Goal: Information Seeking & Learning: Learn about a topic

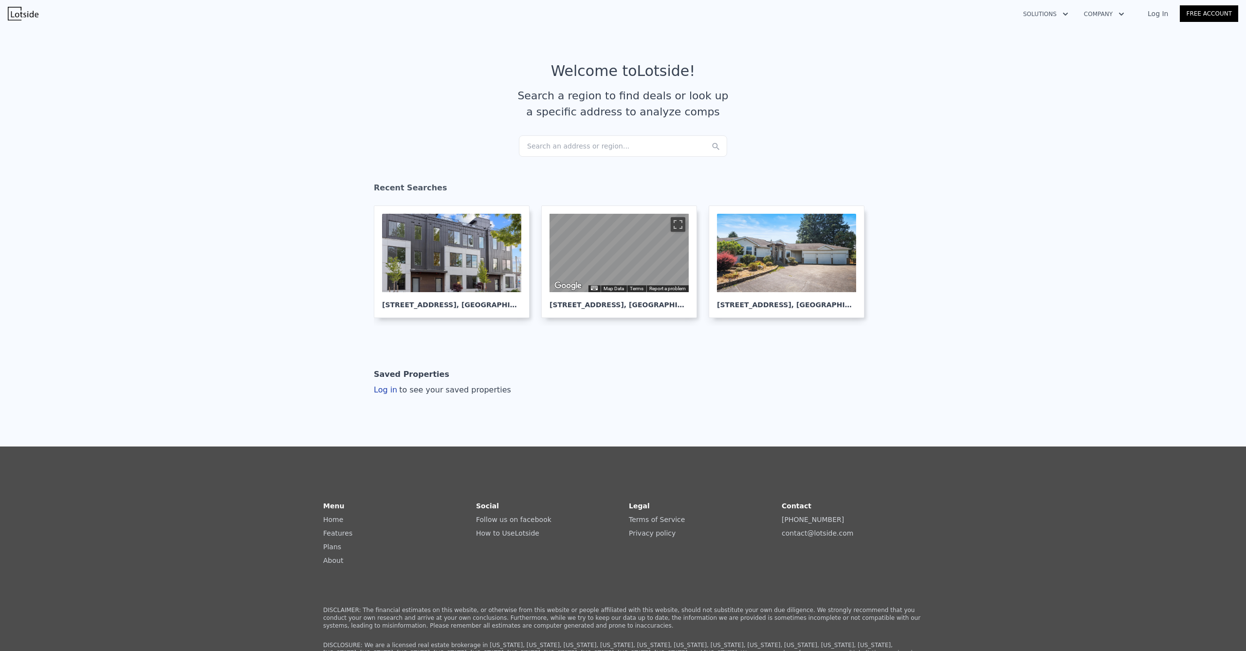
click at [596, 140] on div "Search an address or region..." at bounding box center [623, 145] width 208 height 21
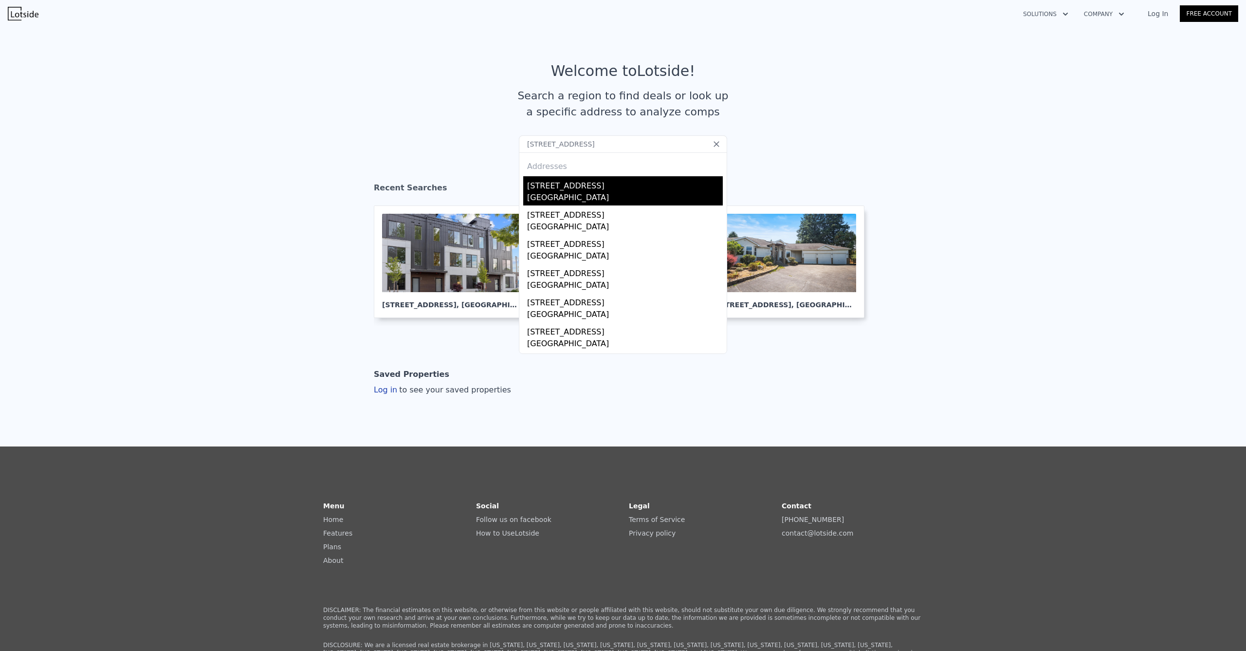
type input "[STREET_ADDRESS]"
click at [563, 183] on div "[STREET_ADDRESS]" at bounding box center [625, 184] width 196 height 16
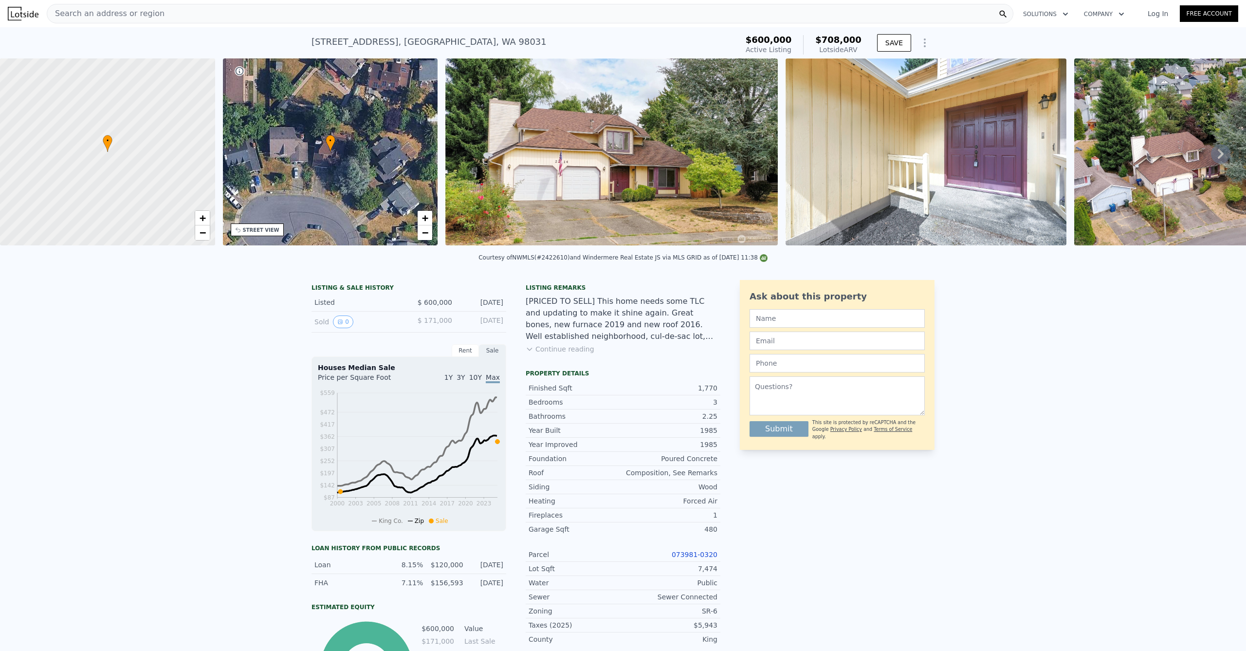
click at [1151, 12] on link "Log In" at bounding box center [1158, 14] width 44 height 10
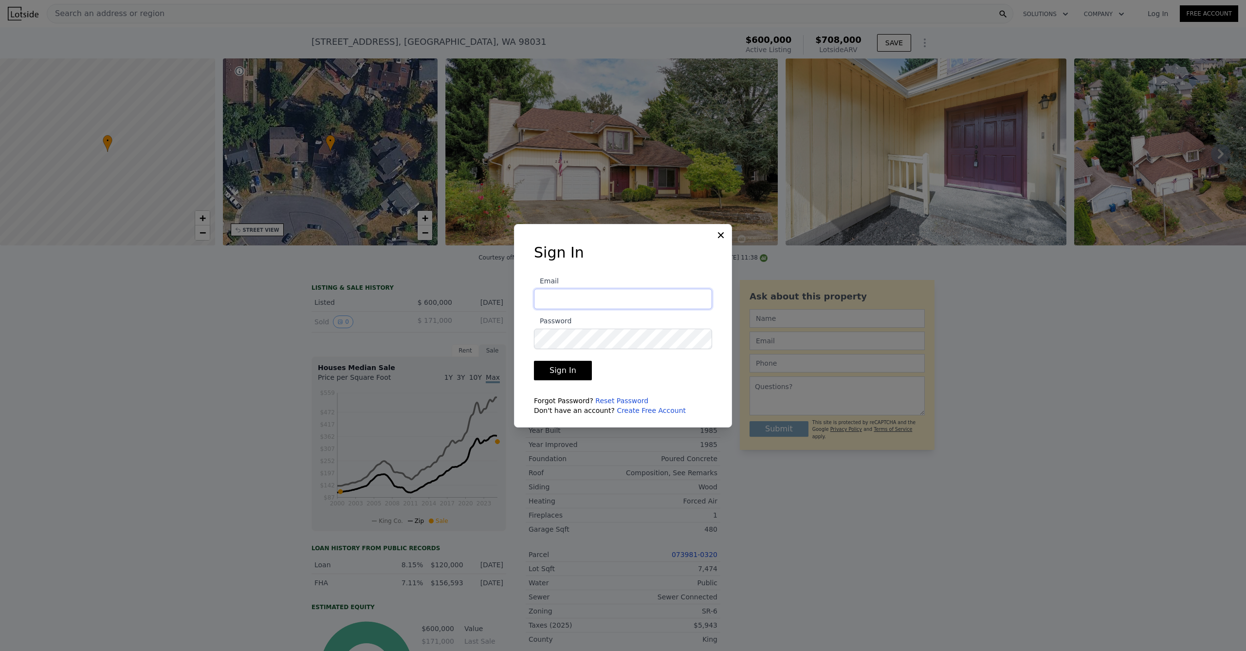
type input "[EMAIL_ADDRESS][DOMAIN_NAME]"
click at [561, 370] on button "Sign In" at bounding box center [563, 370] width 58 height 19
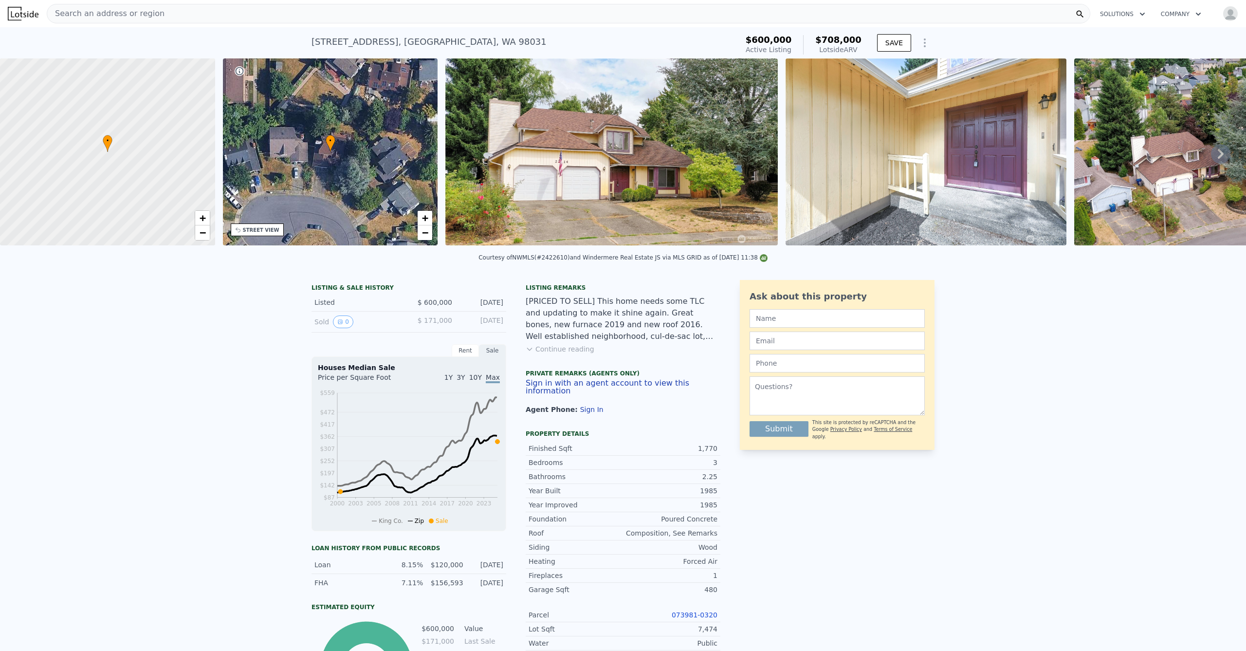
click at [1227, 16] on img "button" at bounding box center [1231, 14] width 16 height 16
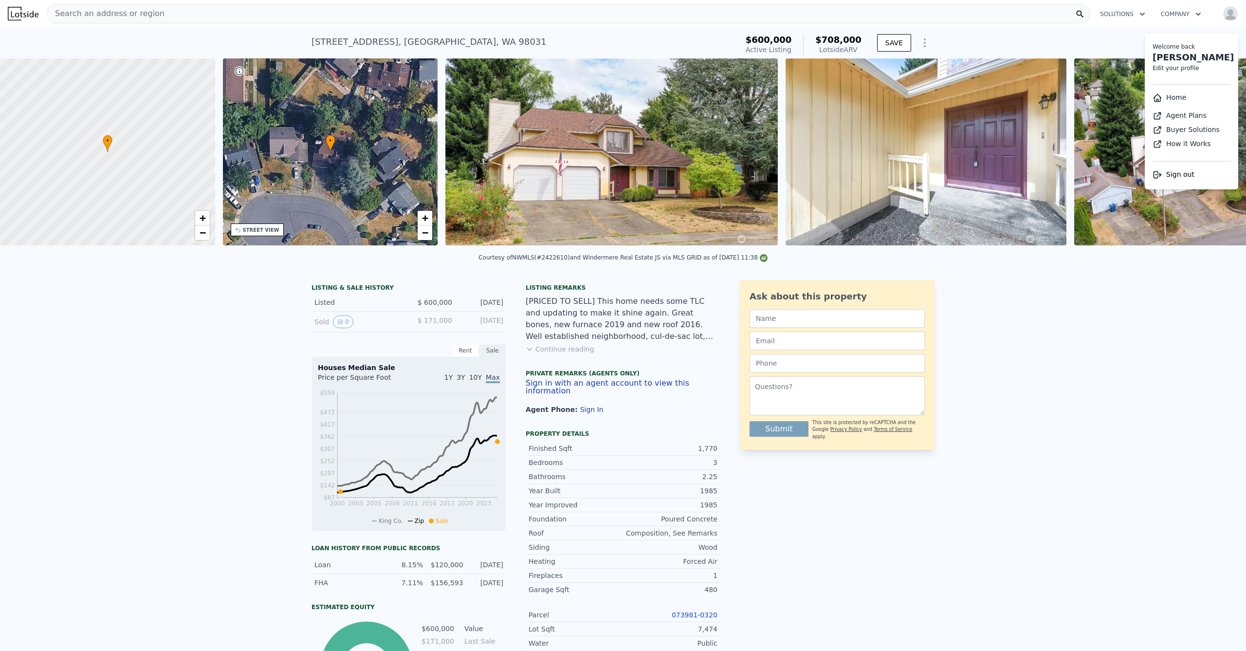
click at [1176, 55] on link "[PERSON_NAME]" at bounding box center [1193, 57] width 81 height 10
select select "53"
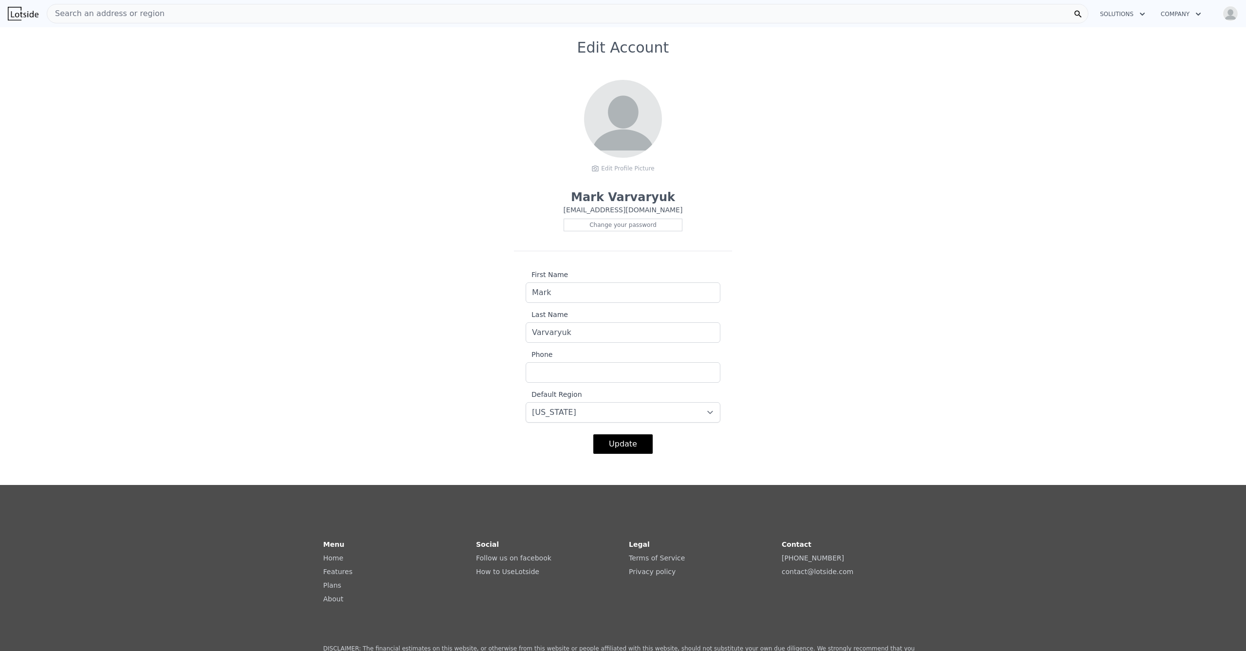
click at [18, 11] on img at bounding box center [23, 14] width 31 height 14
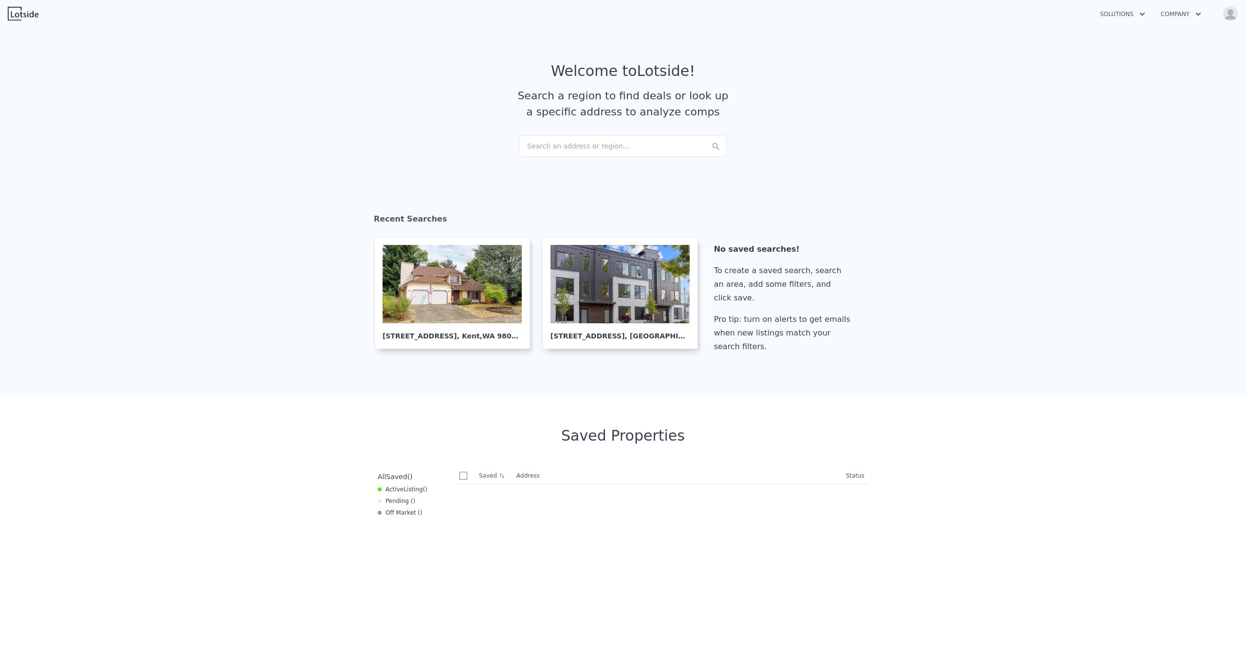
click at [739, 245] on div "No saved searches!" at bounding box center [784, 249] width 140 height 14
click at [772, 252] on div "No saved searches!" at bounding box center [784, 249] width 140 height 14
click at [1235, 20] on button "Open user menu" at bounding box center [1228, 14] width 19 height 16
click at [1174, 96] on link "Home" at bounding box center [1170, 97] width 34 height 8
click at [1235, 14] on img "button" at bounding box center [1231, 14] width 16 height 16
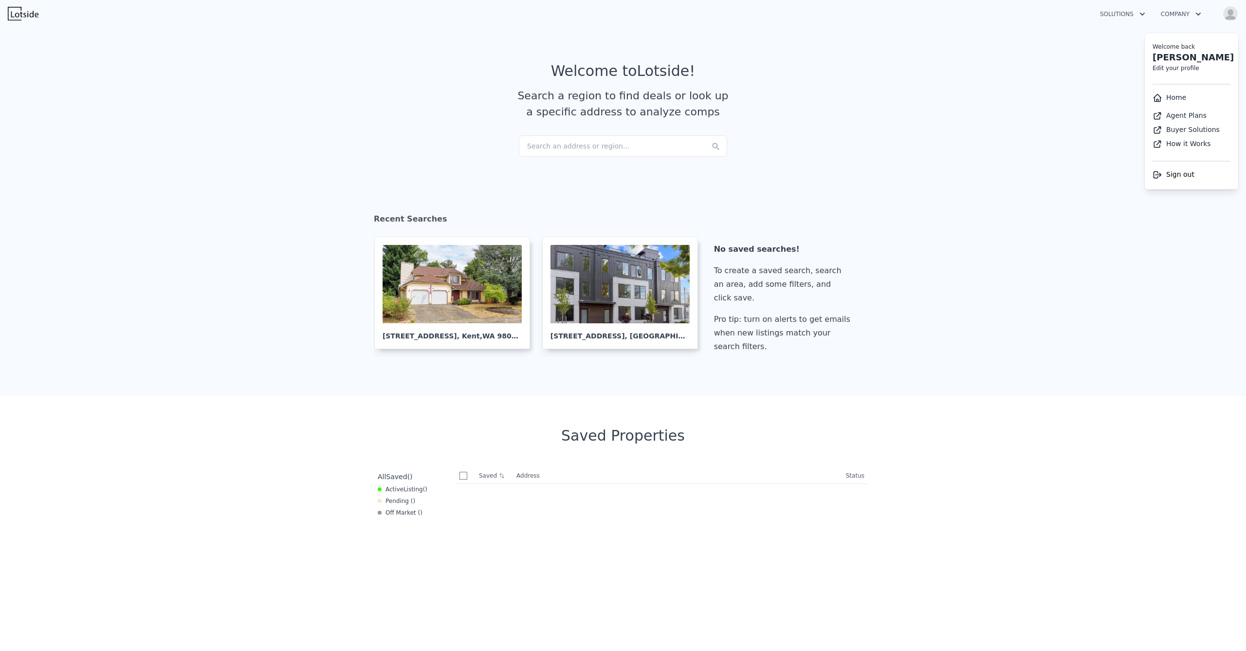
drag, startPoint x: 938, startPoint y: 109, endPoint x: 813, endPoint y: 113, distance: 125.7
click at [938, 108] on section "Welcome to Lotside ! Search a region to find deals or look up a specific addres…" at bounding box center [623, 98] width 1246 height 151
click at [19, 17] on img at bounding box center [23, 14] width 31 height 14
click at [1188, 15] on button "Company" at bounding box center [1181, 14] width 56 height 18
click at [1099, 37] on section "Welcome to Lotside ! Search a region to find deals or look up a specific addres…" at bounding box center [623, 98] width 1246 height 151
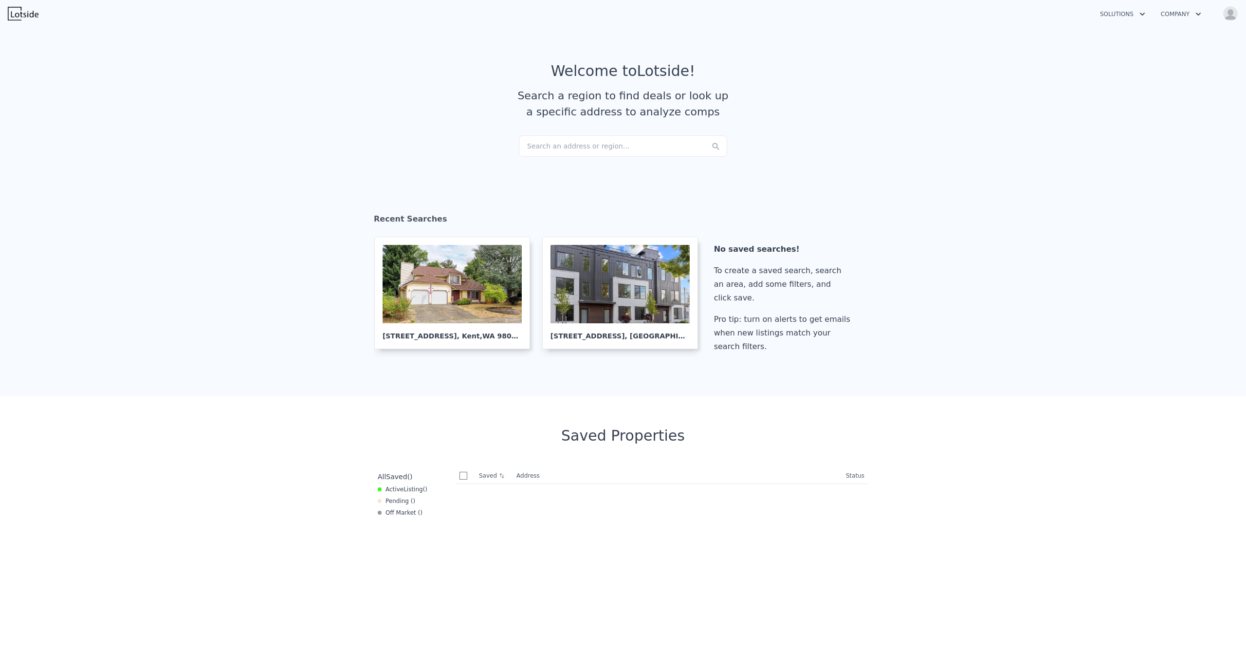
click at [1127, 15] on button "Solutions" at bounding box center [1123, 14] width 61 height 18
click at [1128, 16] on button "Solutions" at bounding box center [1123, 14] width 61 height 18
click at [1236, 13] on img "button" at bounding box center [1231, 14] width 16 height 16
drag, startPoint x: 1236, startPoint y: 13, endPoint x: 1200, endPoint y: 13, distance: 36.0
click at [1236, 13] on img "button" at bounding box center [1231, 14] width 16 height 16
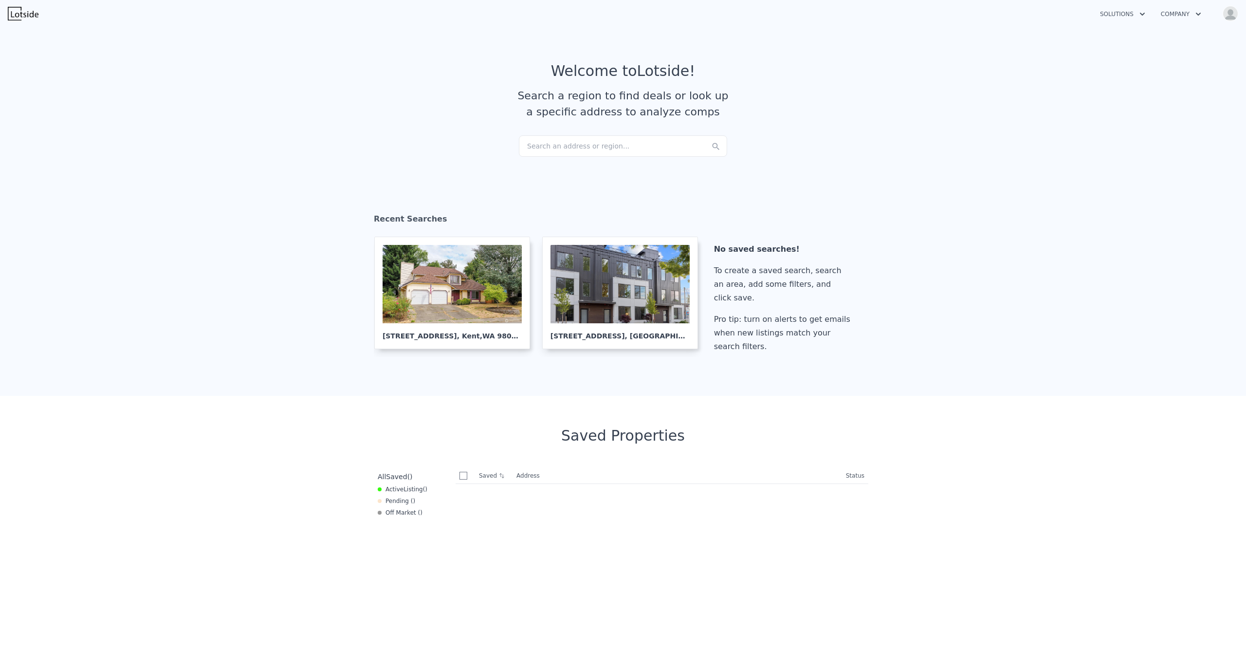
drag, startPoint x: 1134, startPoint y: 12, endPoint x: 1138, endPoint y: 20, distance: 9.4
click at [1136, 13] on button "Solutions" at bounding box center [1123, 14] width 61 height 18
click at [1132, 73] on link "Wholesaler Solutions" at bounding box center [1147, 73] width 109 height 18
click at [1111, 18] on button "Solutions" at bounding box center [1123, 14] width 61 height 18
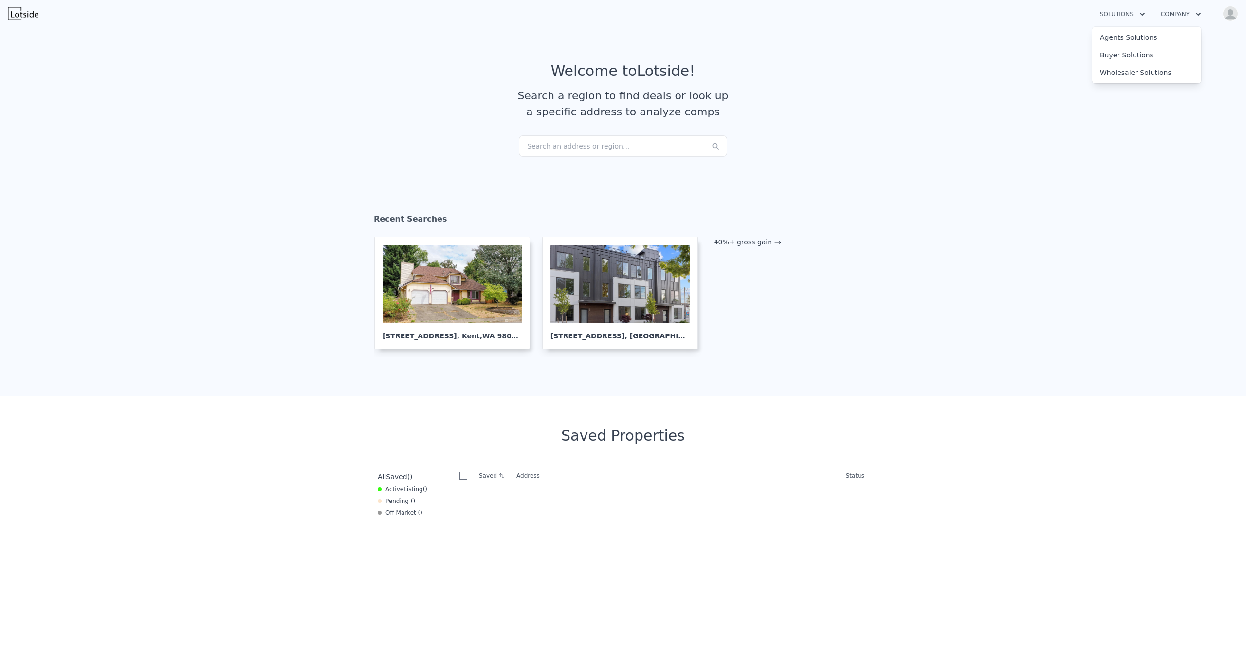
click at [945, 100] on section "Welcome to Lotside ! Search a region to find deals or look up a specific addres…" at bounding box center [623, 98] width 1246 height 151
click at [581, 137] on div "Search an address or region..." at bounding box center [623, 145] width 208 height 21
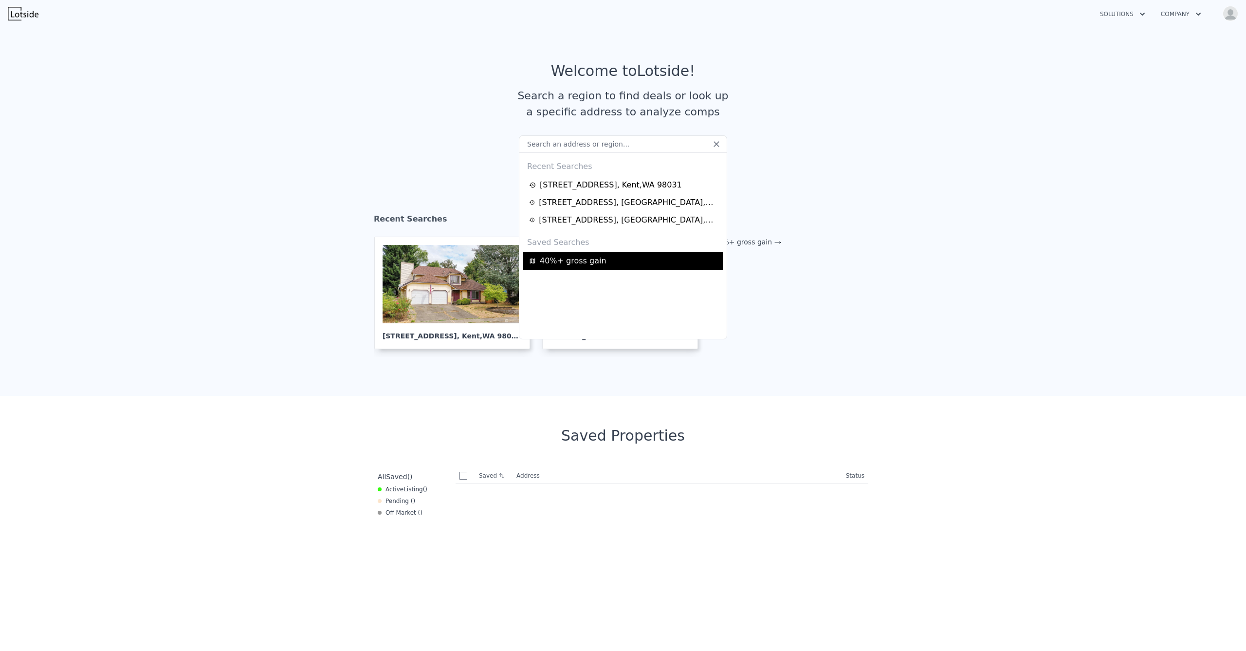
click at [572, 259] on span "40%+ gross gain" at bounding box center [573, 261] width 67 height 12
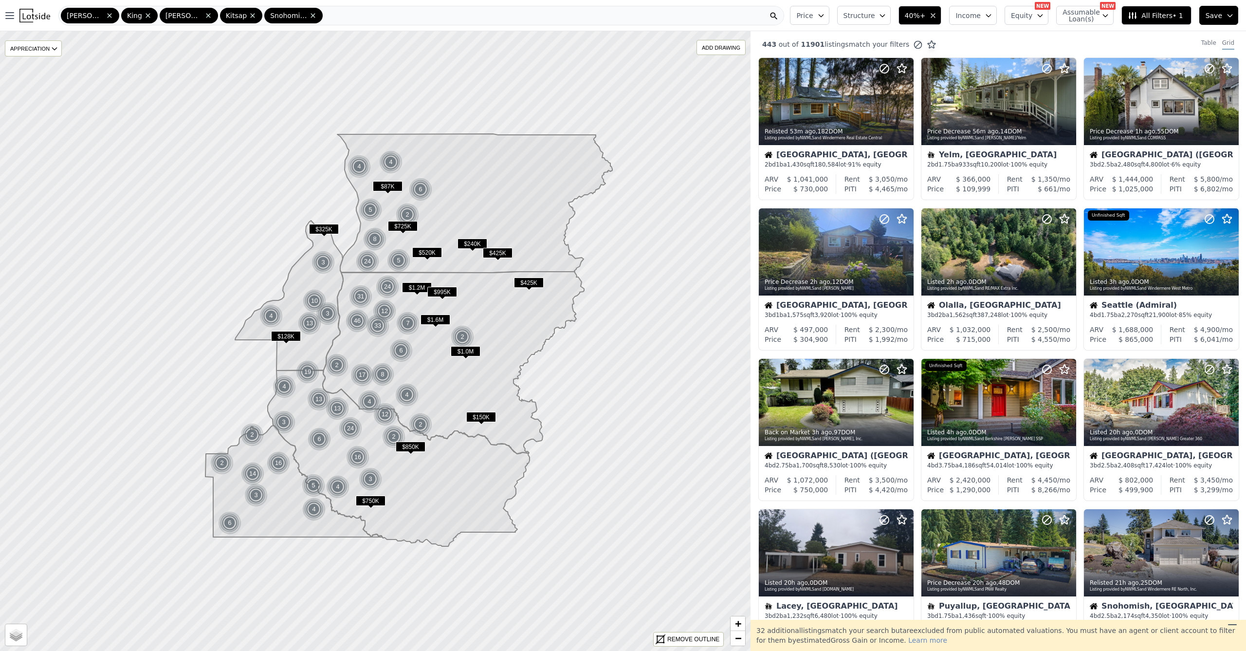
click at [888, 20] on button "Structure" at bounding box center [864, 15] width 54 height 19
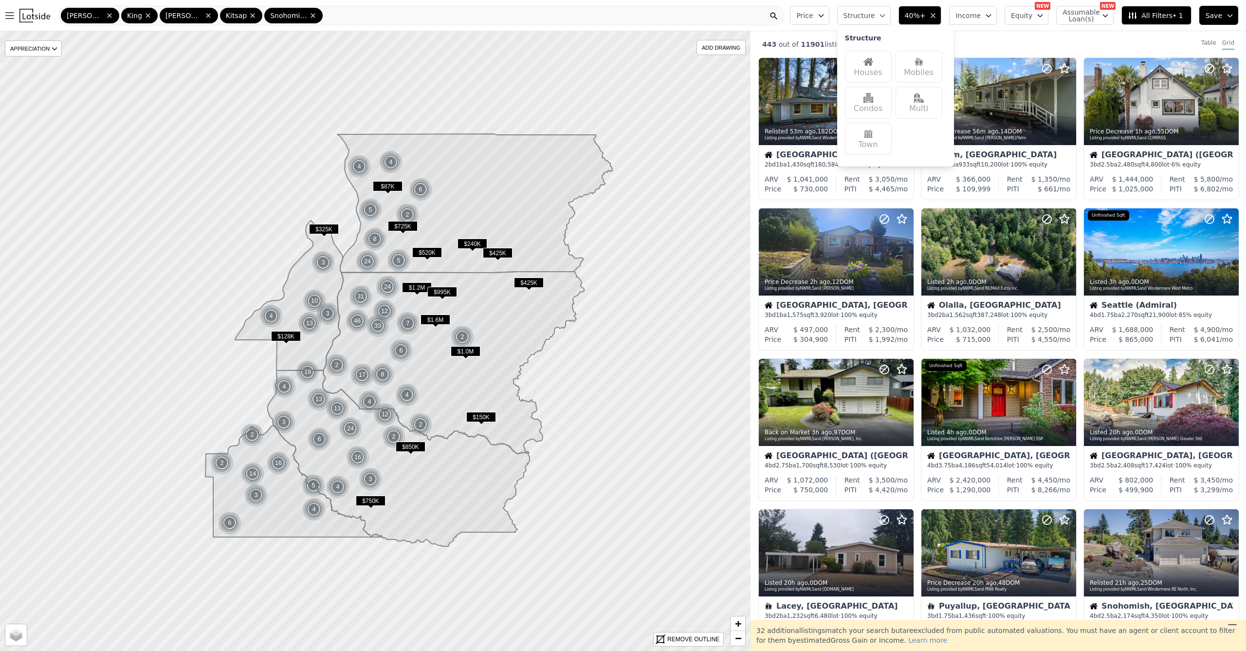
click at [873, 71] on div "Houses" at bounding box center [868, 67] width 47 height 32
click at [886, 10] on button "House" at bounding box center [864, 15] width 54 height 19
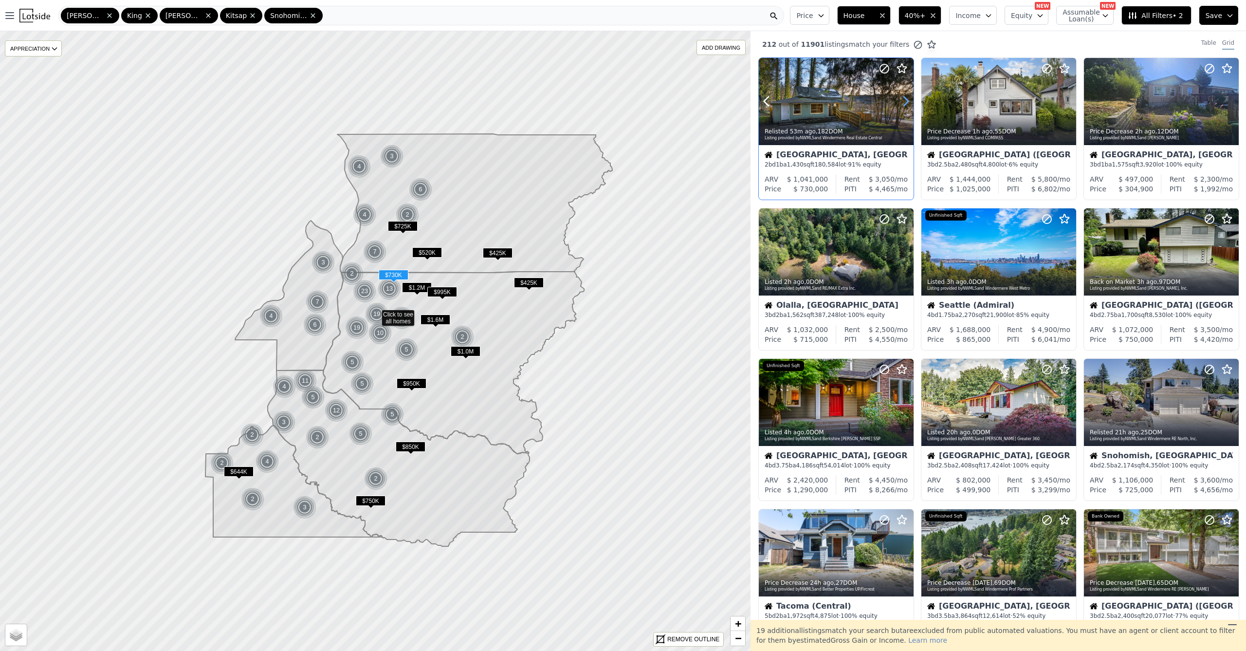
click at [907, 101] on icon at bounding box center [906, 101] width 4 height 9
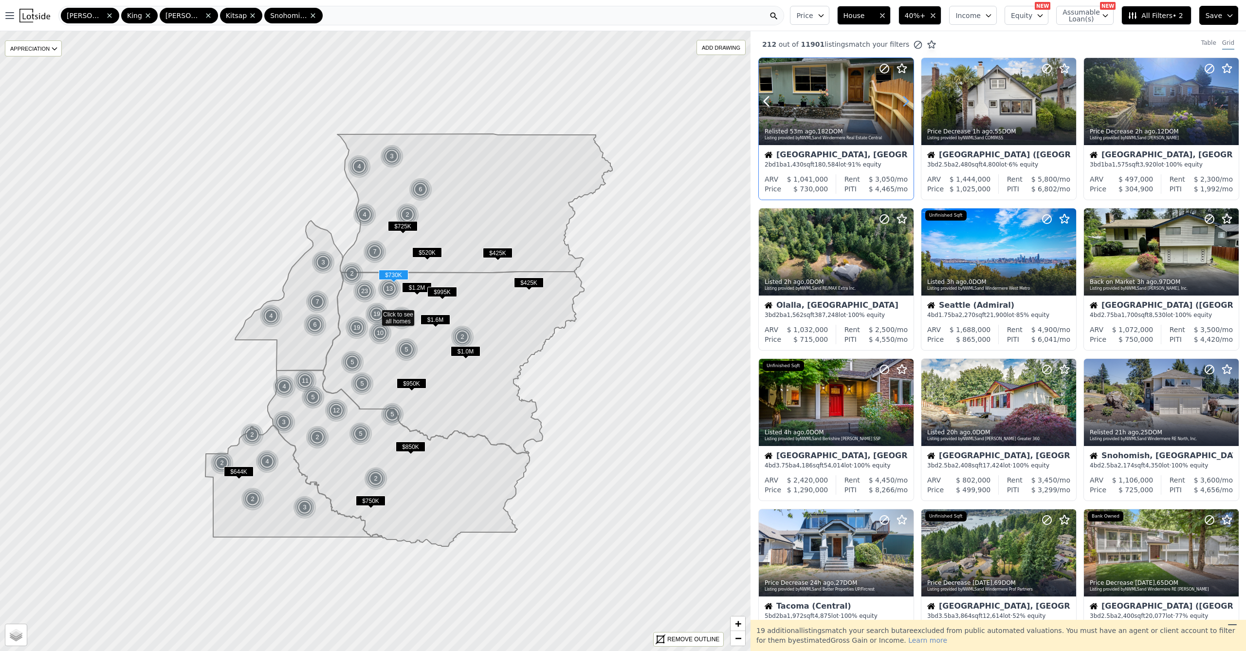
click at [907, 101] on icon at bounding box center [906, 101] width 4 height 9
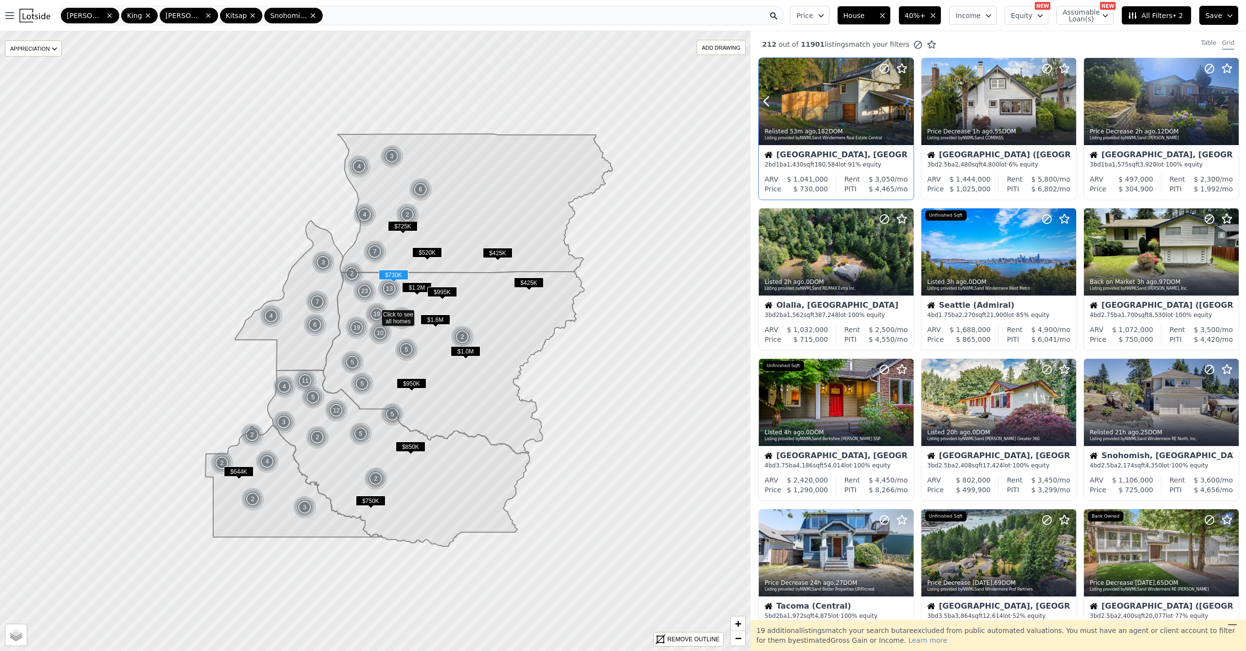
click at [907, 101] on icon at bounding box center [906, 101] width 4 height 9
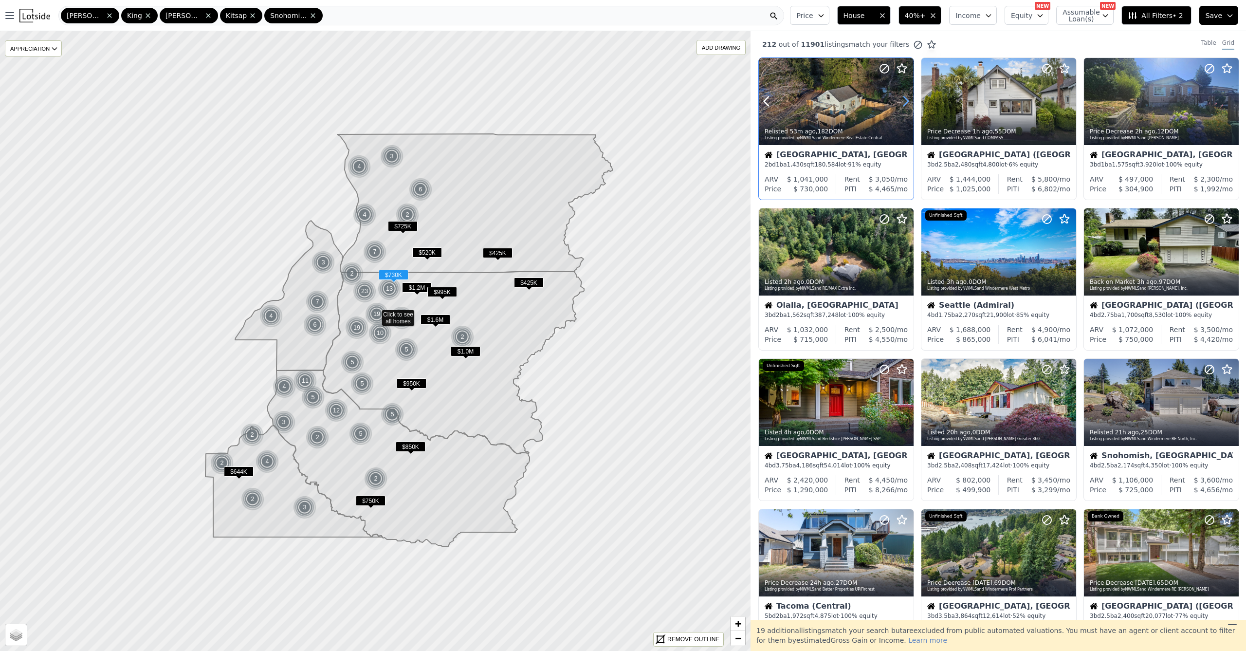
click at [907, 101] on icon at bounding box center [906, 101] width 16 height 16
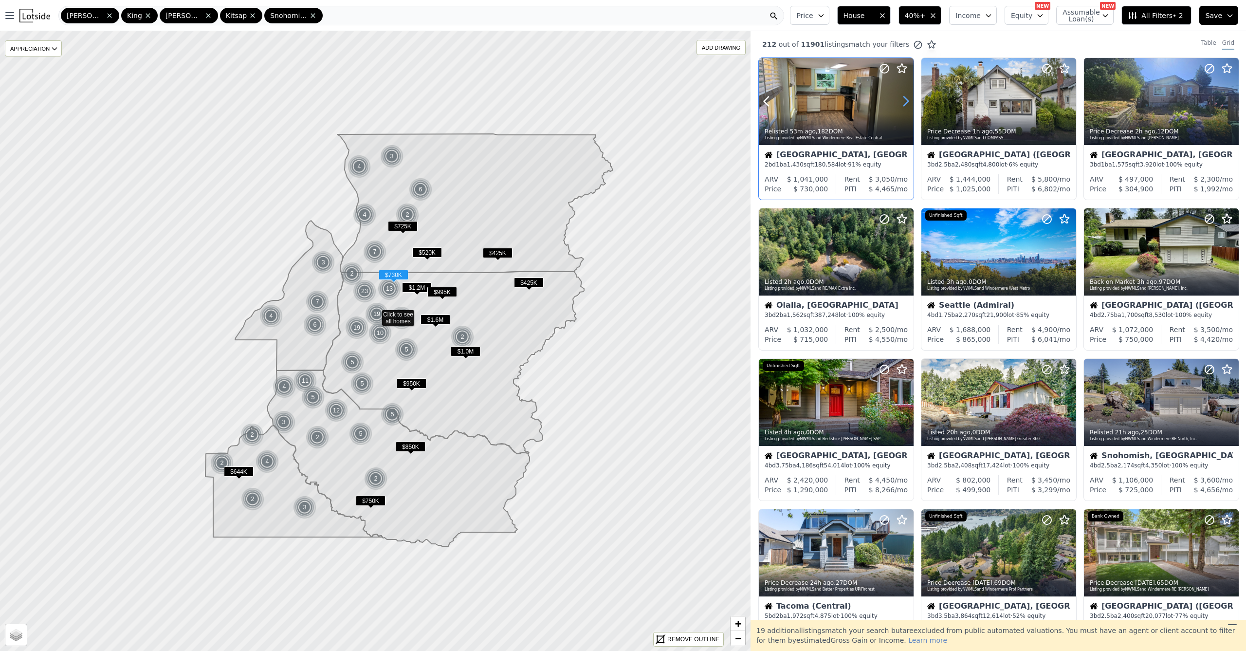
click at [907, 102] on icon at bounding box center [906, 101] width 16 height 16
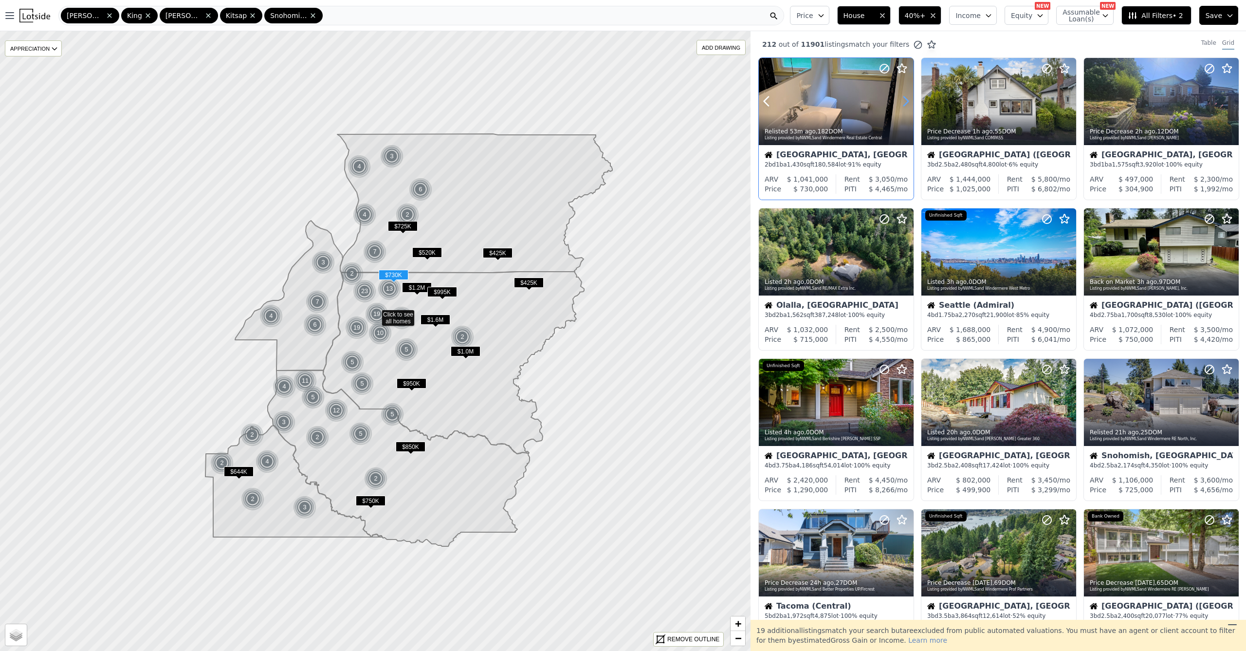
click at [907, 102] on icon at bounding box center [906, 101] width 4 height 9
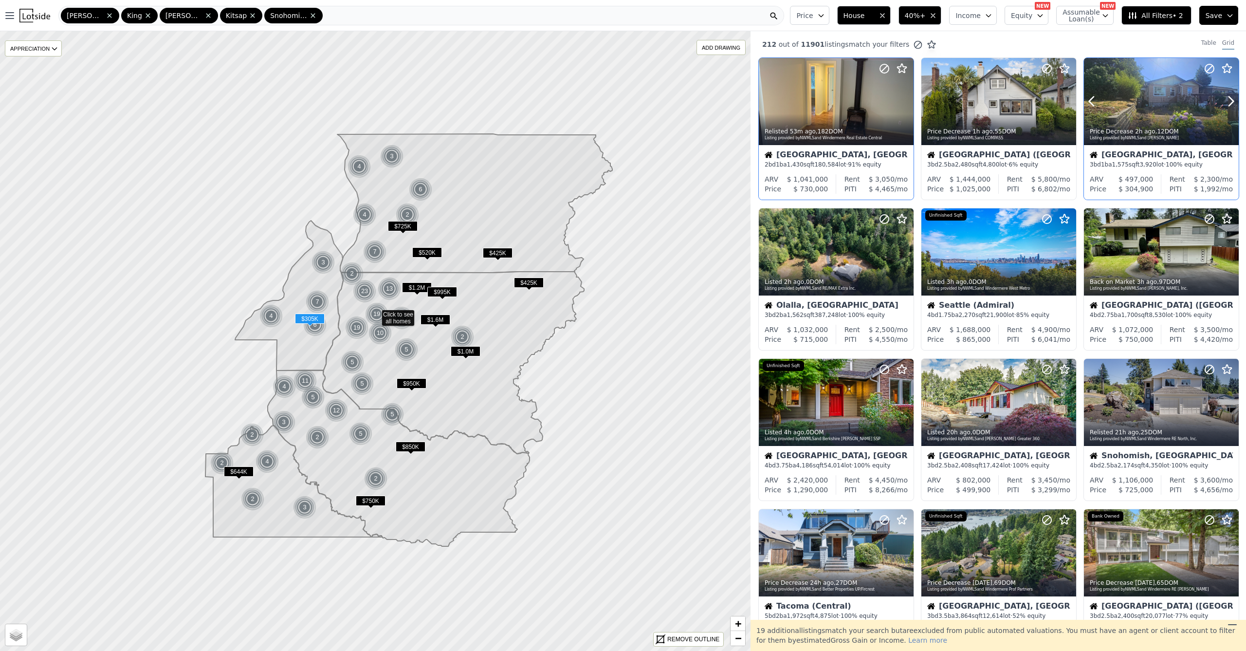
scroll to position [63, 0]
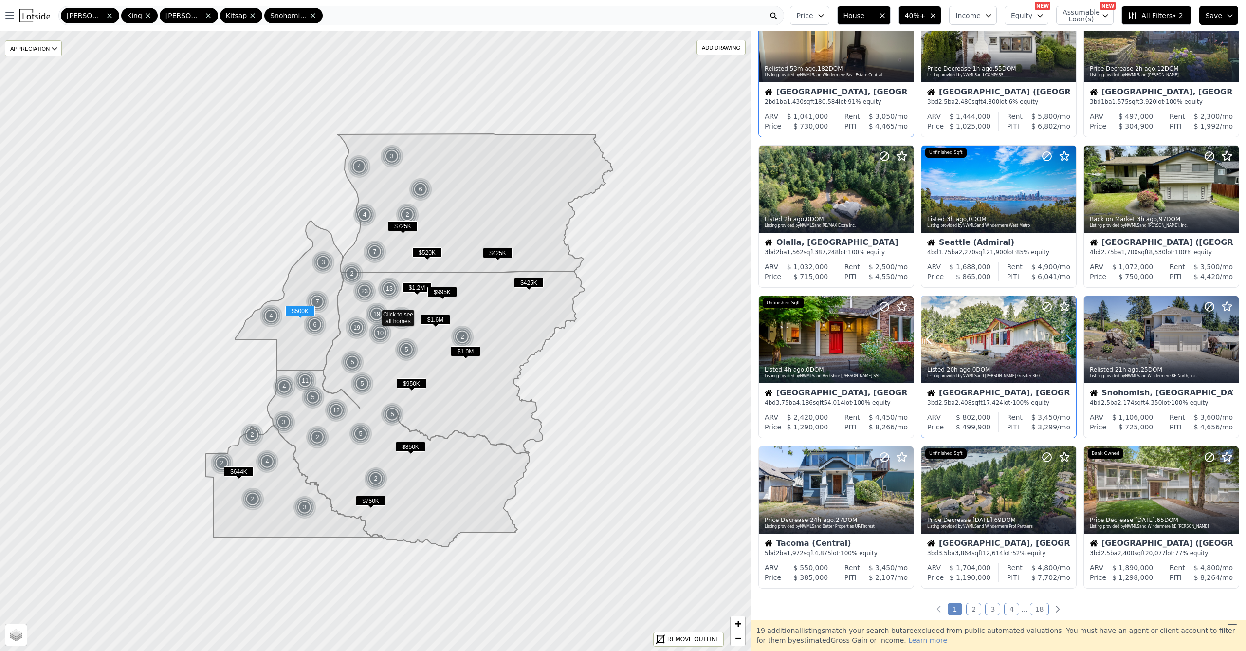
click at [1066, 340] on icon at bounding box center [1069, 340] width 16 height 16
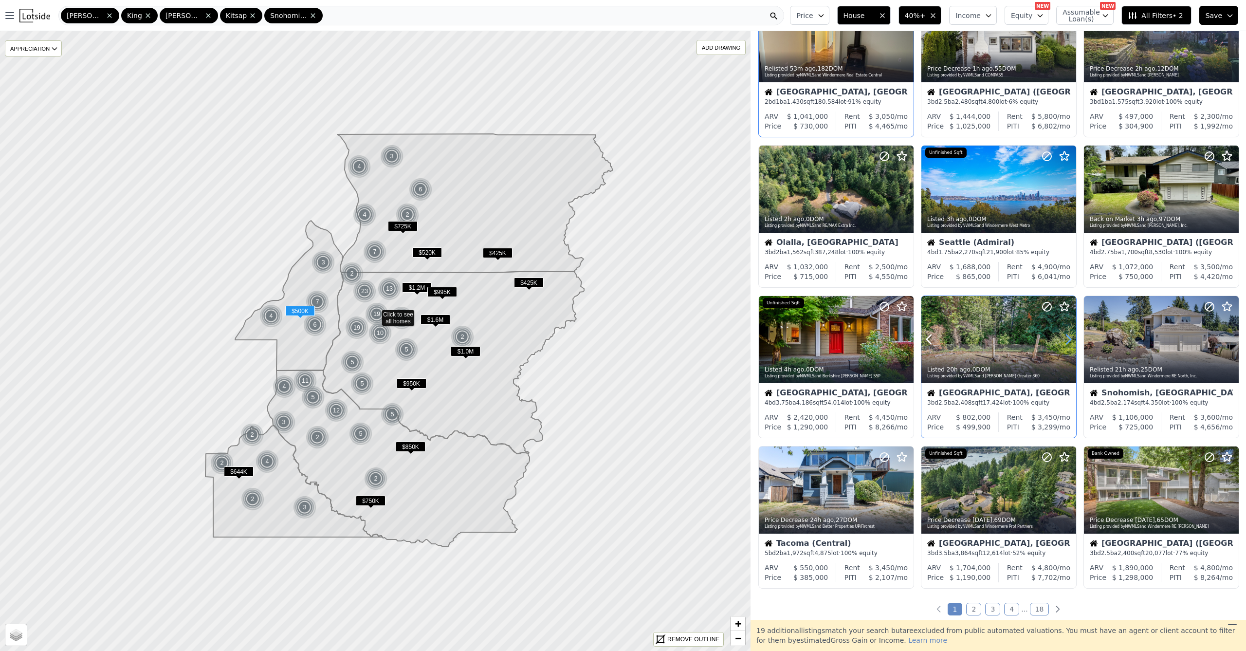
click at [1066, 340] on icon at bounding box center [1069, 340] width 16 height 16
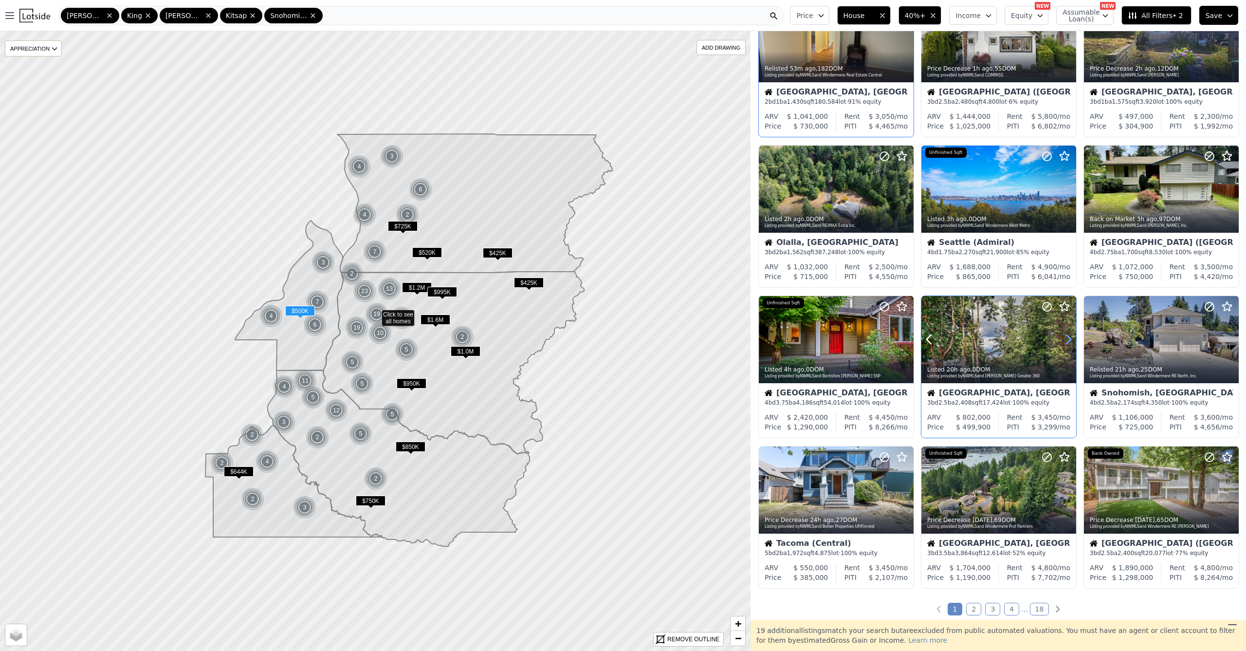
click at [1066, 340] on icon at bounding box center [1069, 340] width 16 height 16
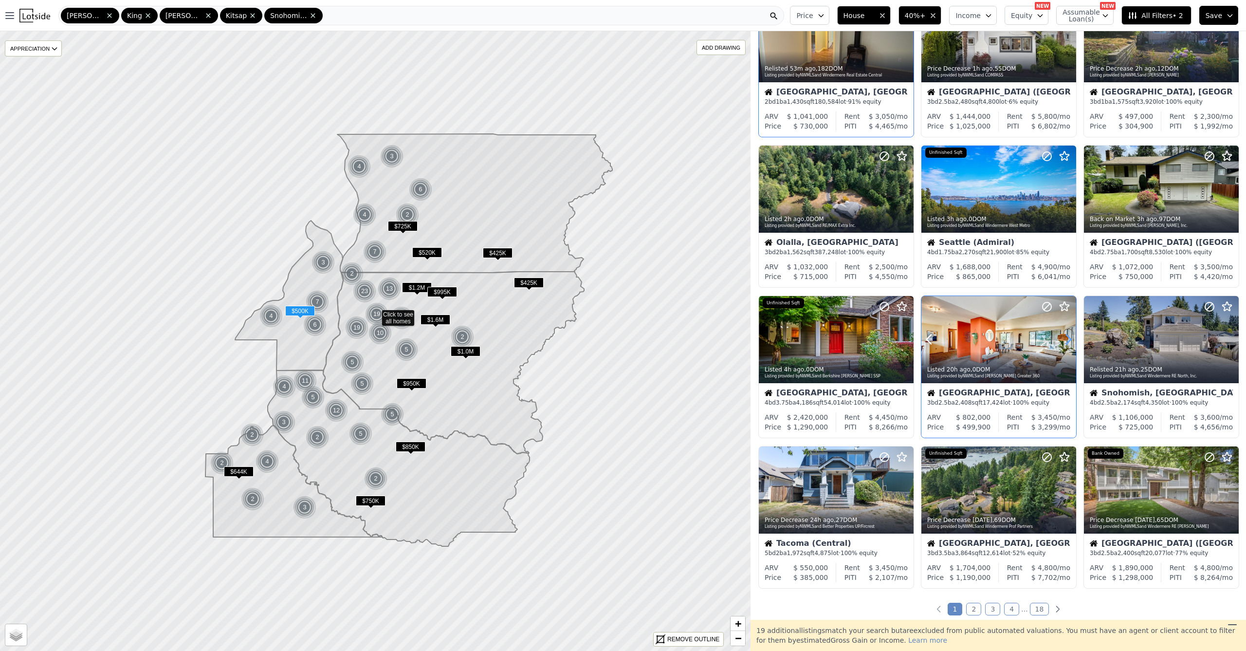
click at [1066, 340] on icon at bounding box center [1069, 340] width 16 height 16
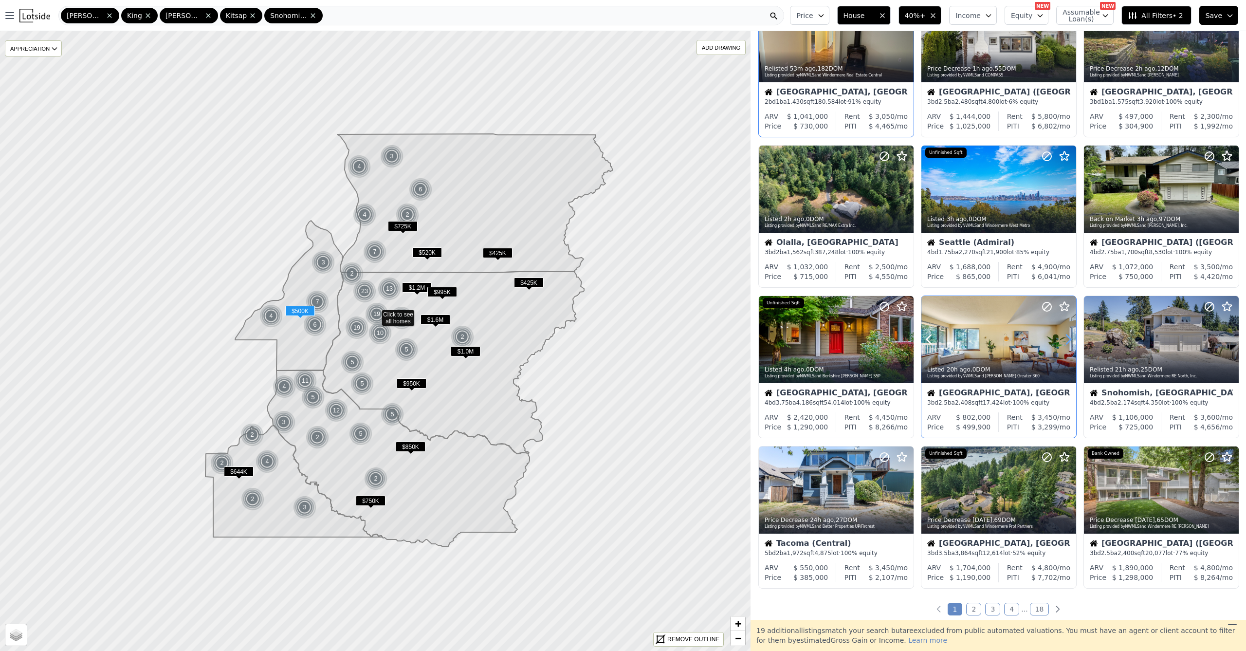
click at [1066, 340] on icon at bounding box center [1069, 340] width 16 height 16
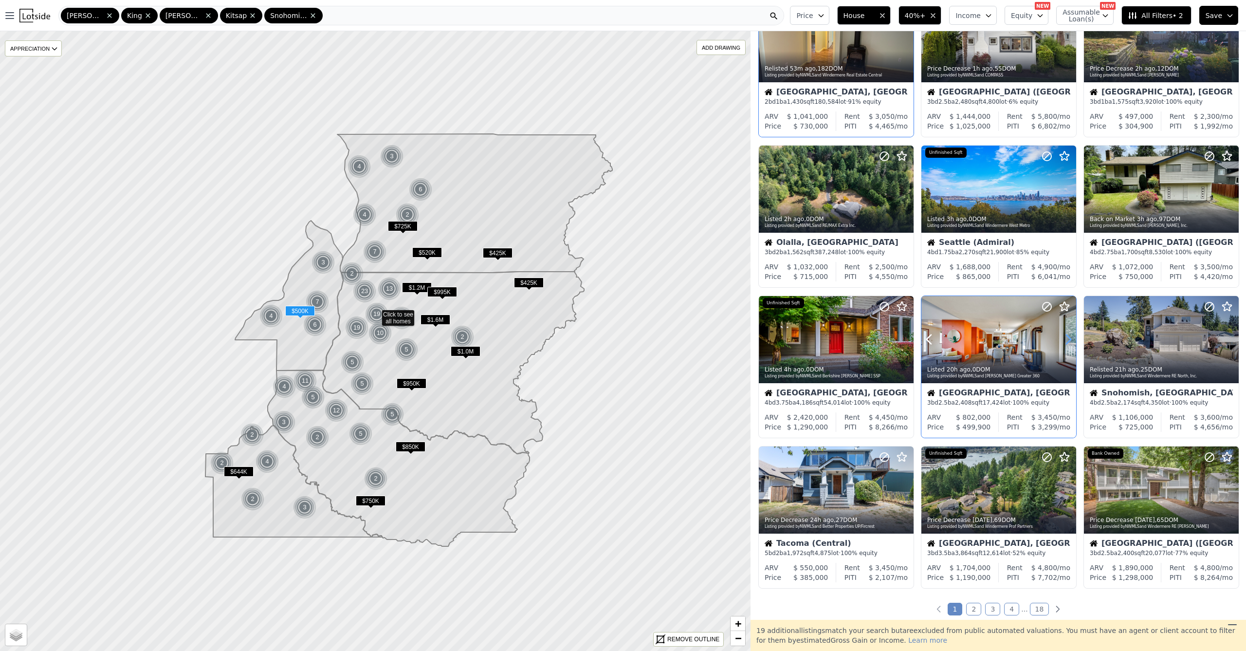
click at [1066, 340] on icon at bounding box center [1069, 340] width 16 height 16
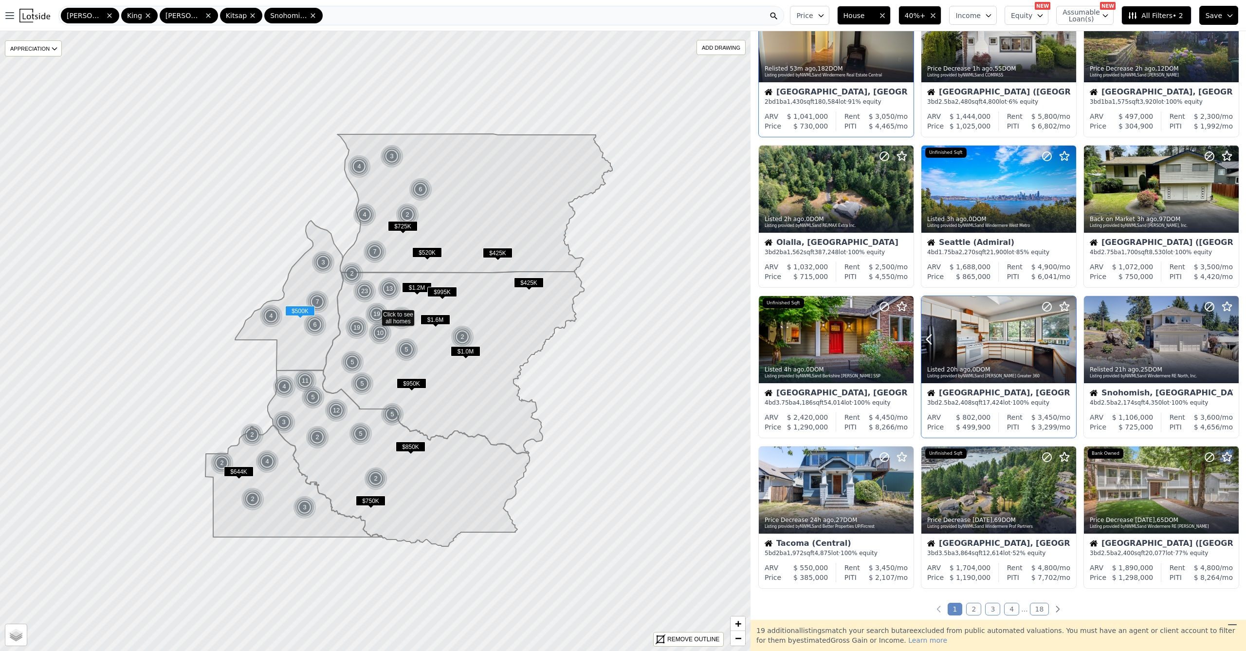
click at [1066, 340] on icon at bounding box center [1069, 340] width 16 height 16
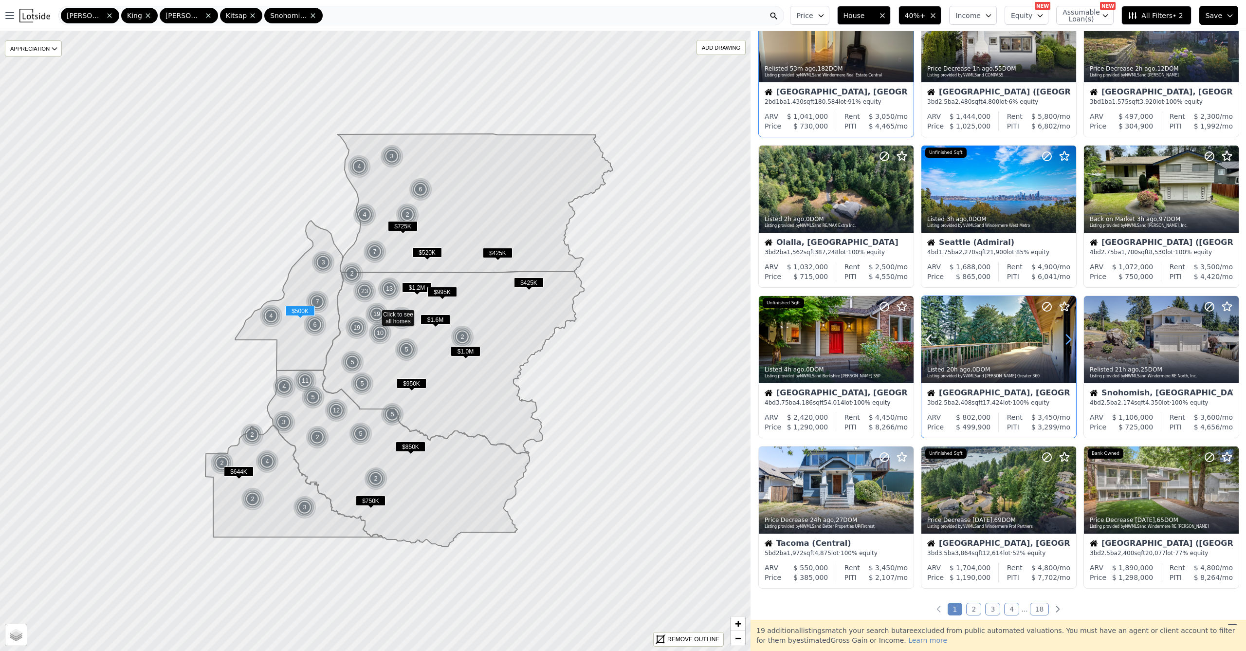
click at [1066, 340] on icon at bounding box center [1069, 340] width 16 height 16
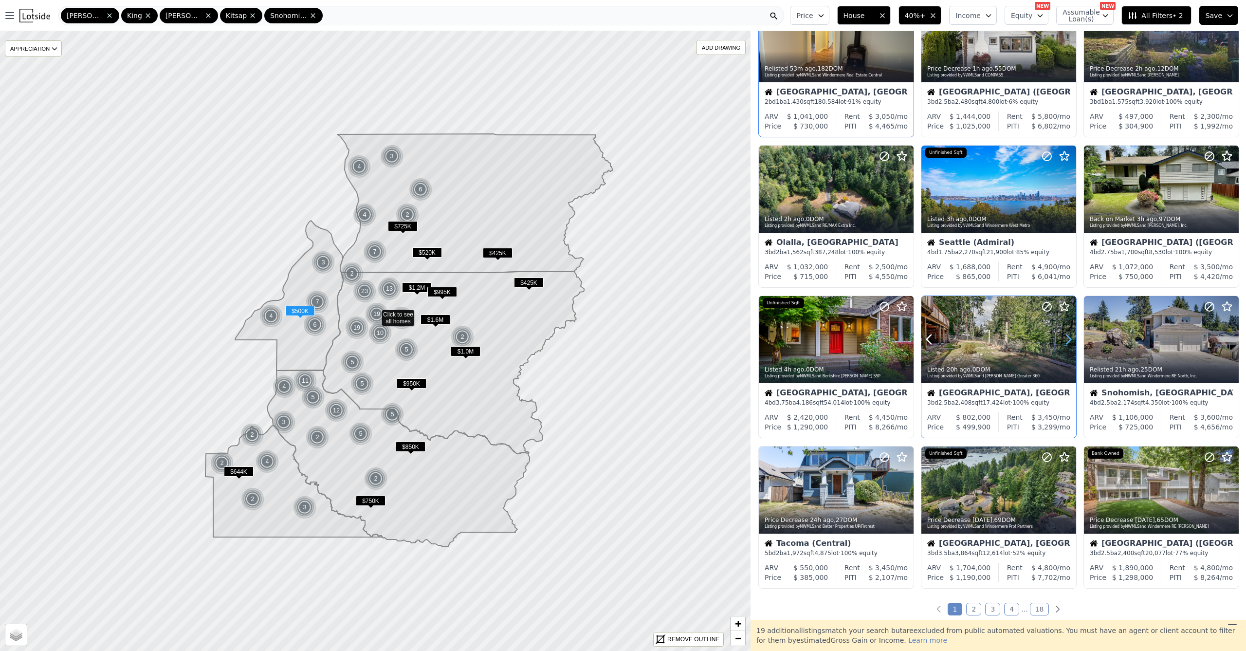
click at [1066, 340] on icon at bounding box center [1069, 340] width 16 height 16
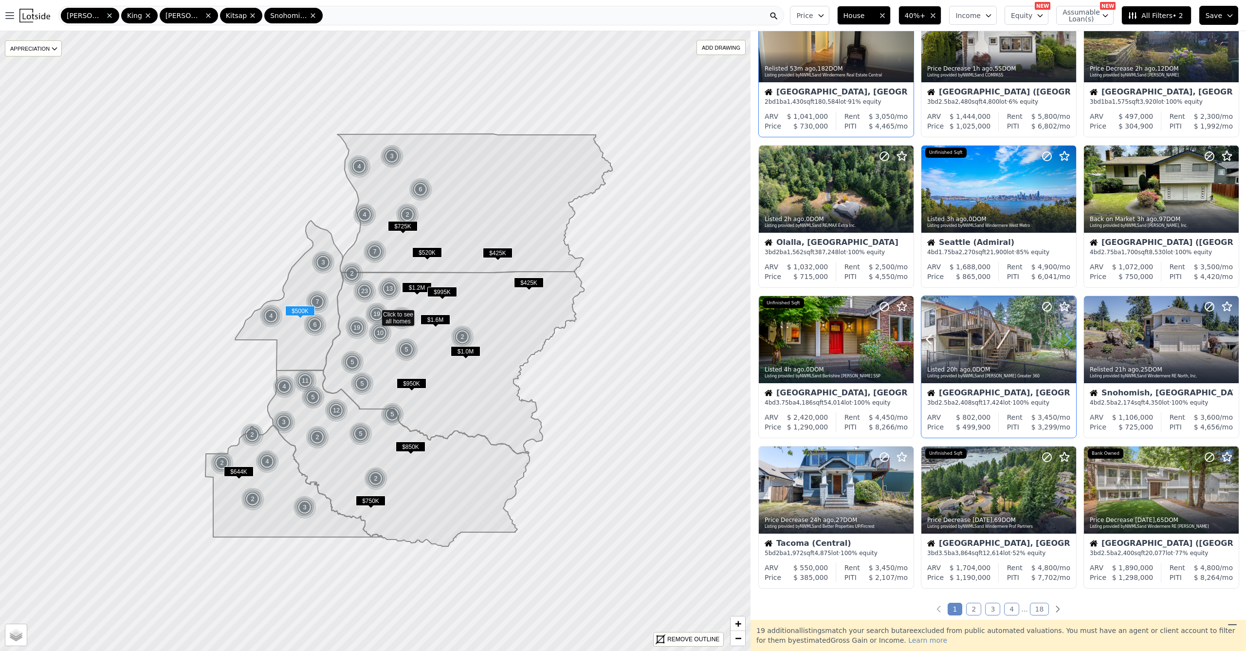
click at [1066, 340] on icon at bounding box center [1069, 340] width 16 height 16
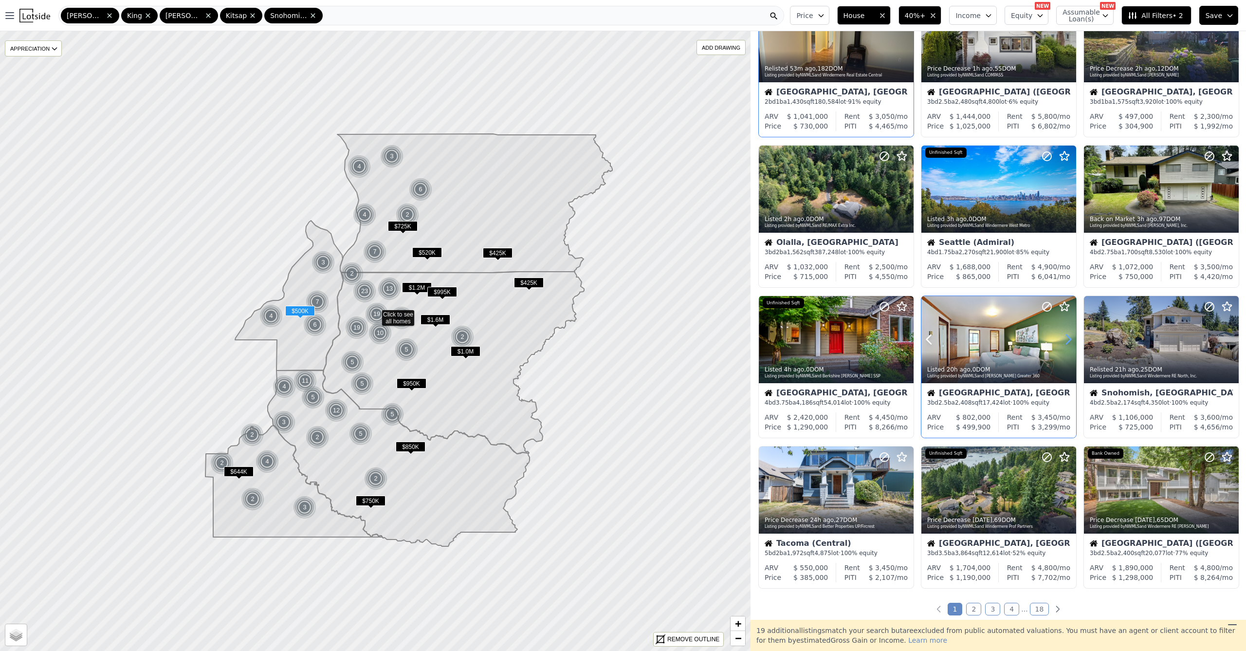
click at [1066, 340] on icon at bounding box center [1069, 340] width 16 height 16
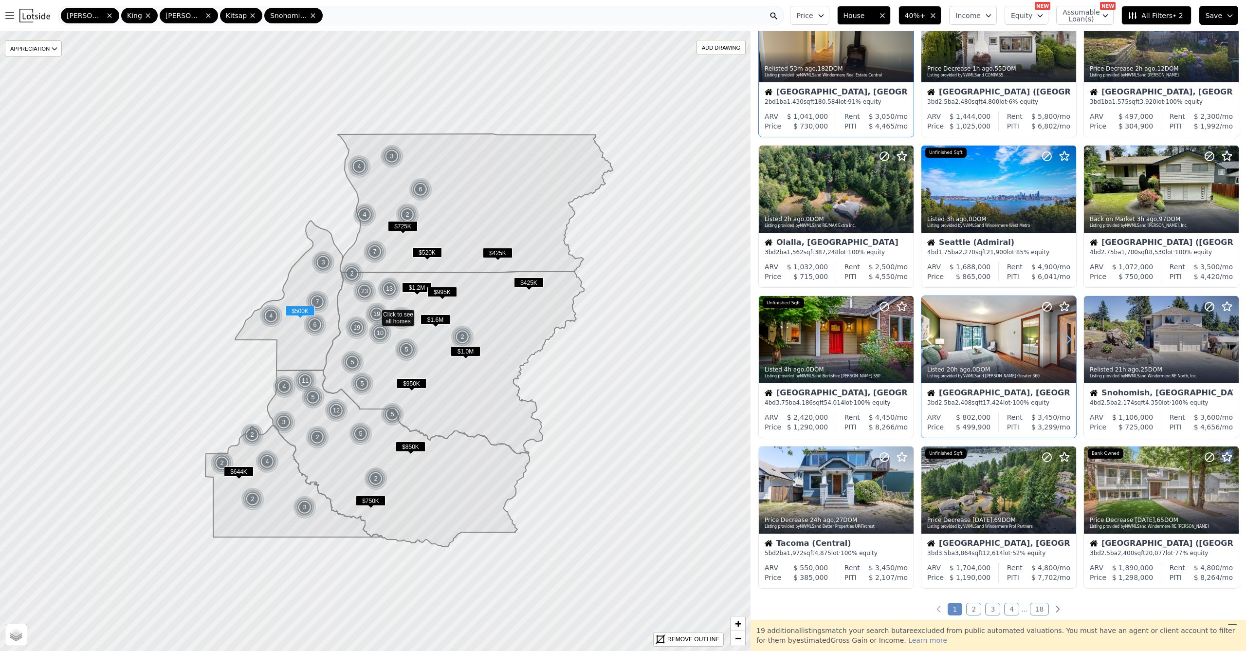
click at [1066, 340] on icon at bounding box center [1069, 340] width 16 height 16
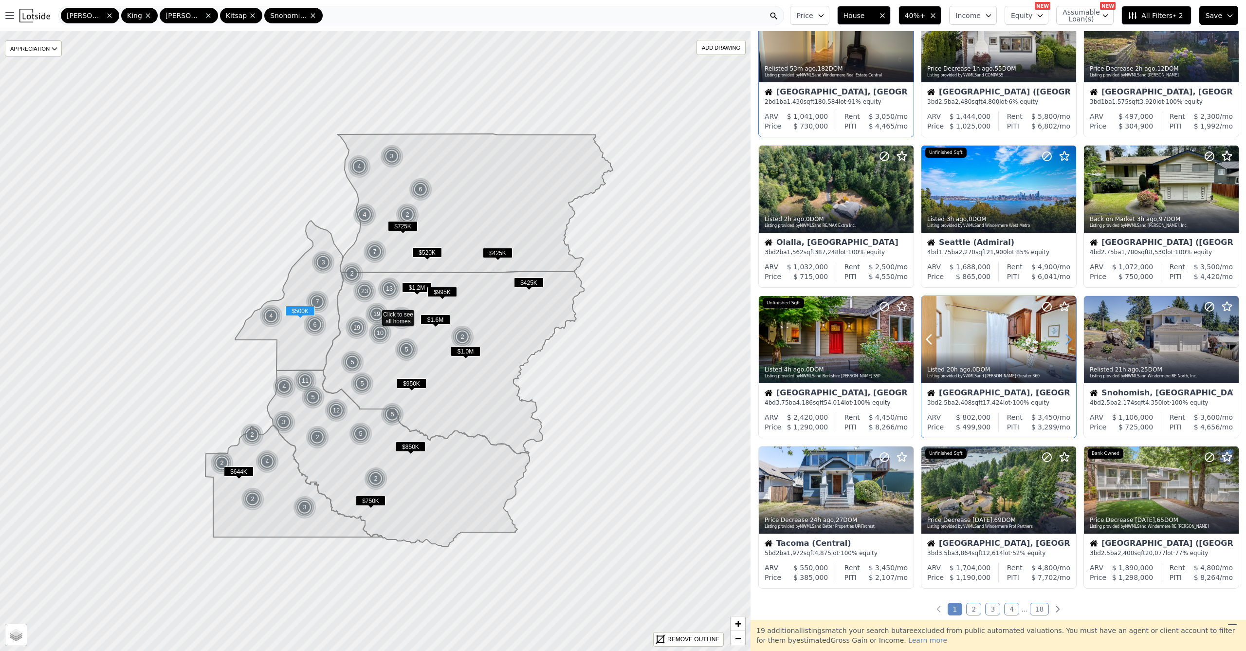
click at [1066, 341] on icon at bounding box center [1069, 340] width 16 height 16
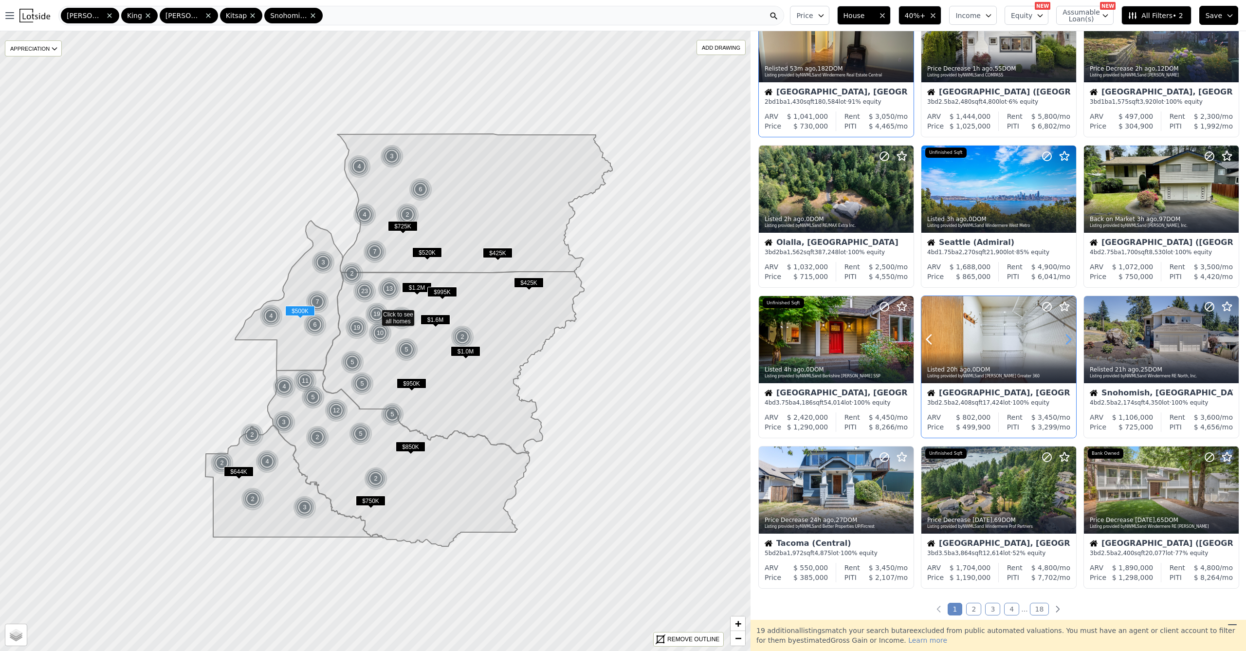
click at [1066, 341] on icon at bounding box center [1069, 340] width 16 height 16
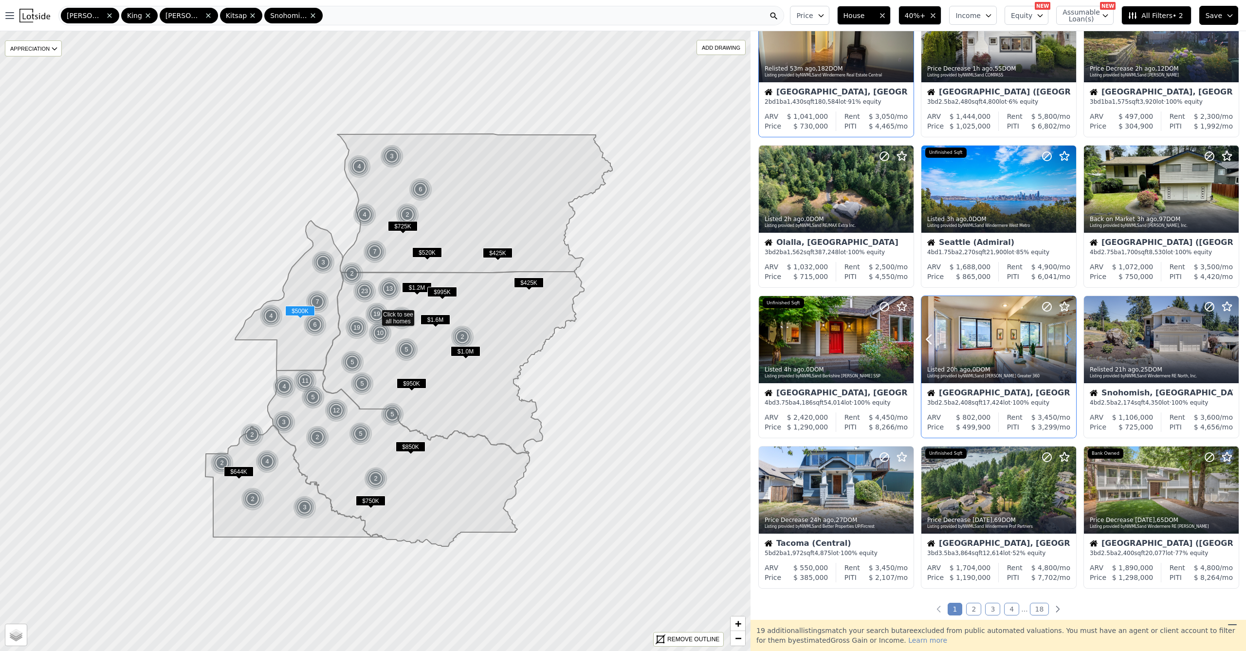
click at [1066, 341] on icon at bounding box center [1069, 340] width 16 height 16
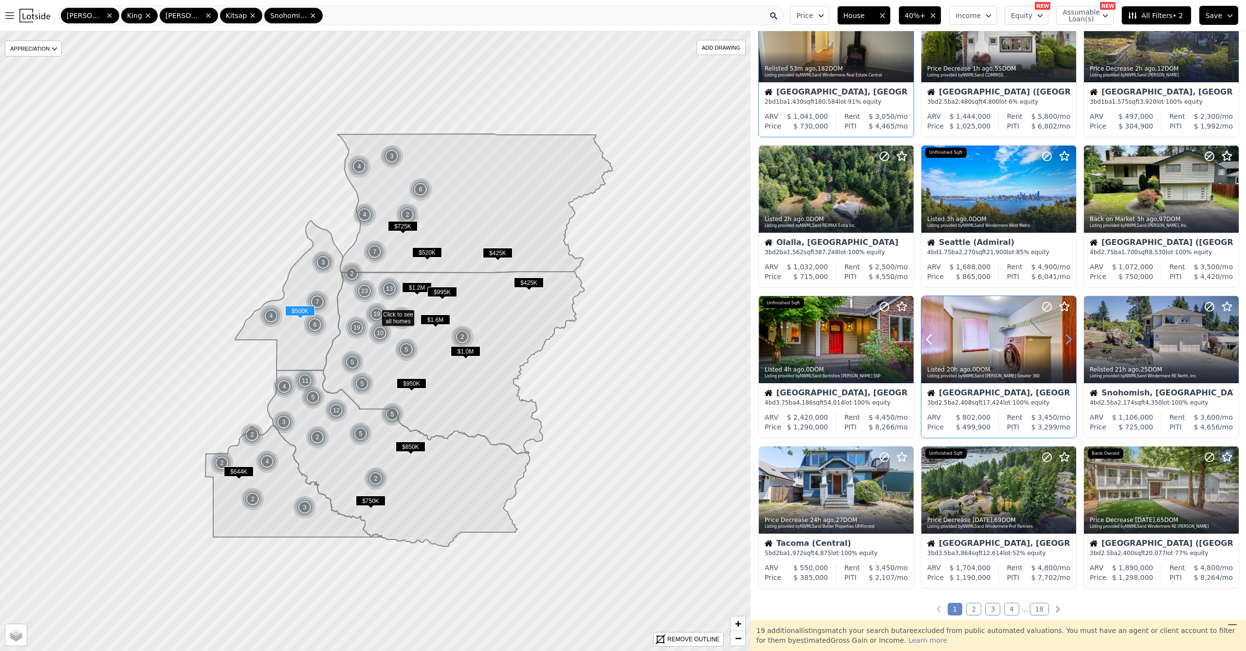
click at [1066, 341] on icon at bounding box center [1069, 340] width 16 height 16
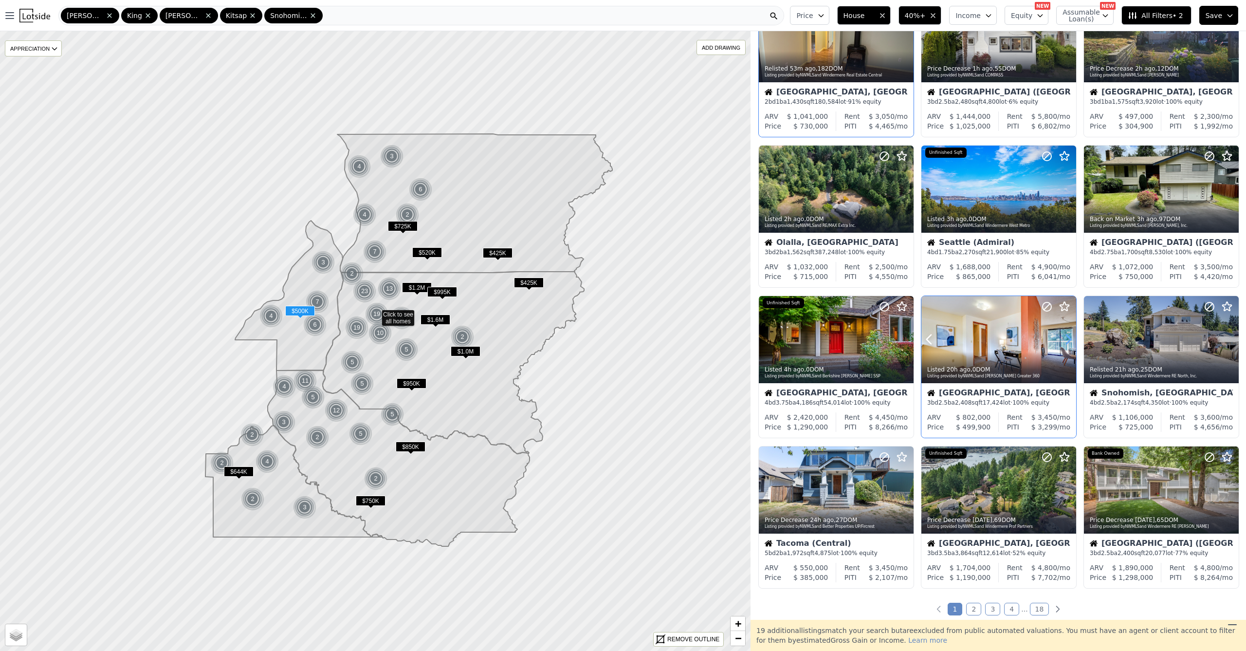
click at [1065, 342] on icon at bounding box center [1069, 340] width 16 height 16
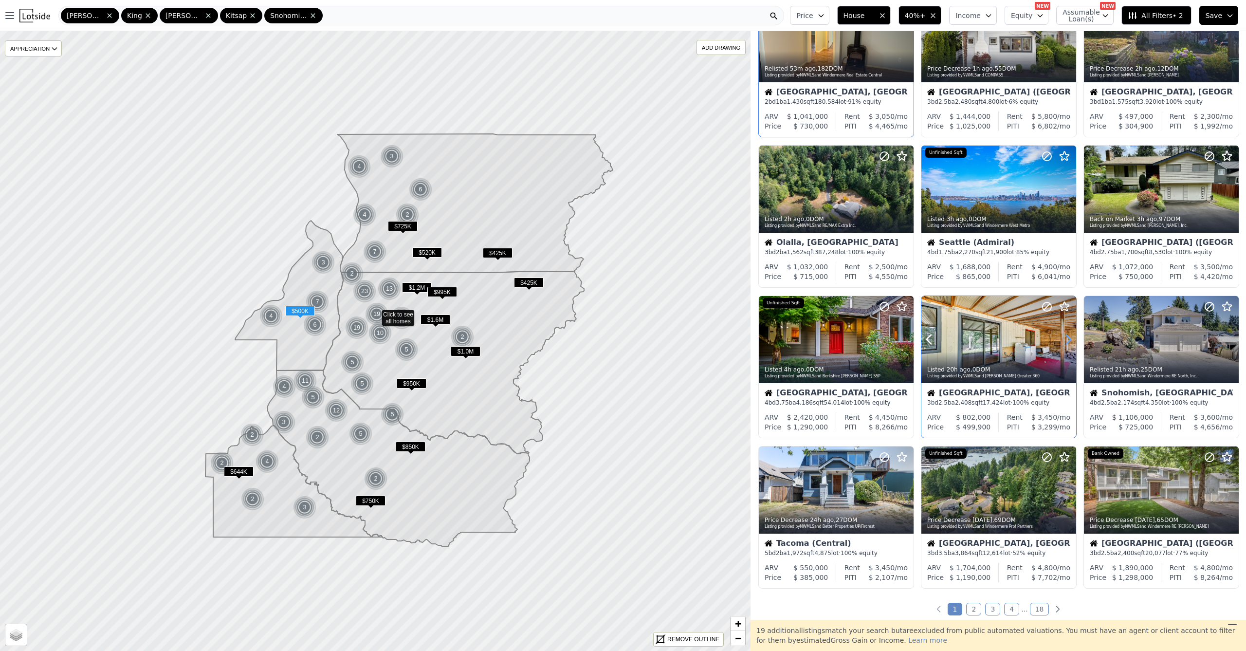
click at [1065, 341] on icon at bounding box center [1069, 340] width 16 height 16
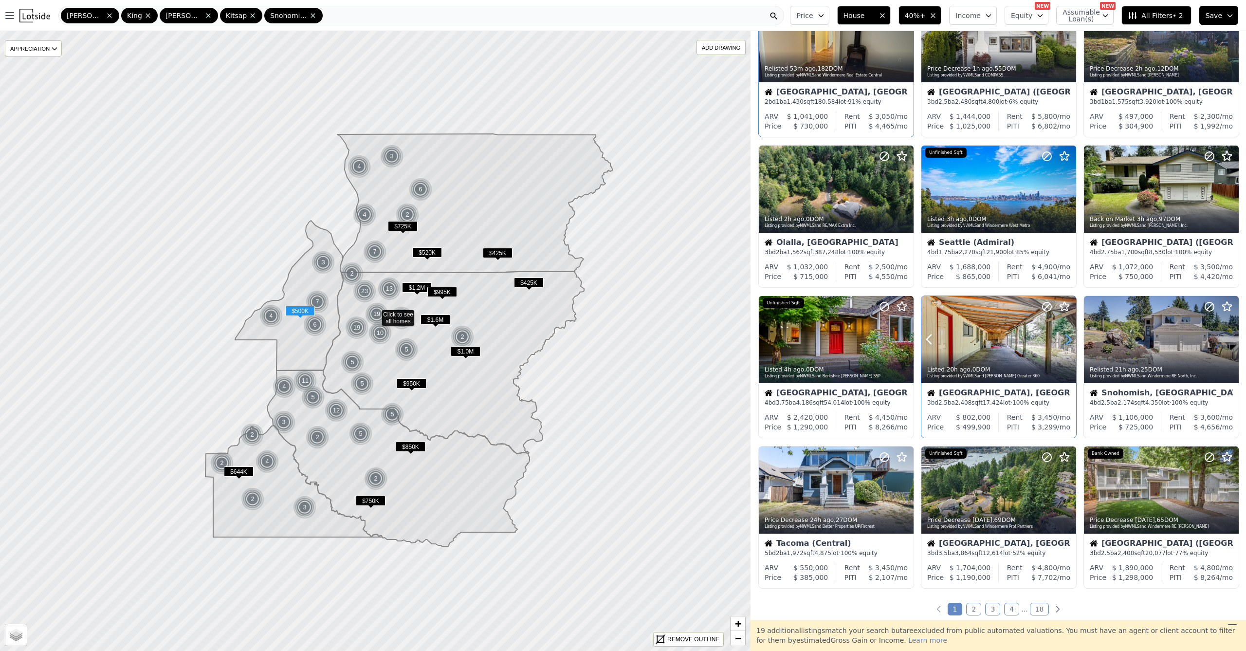
click at [1065, 341] on icon at bounding box center [1069, 340] width 16 height 16
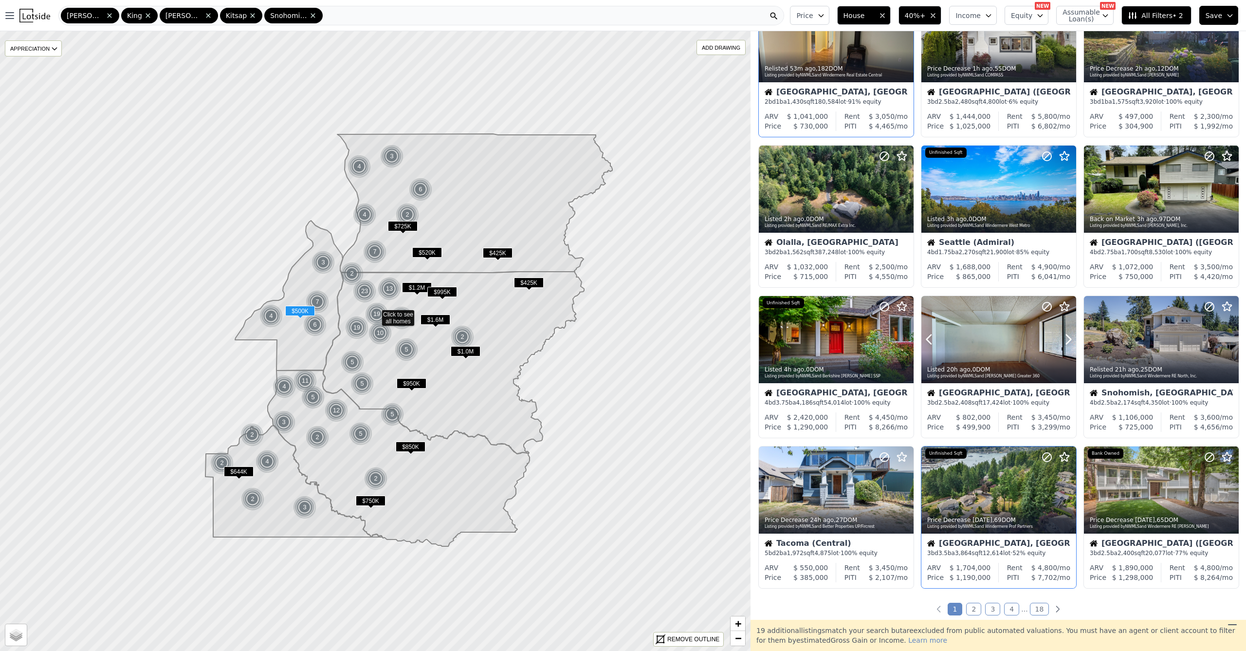
scroll to position [210, 0]
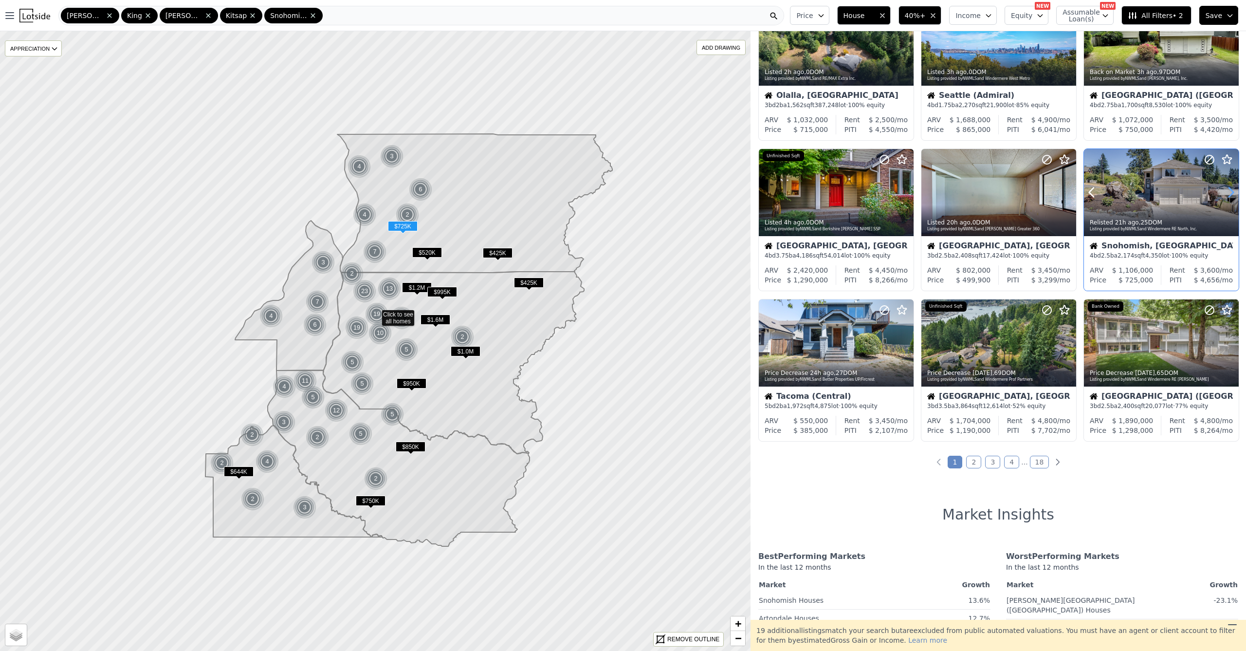
click at [1227, 199] on icon at bounding box center [1231, 193] width 16 height 16
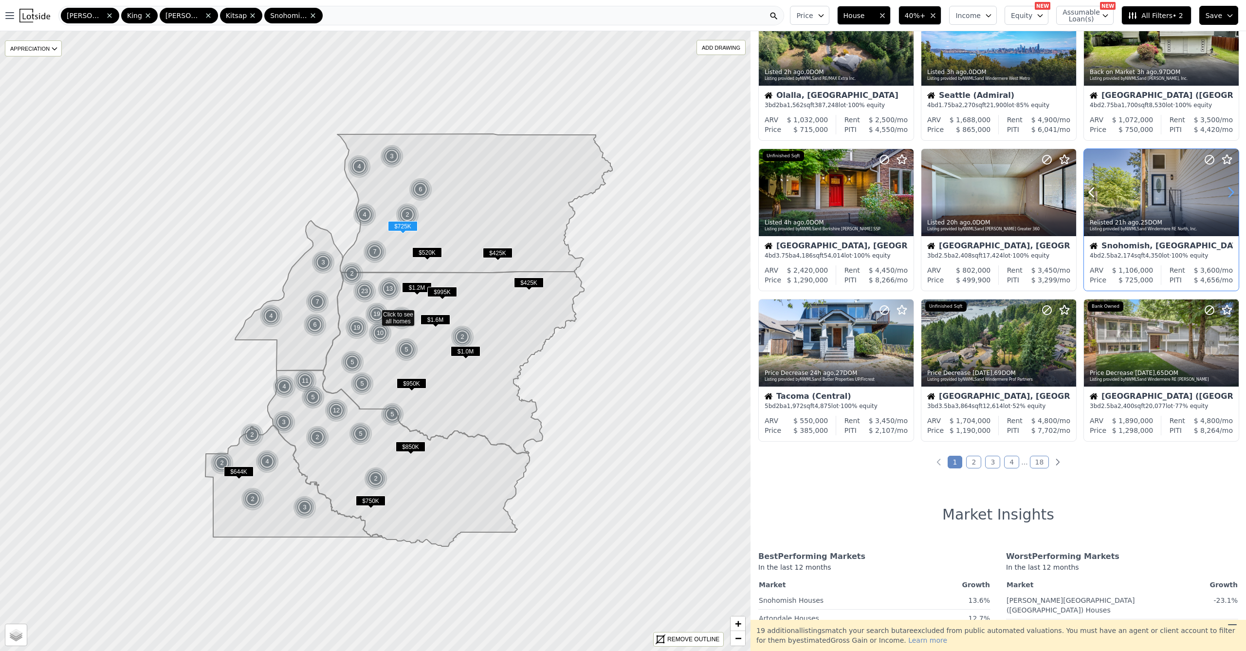
click at [1227, 199] on icon at bounding box center [1231, 193] width 16 height 16
click at [1226, 199] on icon at bounding box center [1231, 193] width 16 height 16
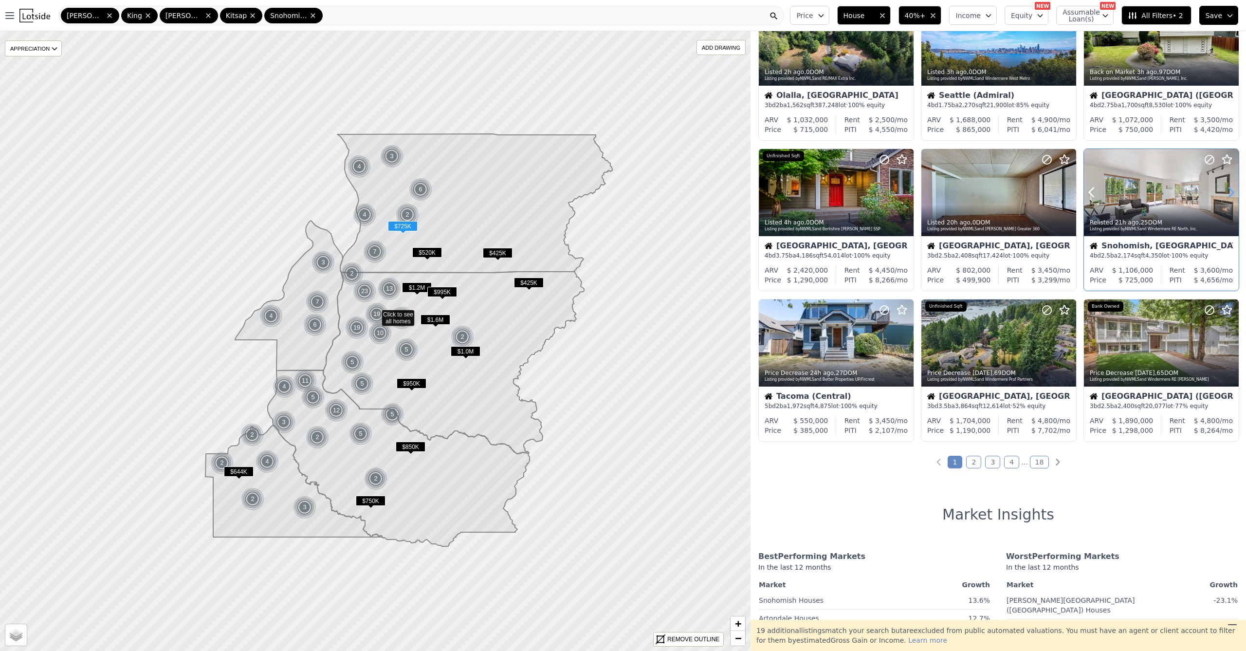
click at [1226, 199] on icon at bounding box center [1231, 193] width 16 height 16
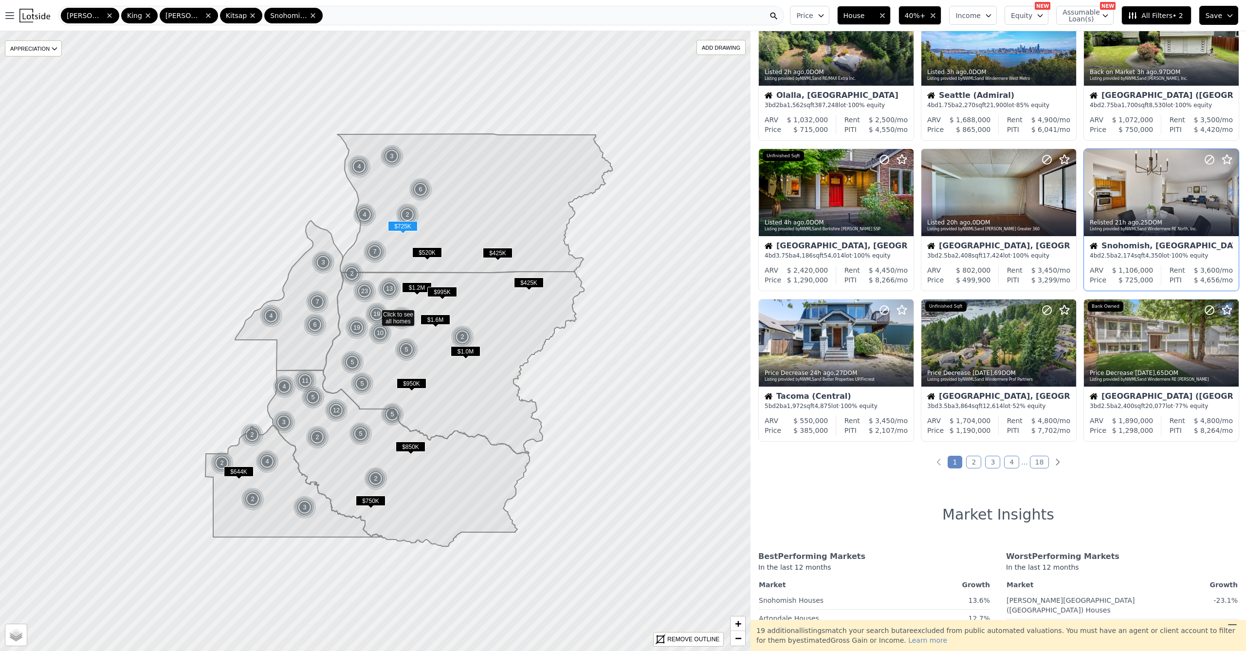
click at [1226, 199] on icon at bounding box center [1231, 193] width 16 height 16
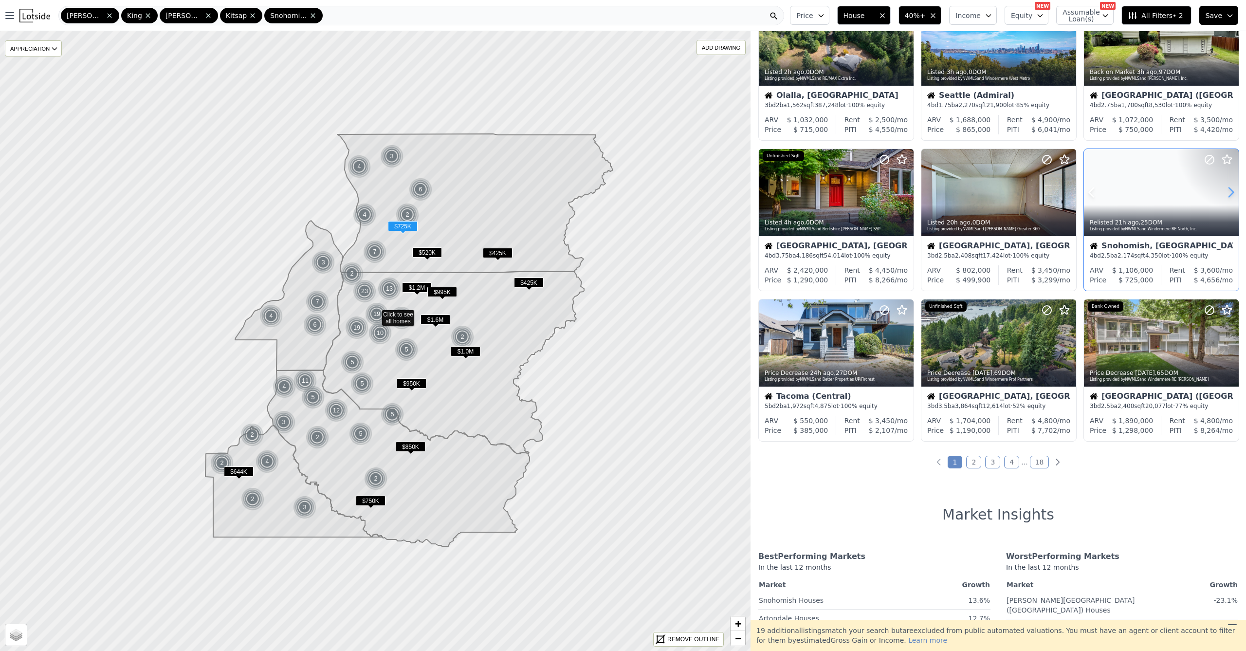
click at [1226, 199] on icon at bounding box center [1231, 193] width 16 height 16
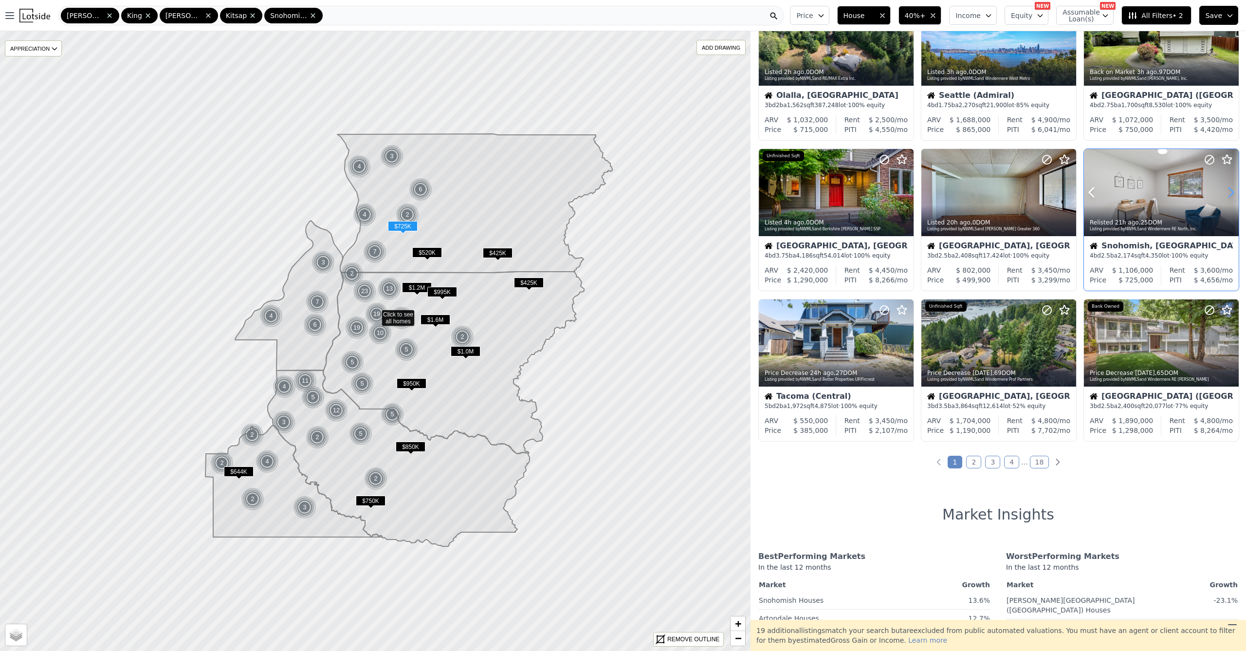
click at [1226, 199] on icon at bounding box center [1231, 193] width 16 height 16
click at [1226, 200] on icon at bounding box center [1231, 193] width 16 height 16
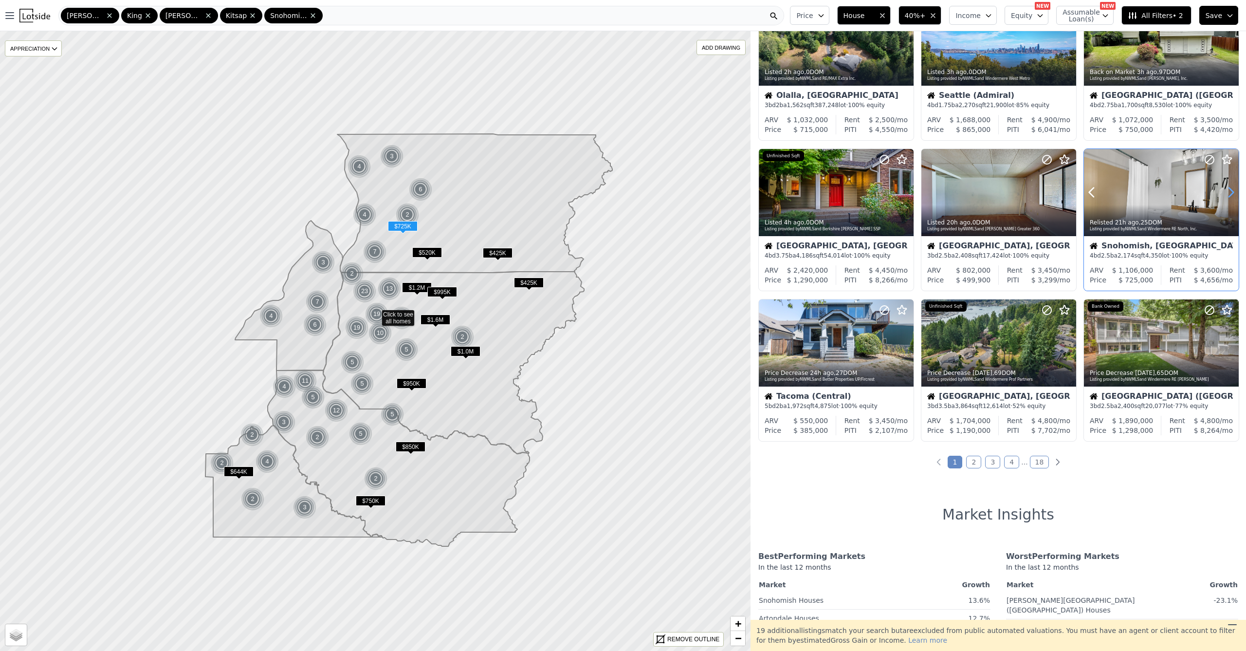
click at [1226, 200] on icon at bounding box center [1231, 193] width 16 height 16
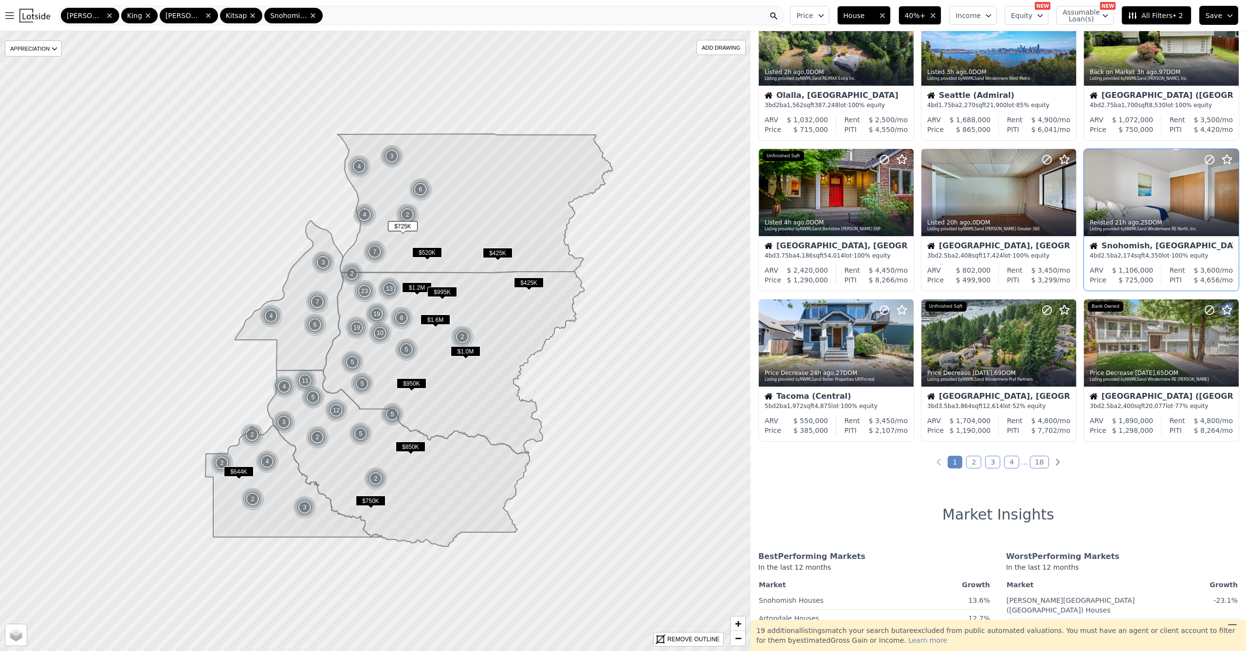
click at [969, 467] on link "2" at bounding box center [973, 462] width 15 height 13
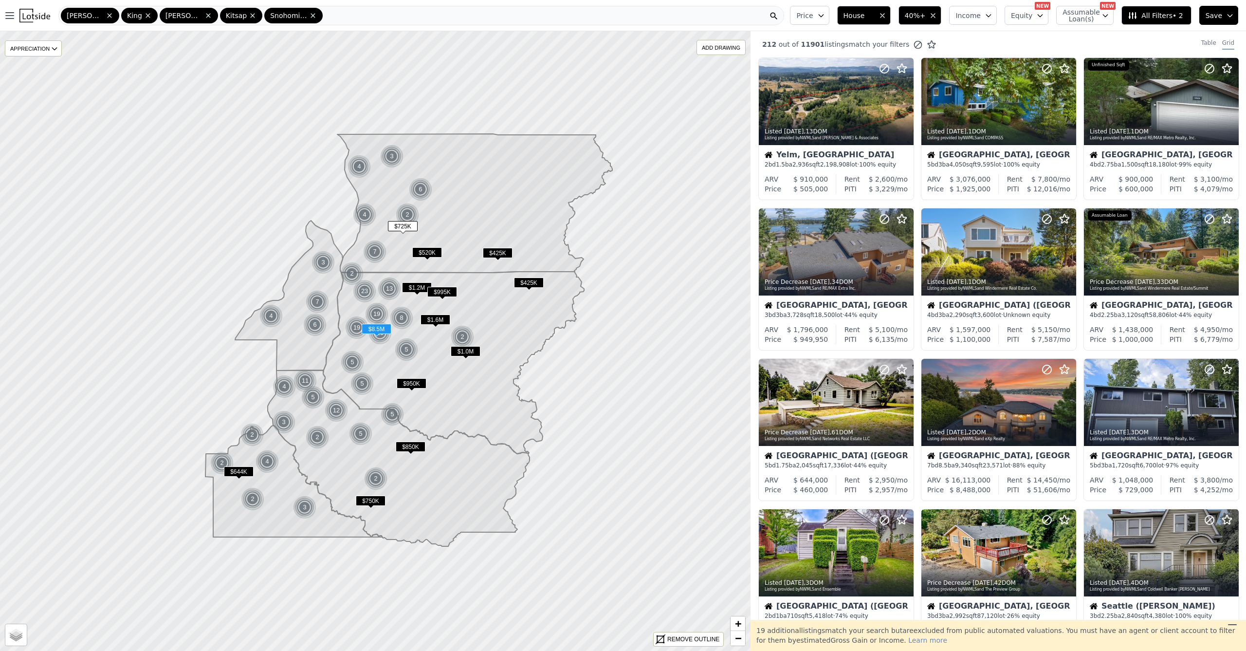
scroll to position [468, 0]
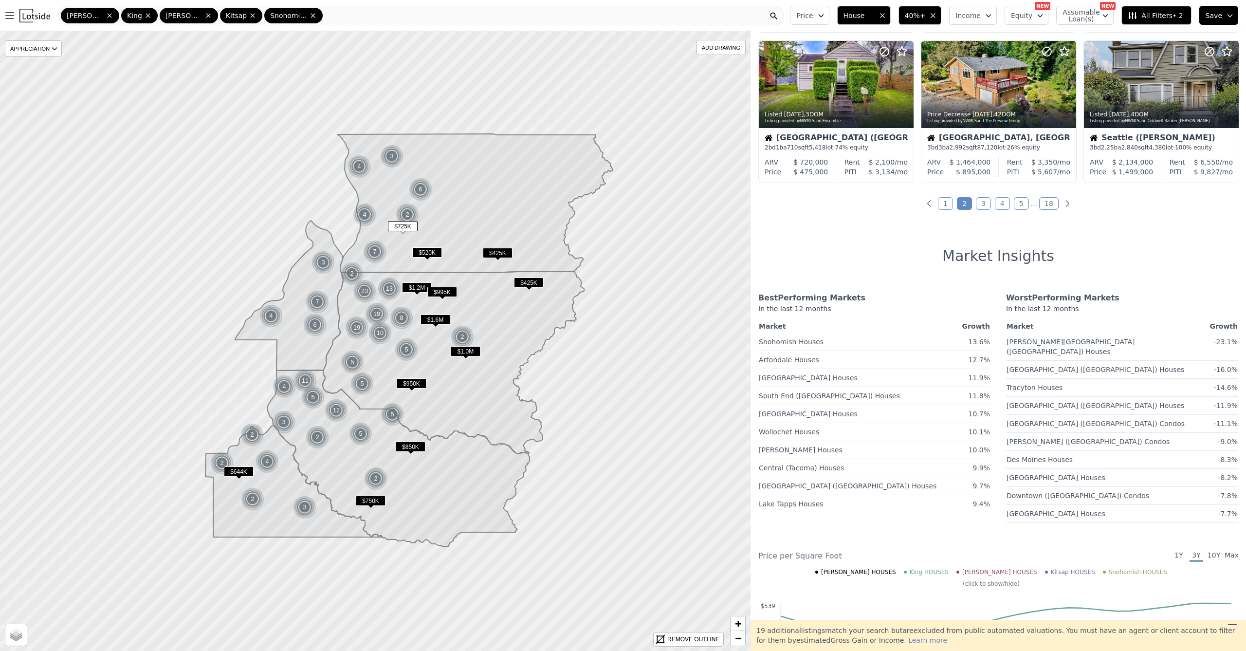
click at [944, 200] on link "1" at bounding box center [945, 203] width 15 height 13
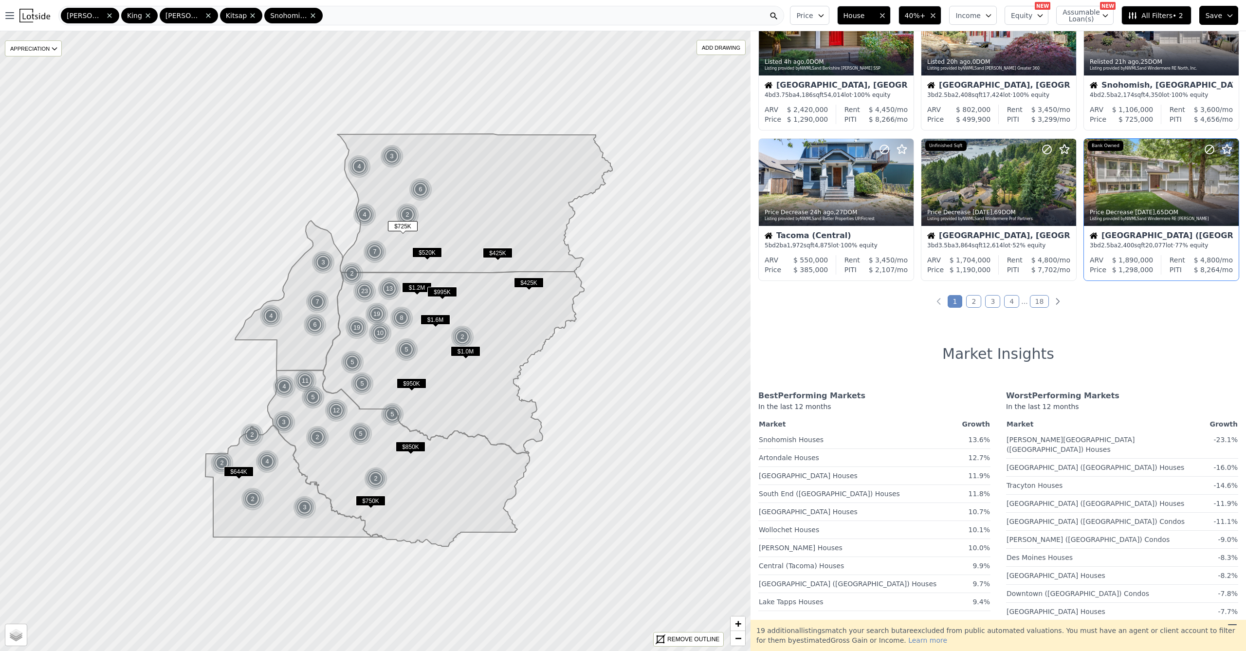
scroll to position [210, 0]
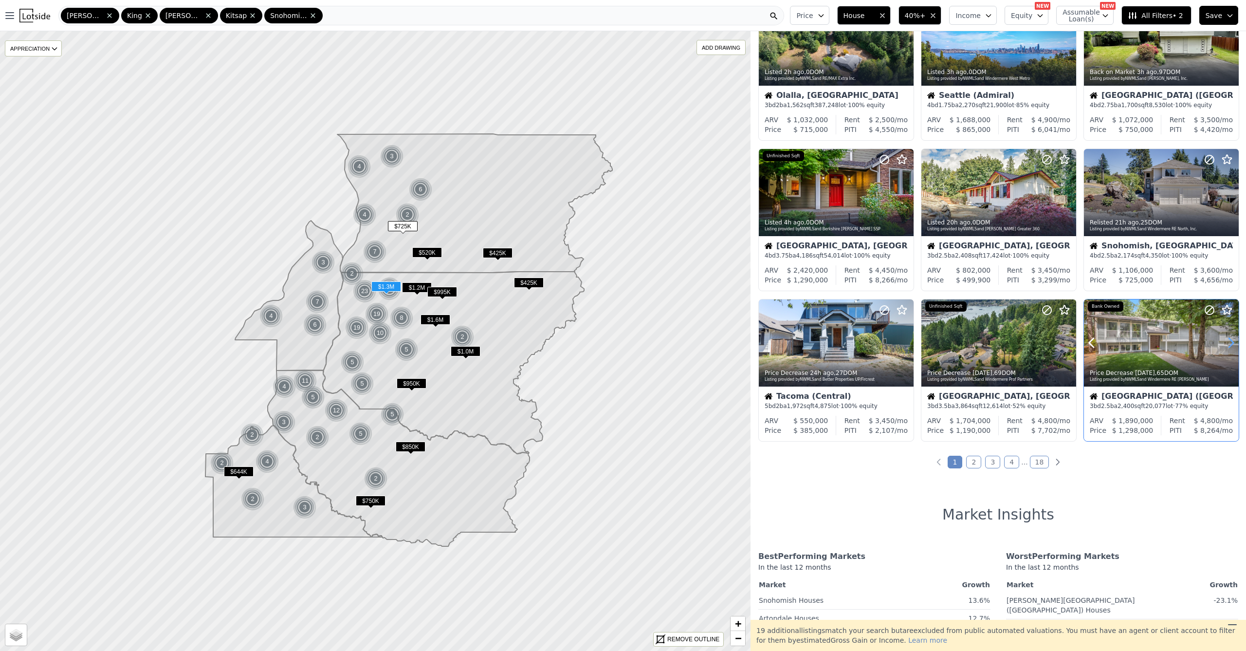
click at [1229, 346] on icon at bounding box center [1231, 342] width 4 height 9
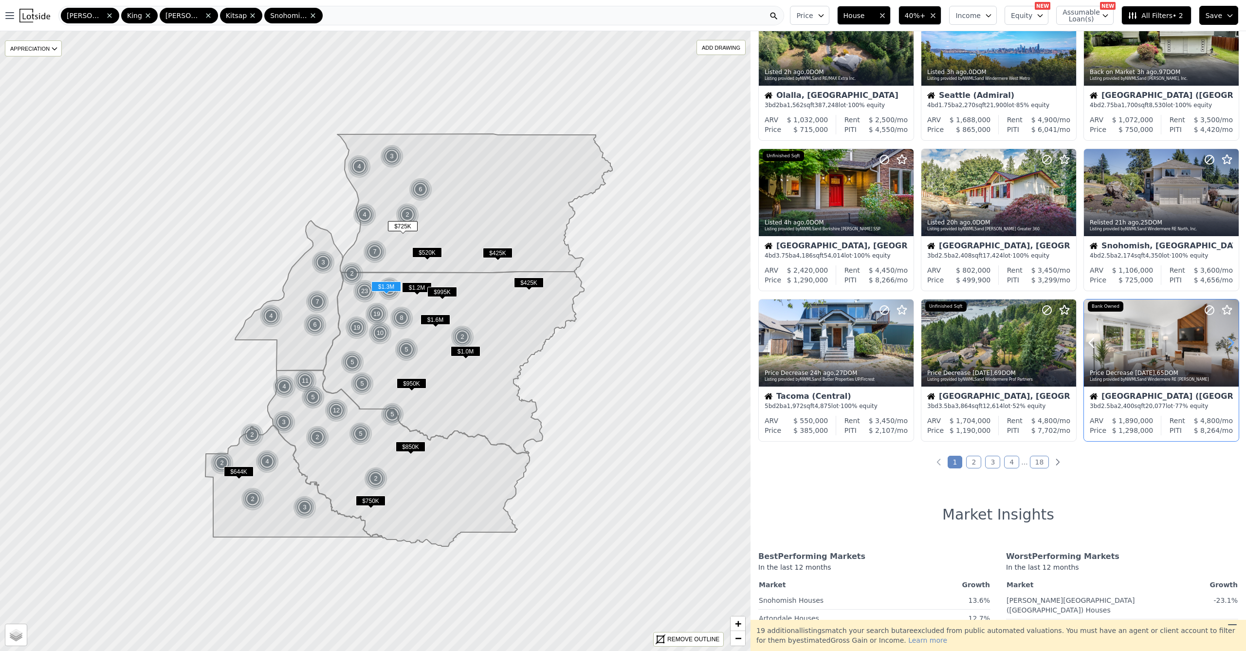
click at [1229, 347] on icon at bounding box center [1231, 343] width 16 height 16
click at [1229, 349] on icon at bounding box center [1231, 343] width 16 height 16
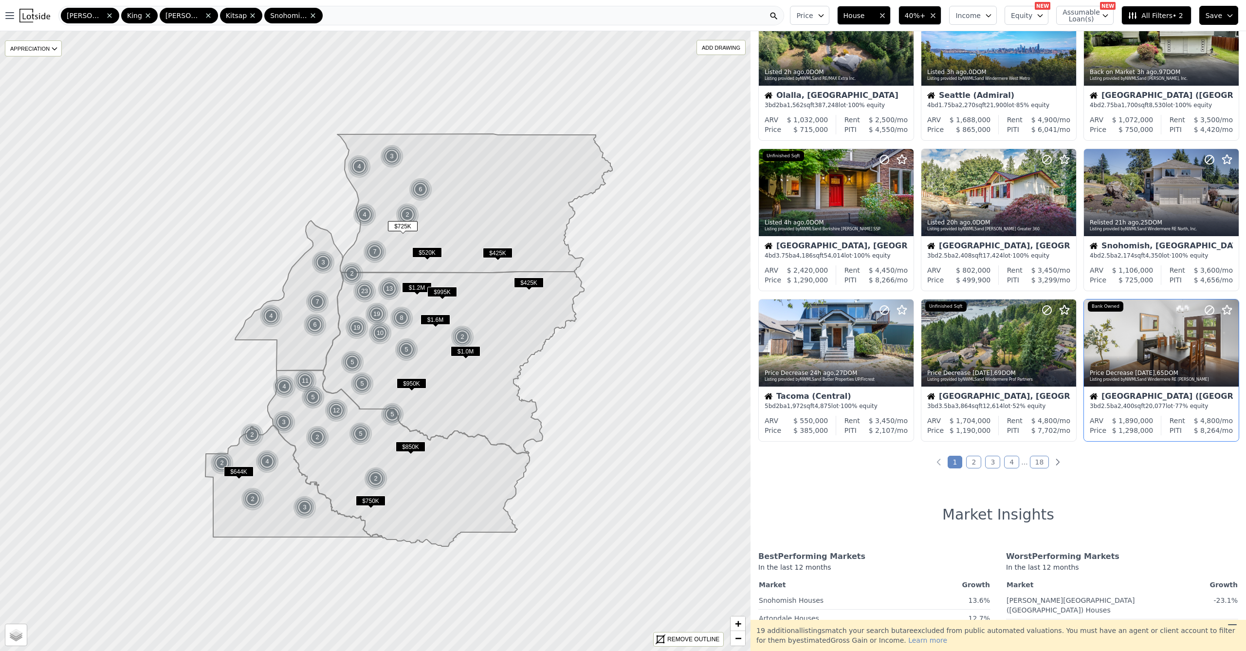
click at [967, 465] on link "2" at bounding box center [973, 462] width 15 height 13
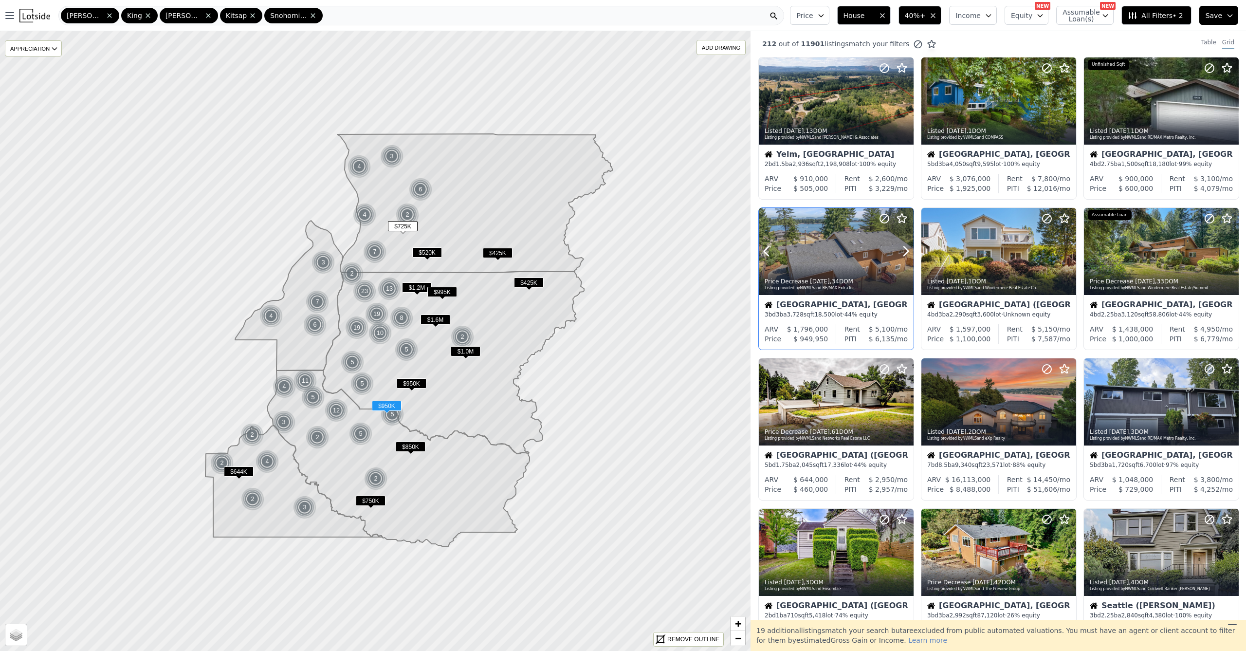
scroll to position [0, 0]
click at [905, 252] on icon at bounding box center [906, 252] width 16 height 16
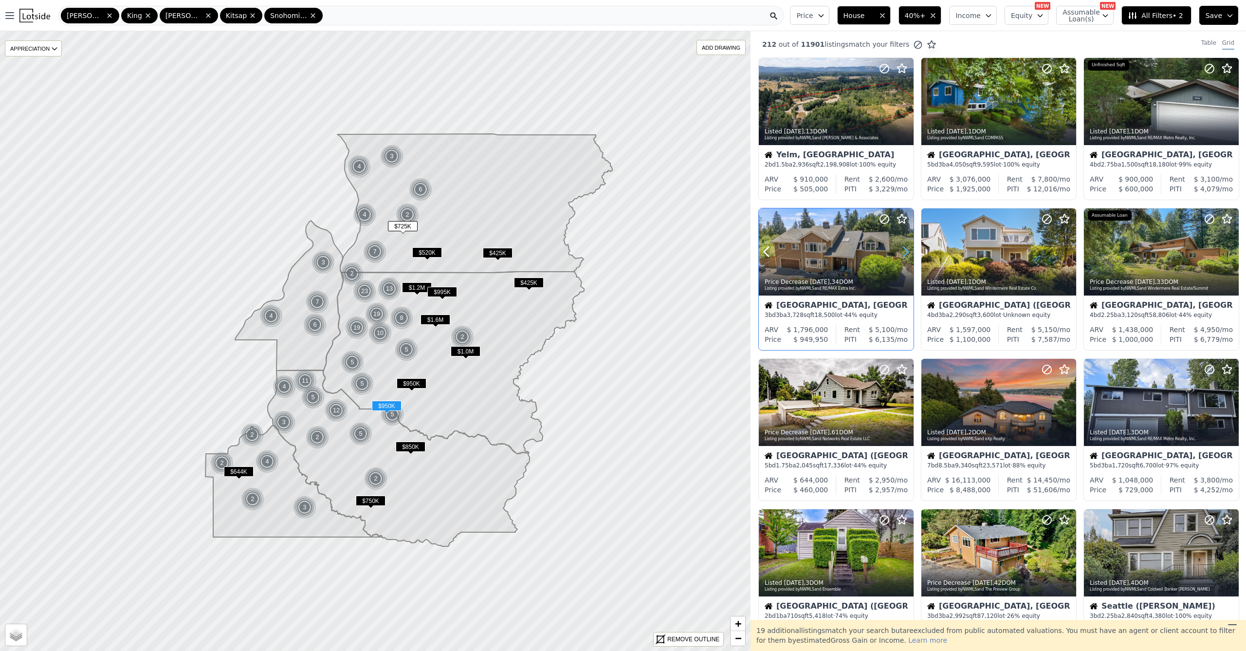
click at [904, 252] on icon at bounding box center [906, 252] width 16 height 16
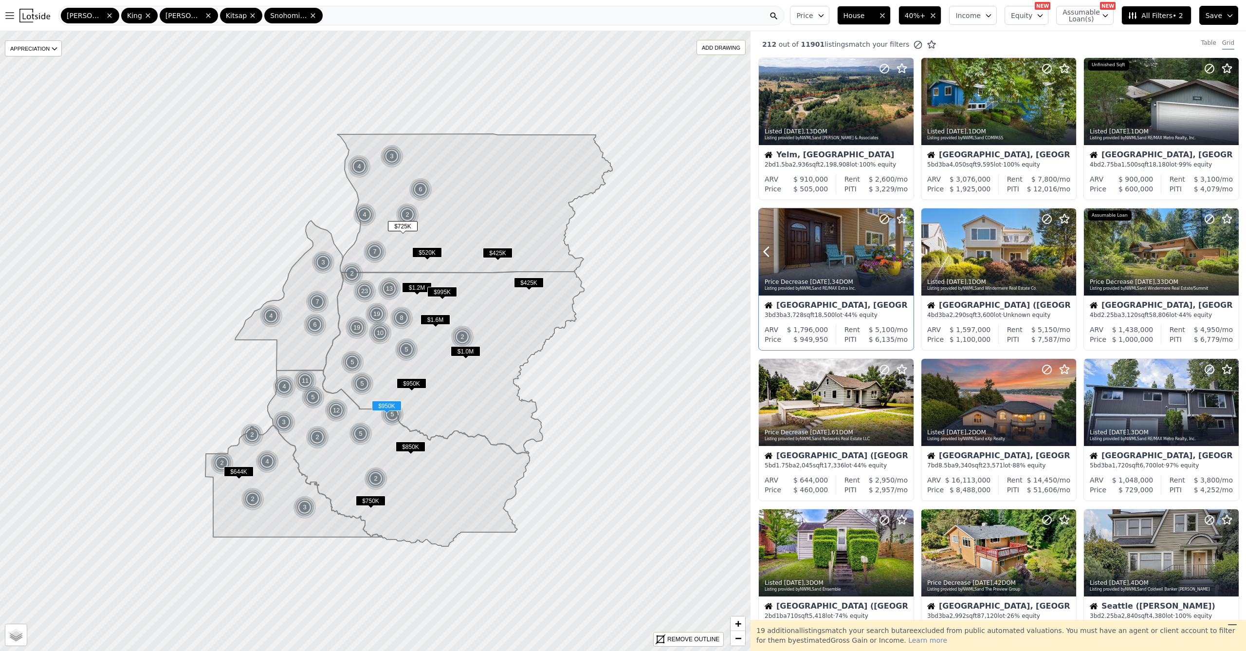
click at [904, 252] on icon at bounding box center [906, 252] width 16 height 16
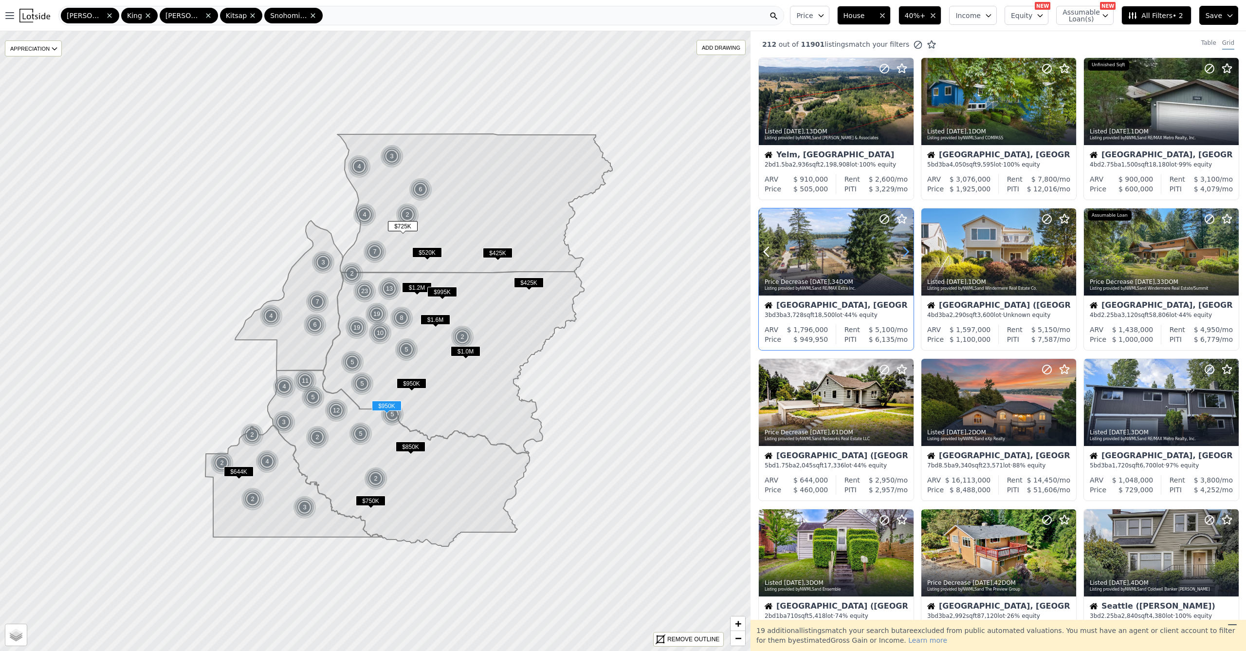
click at [904, 252] on icon at bounding box center [906, 252] width 16 height 16
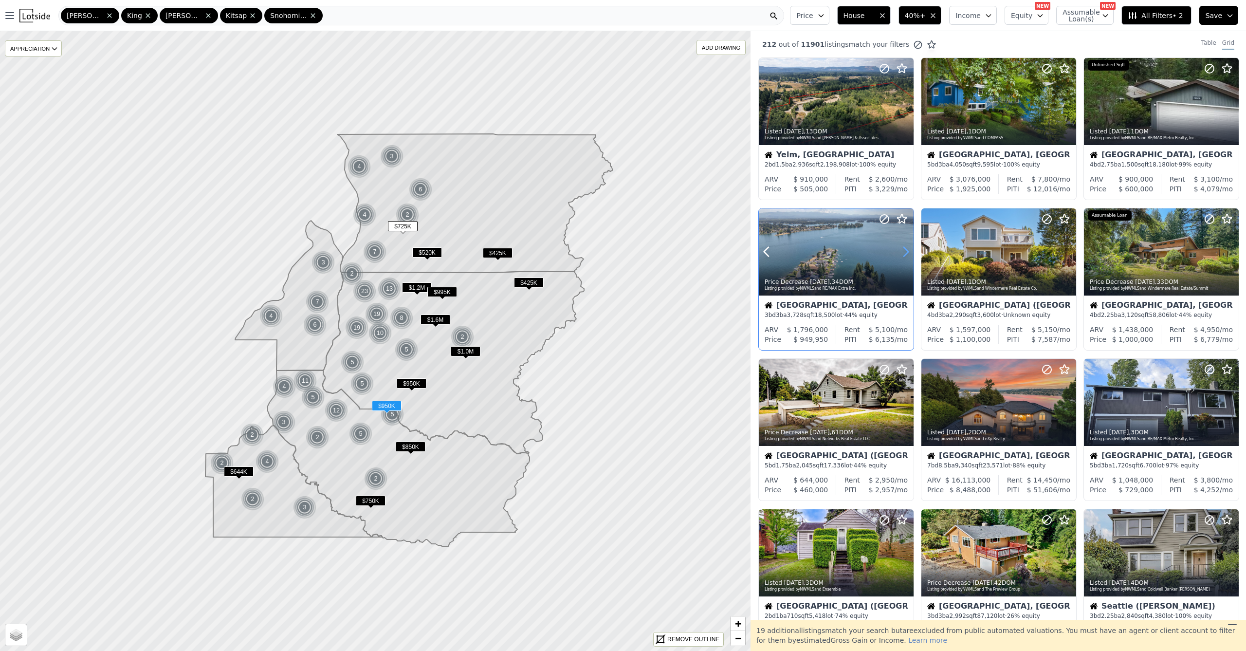
click at [904, 252] on icon at bounding box center [906, 252] width 16 height 16
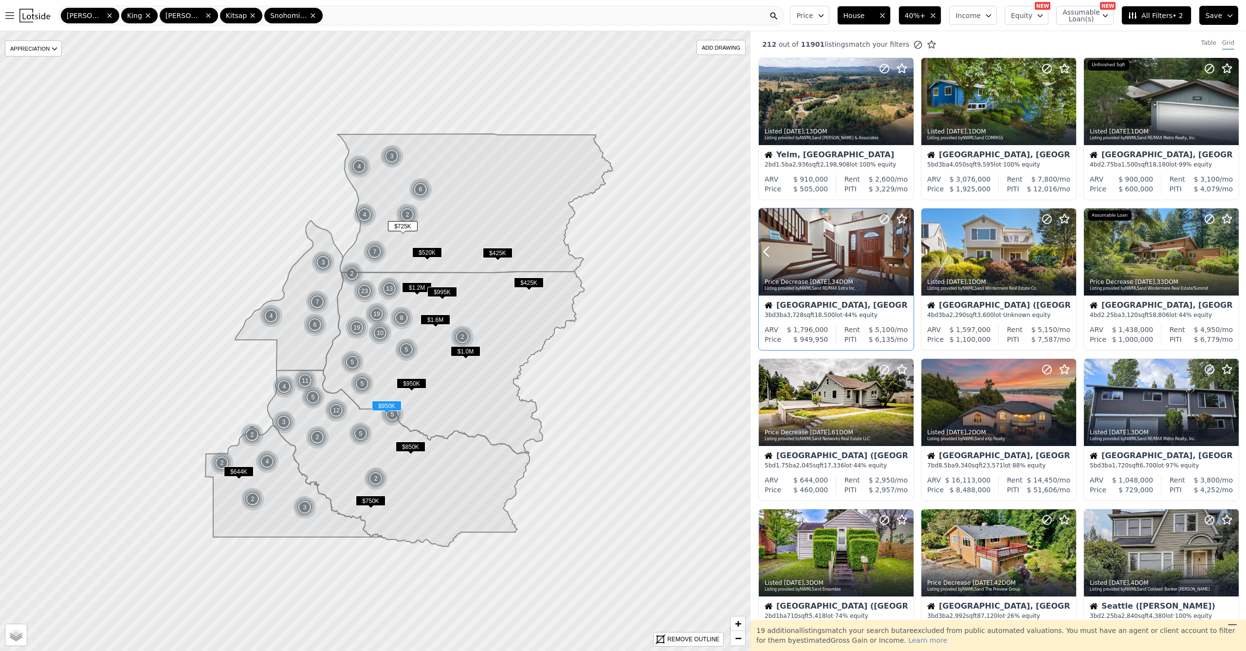
click at [904, 252] on icon at bounding box center [906, 252] width 16 height 16
click at [903, 252] on icon at bounding box center [906, 252] width 16 height 16
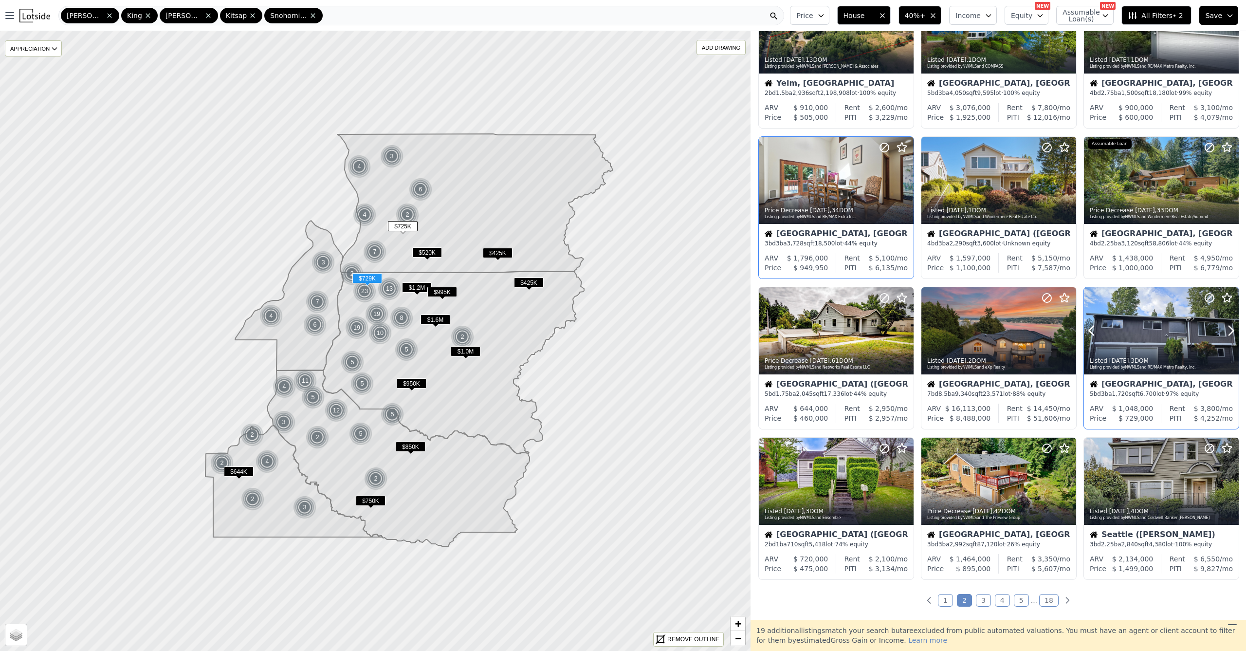
scroll to position [74, 0]
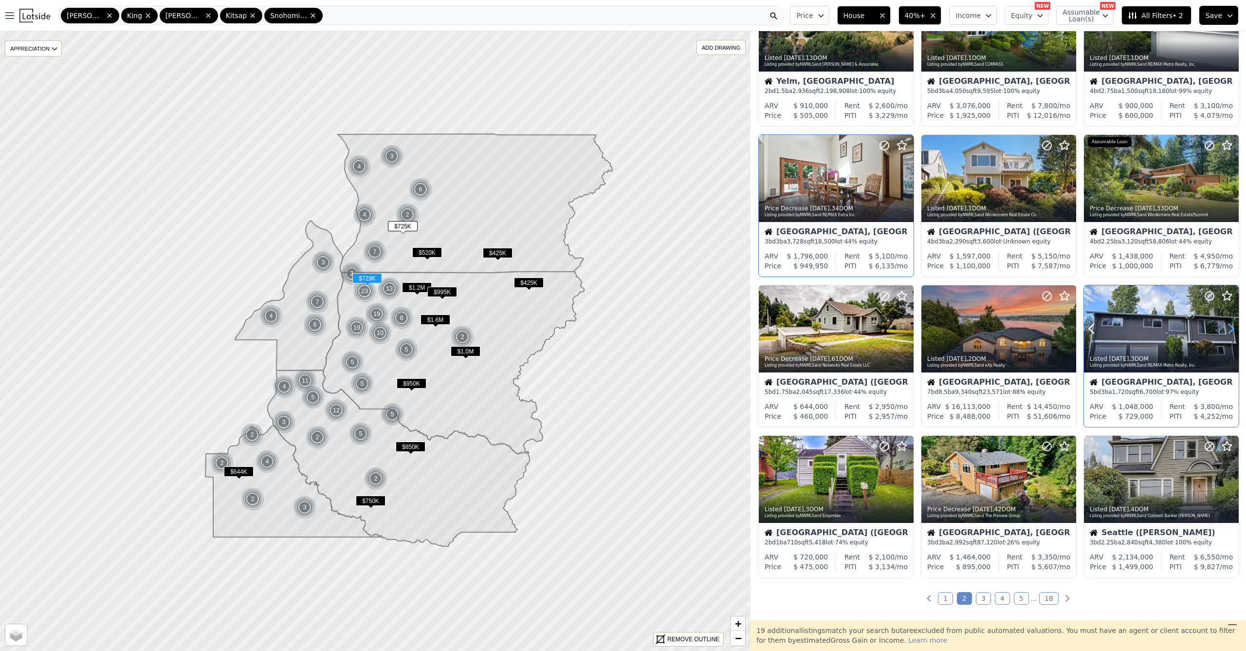
click at [1223, 329] on icon at bounding box center [1231, 329] width 16 height 16
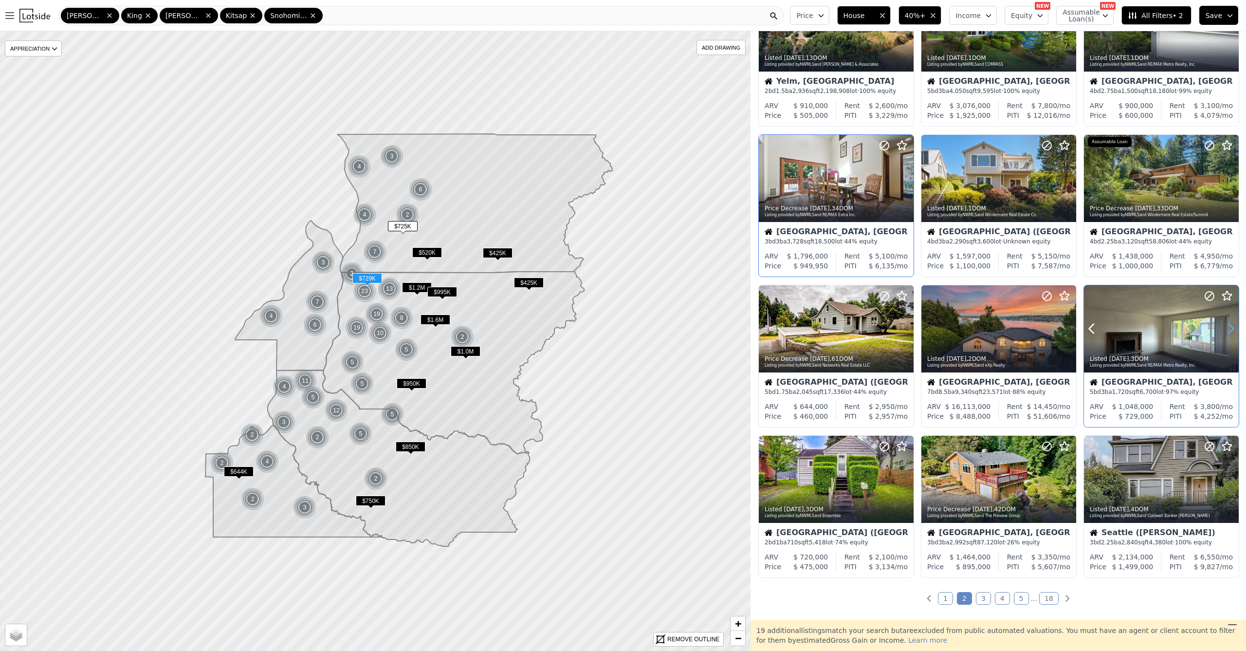
click at [1223, 328] on icon at bounding box center [1231, 329] width 16 height 16
click at [1223, 329] on icon at bounding box center [1231, 329] width 16 height 16
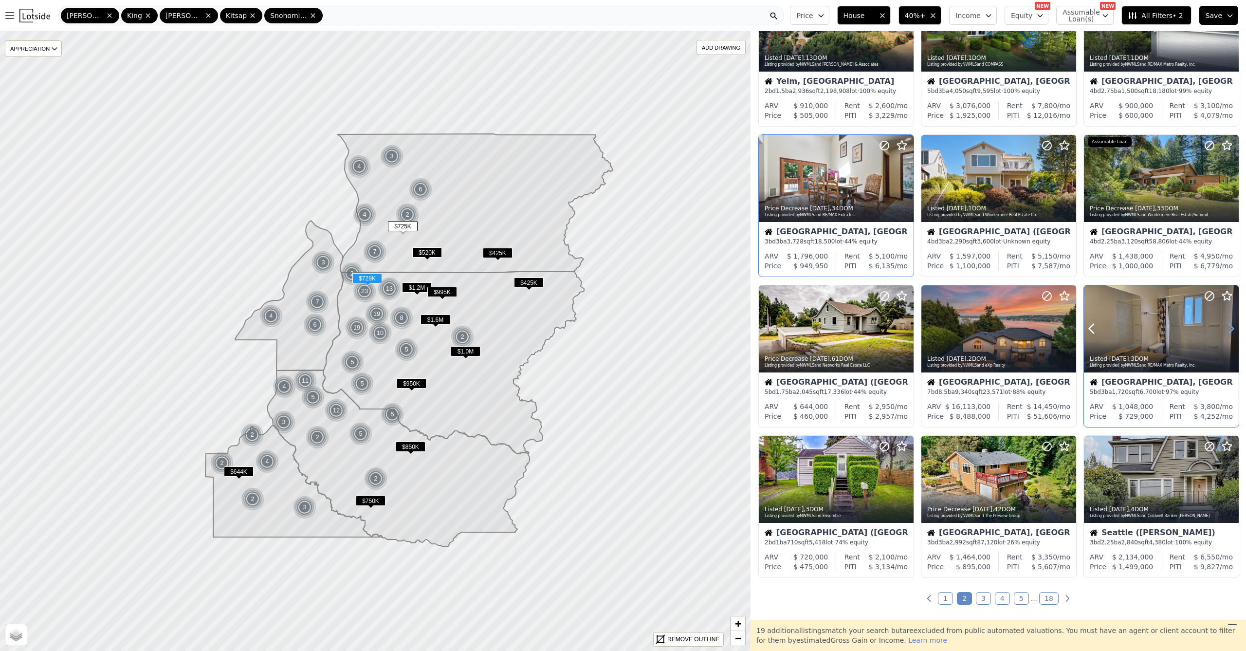
click at [1223, 330] on icon at bounding box center [1231, 329] width 16 height 16
click at [1223, 329] on icon at bounding box center [1231, 329] width 16 height 16
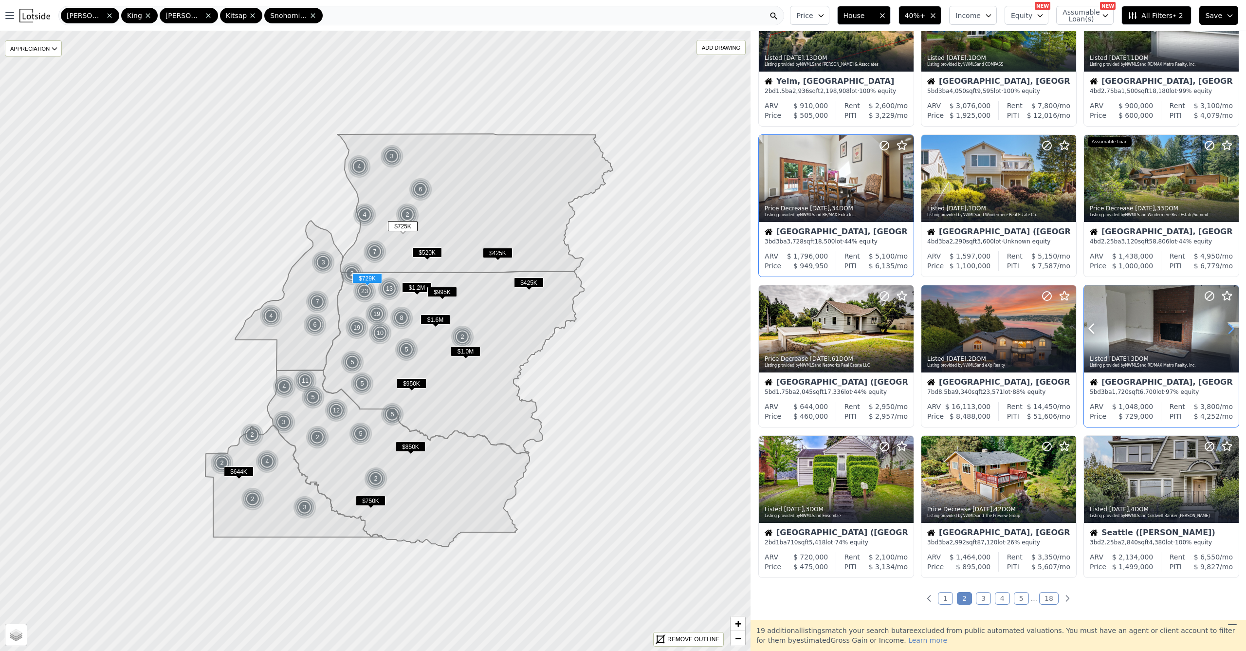
click at [1223, 330] on icon at bounding box center [1231, 329] width 16 height 16
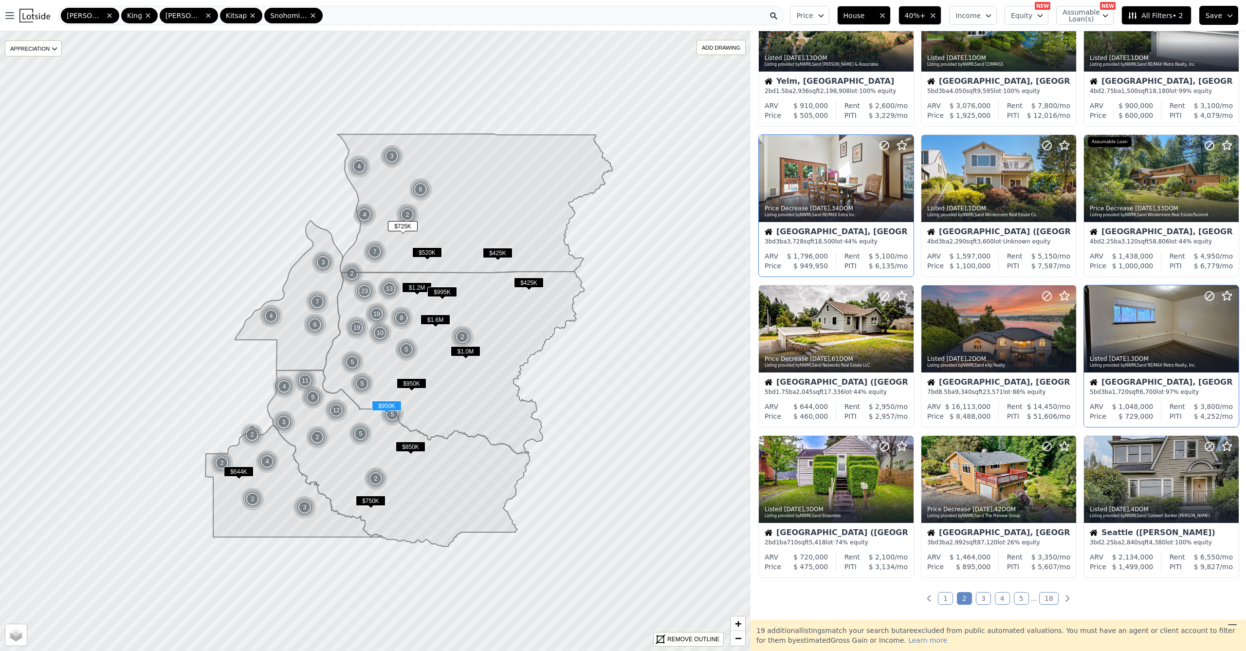
scroll to position [150, 0]
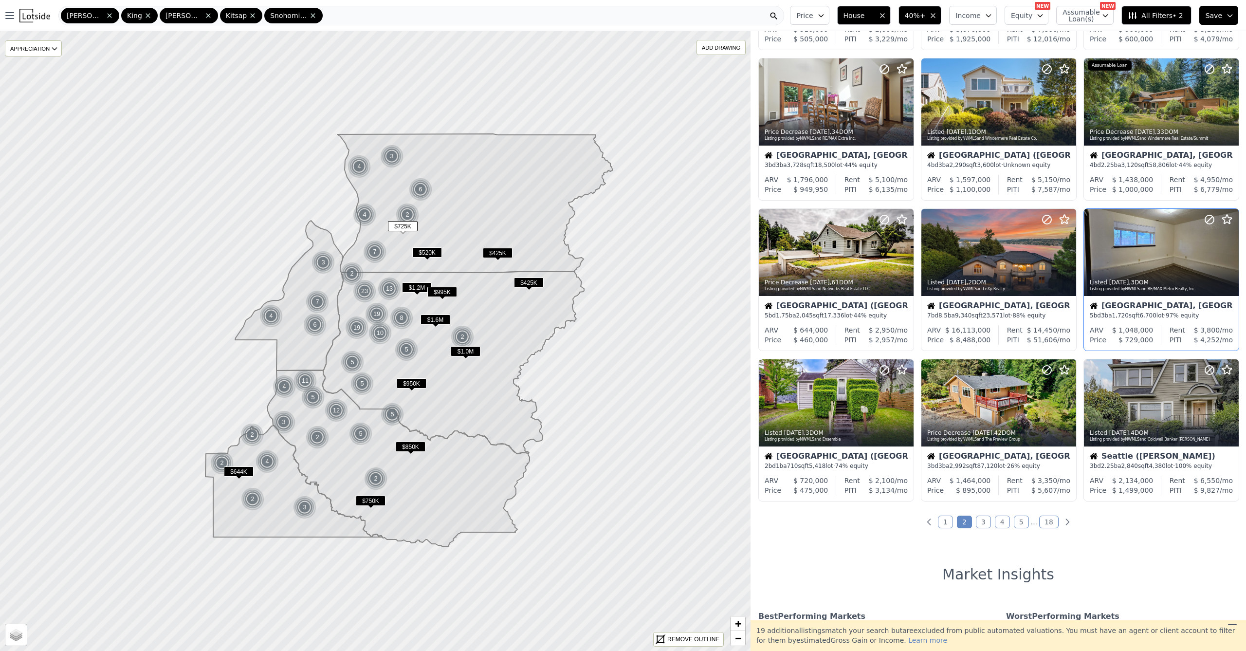
click at [981, 525] on link "3" at bounding box center [983, 522] width 15 height 13
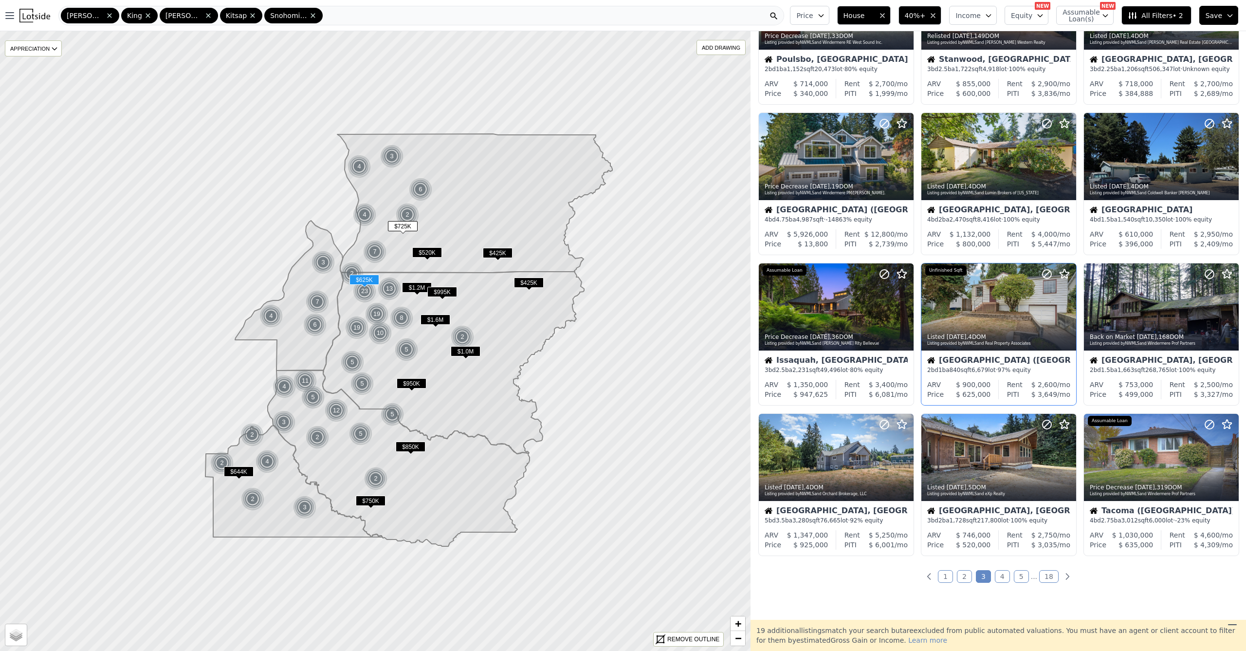
scroll to position [155, 0]
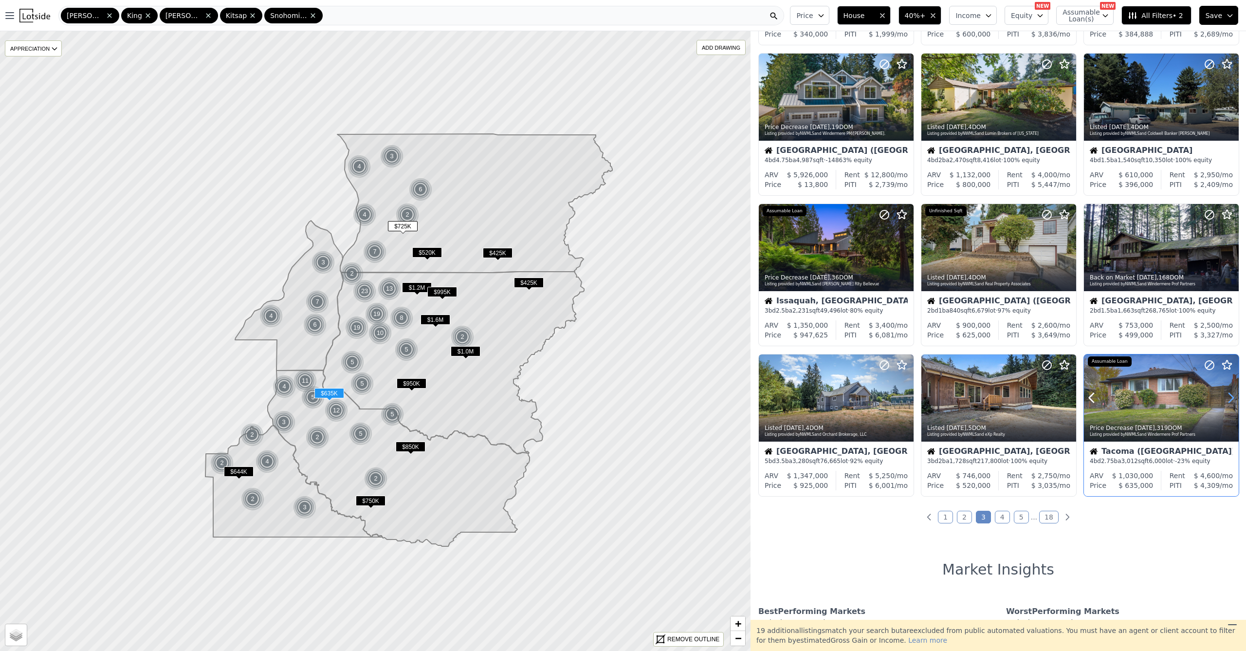
click at [1223, 398] on icon at bounding box center [1231, 398] width 16 height 16
click at [1094, 400] on icon at bounding box center [1092, 398] width 16 height 16
drag, startPoint x: 14, startPoint y: 15, endPoint x: 43, endPoint y: 14, distance: 28.8
click at [35, 14] on div "Open main menu [PERSON_NAME] Snohomish" at bounding box center [395, 15] width 782 height 19
click at [36, 15] on img at bounding box center [34, 16] width 31 height 14
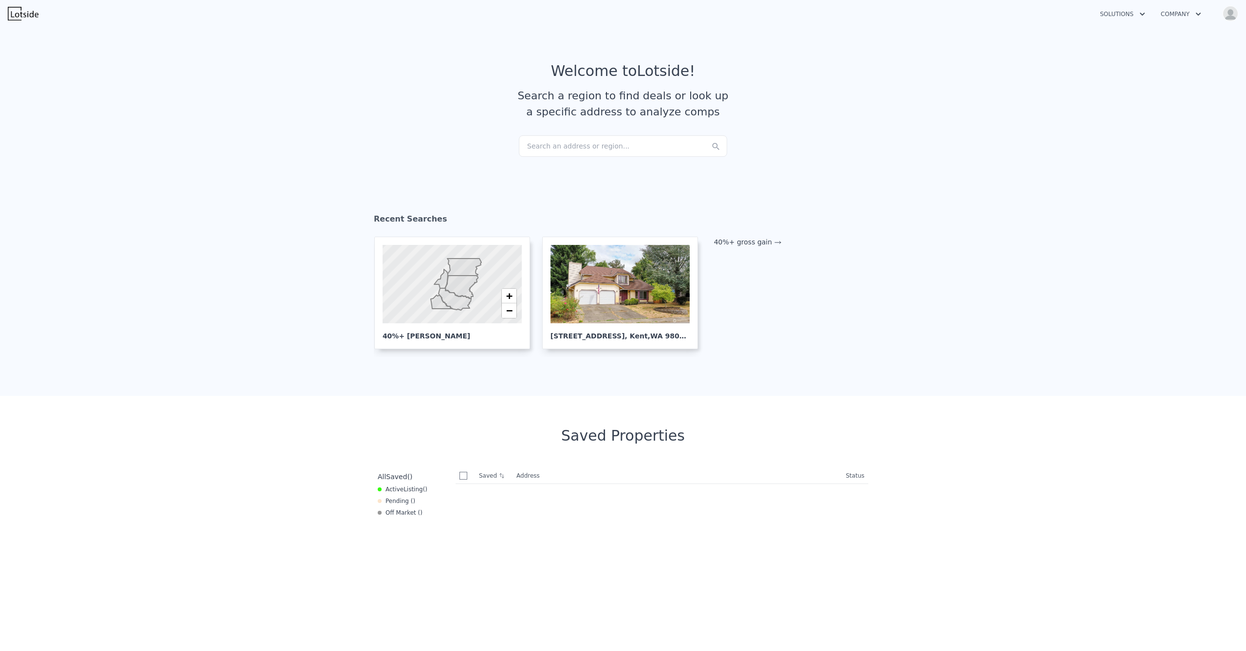
click at [574, 146] on div "Search an address or region..." at bounding box center [623, 145] width 208 height 21
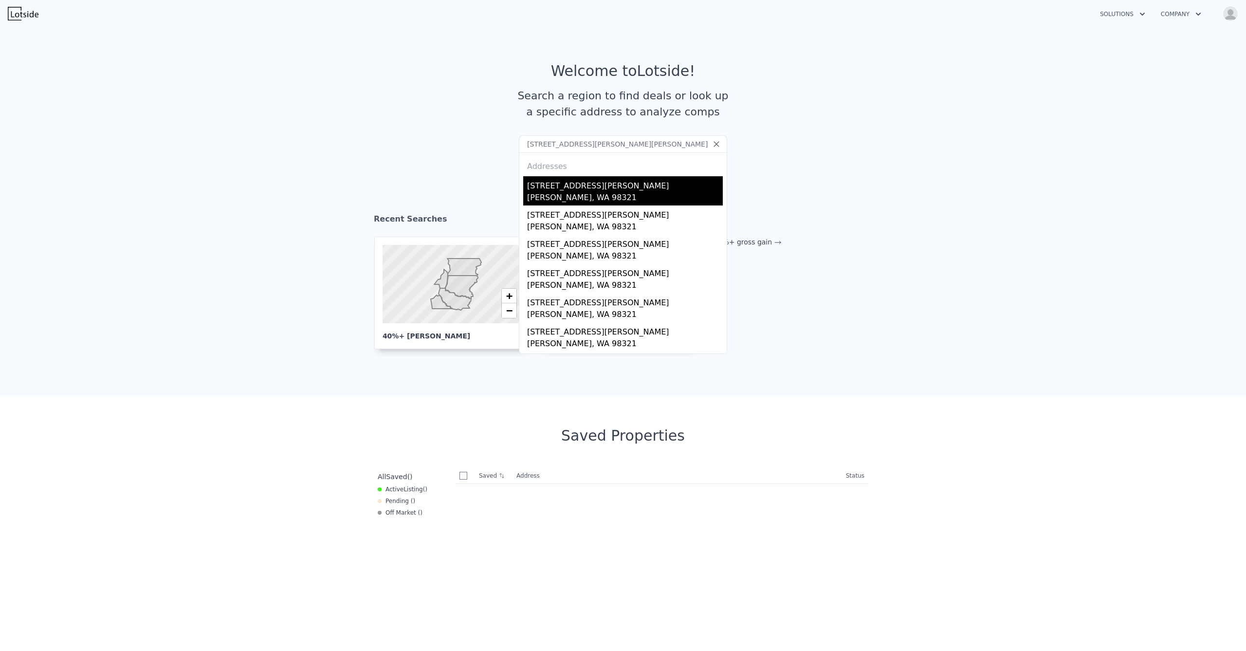
type input "[STREET_ADDRESS][PERSON_NAME][PERSON_NAME]"
click at [570, 197] on div "[PERSON_NAME], WA 98321" at bounding box center [625, 199] width 196 height 14
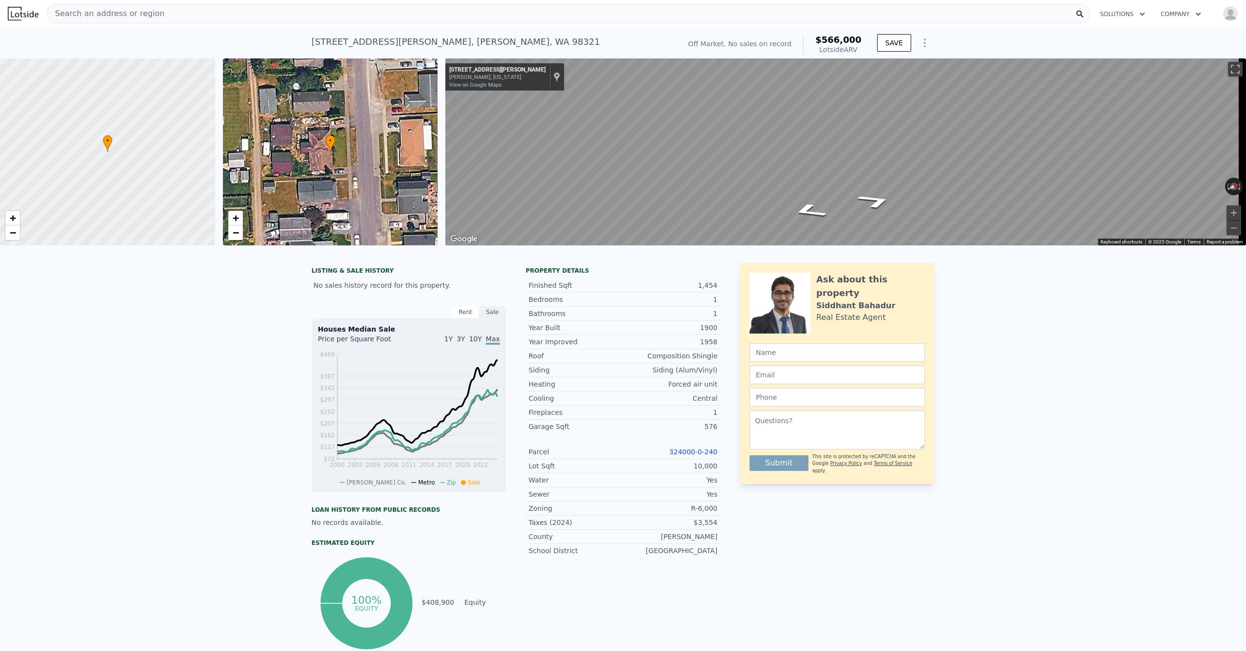
click at [417, 180] on div "• + − • + − ← Move left → Move right ↑ Move up ↓ Move down + Zoom in - Zoom out…" at bounding box center [623, 151] width 1246 height 187
click at [235, 232] on span "−" at bounding box center [235, 232] width 6 height 12
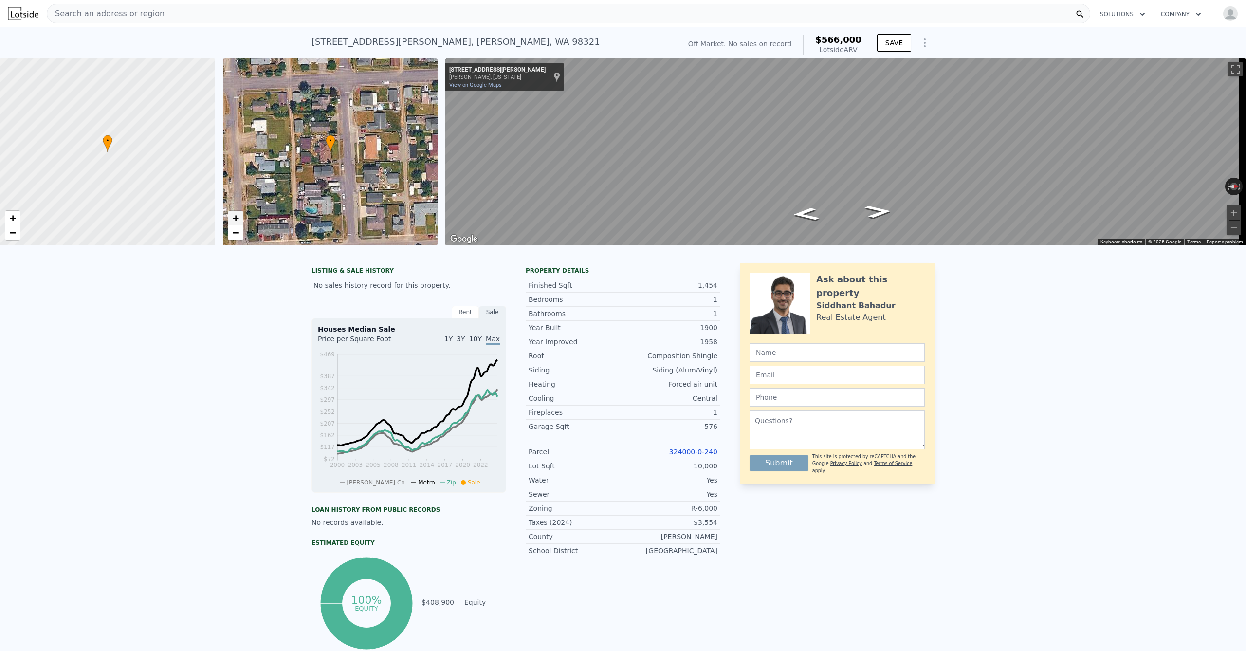
click at [232, 218] on link "+" at bounding box center [235, 218] width 15 height 15
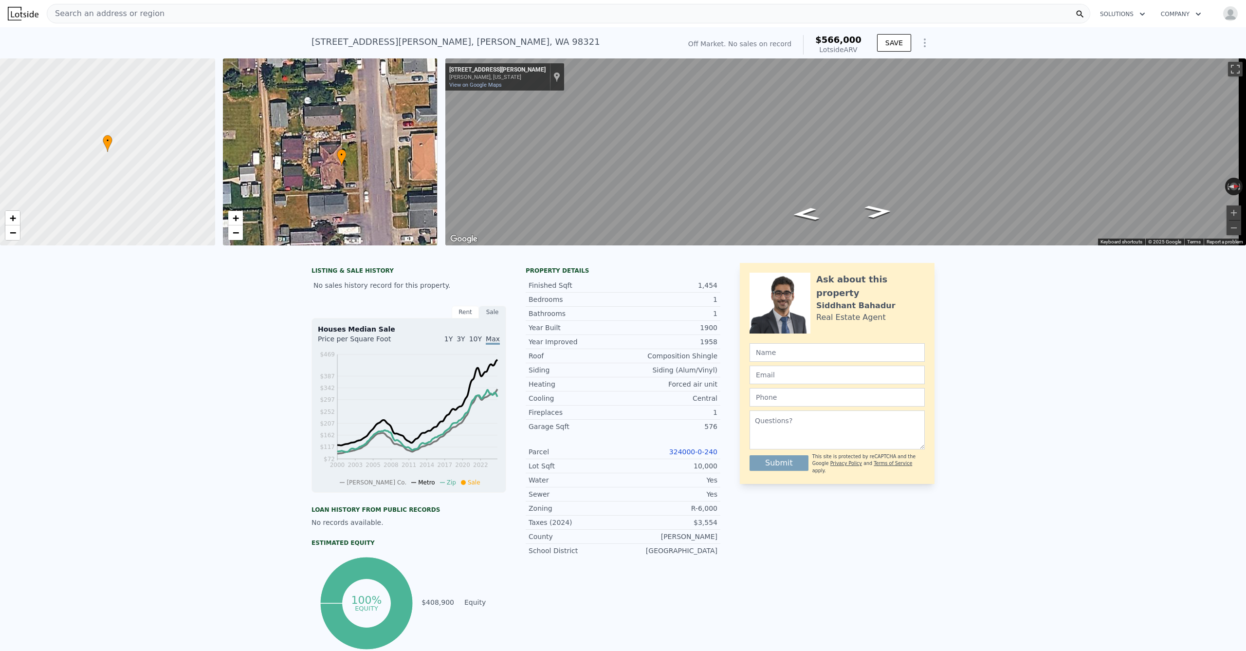
drag, startPoint x: 344, startPoint y: 189, endPoint x: 356, endPoint y: 206, distance: 21.1
click at [356, 206] on div "• + −" at bounding box center [330, 151] width 215 height 187
click at [235, 220] on span "+" at bounding box center [235, 218] width 6 height 12
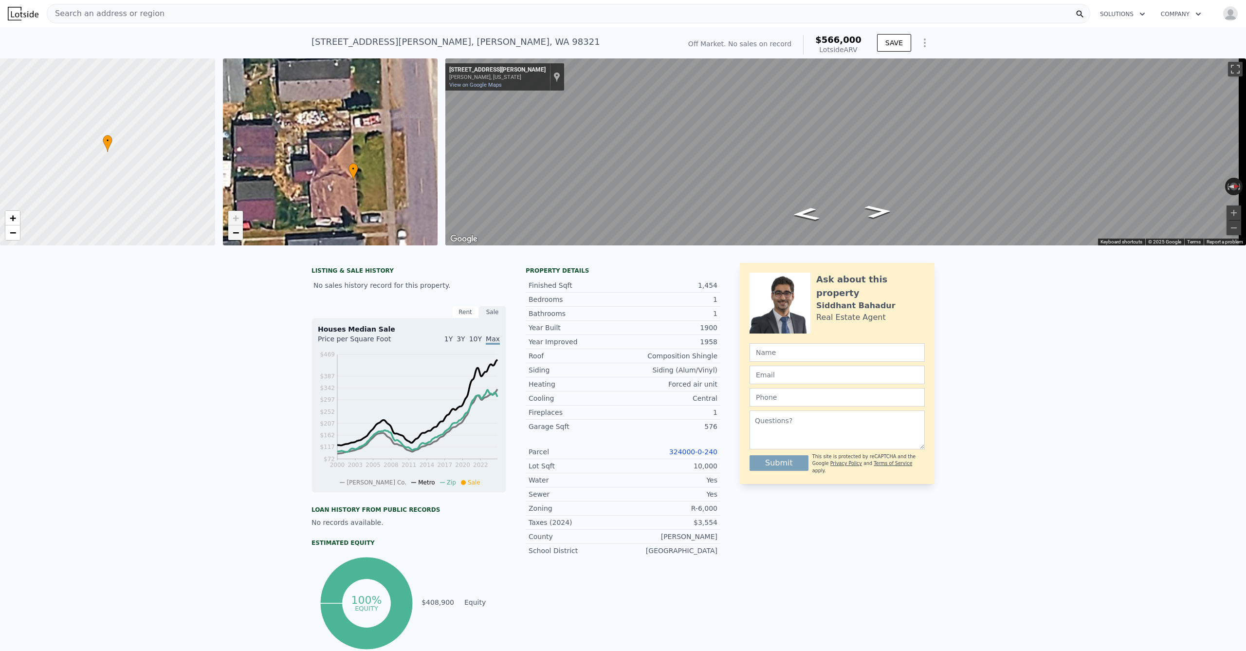
click at [234, 236] on span "−" at bounding box center [235, 232] width 6 height 12
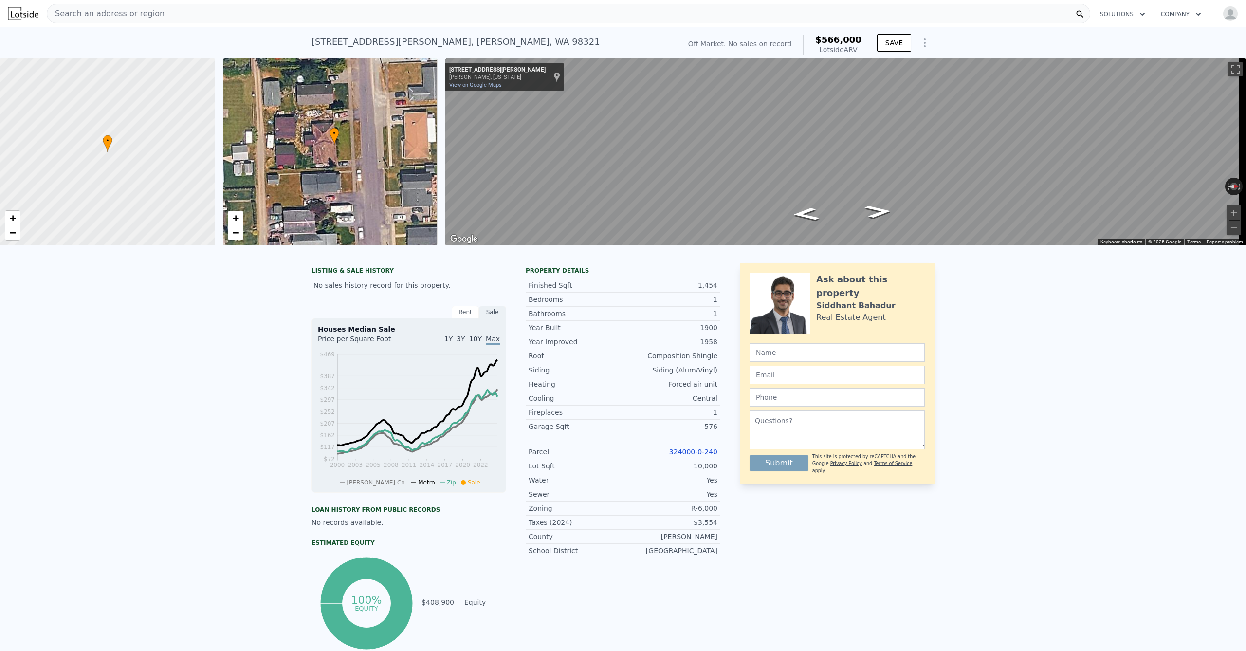
drag, startPoint x: 344, startPoint y: 200, endPoint x: 337, endPoint y: 184, distance: 17.5
click at [337, 184] on div "• + −" at bounding box center [330, 151] width 215 height 187
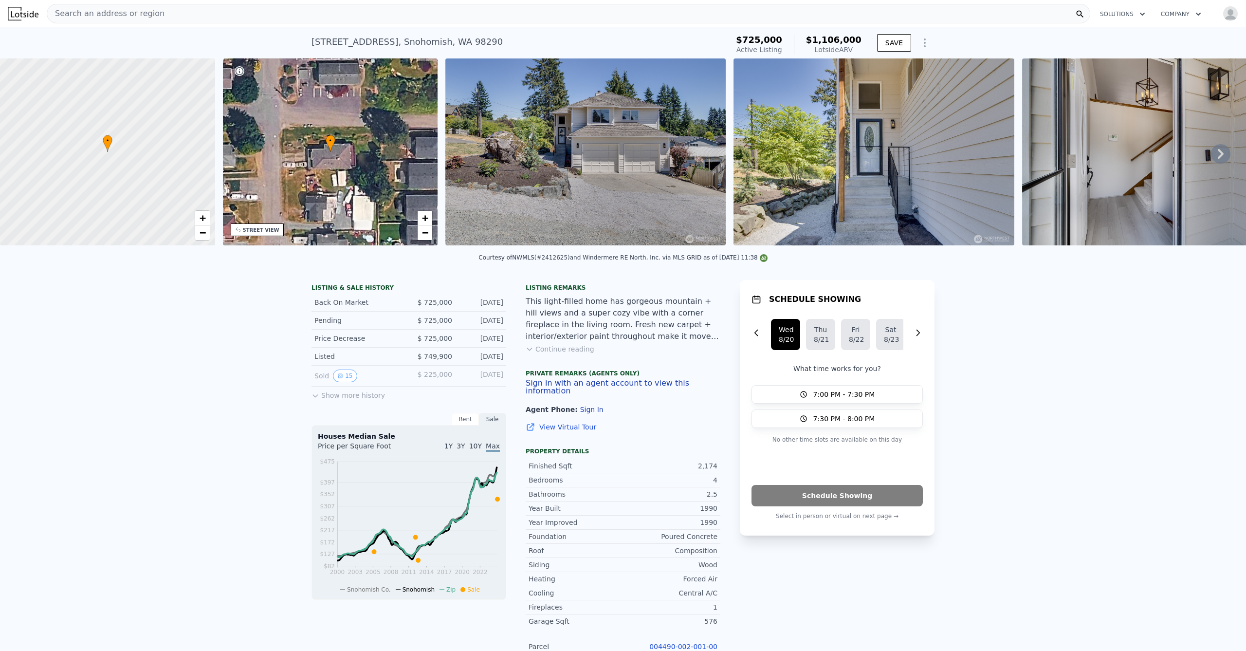
click at [543, 354] on button "Continue reading" at bounding box center [560, 349] width 69 height 10
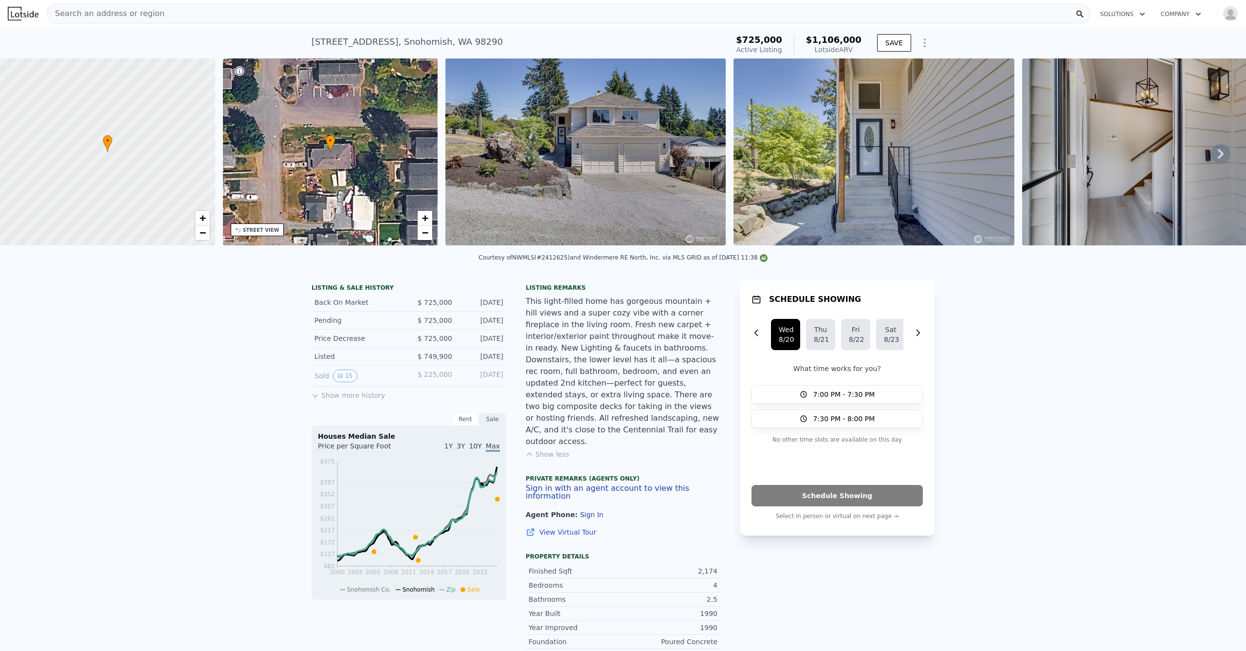
click at [551, 195] on img at bounding box center [585, 151] width 280 height 187
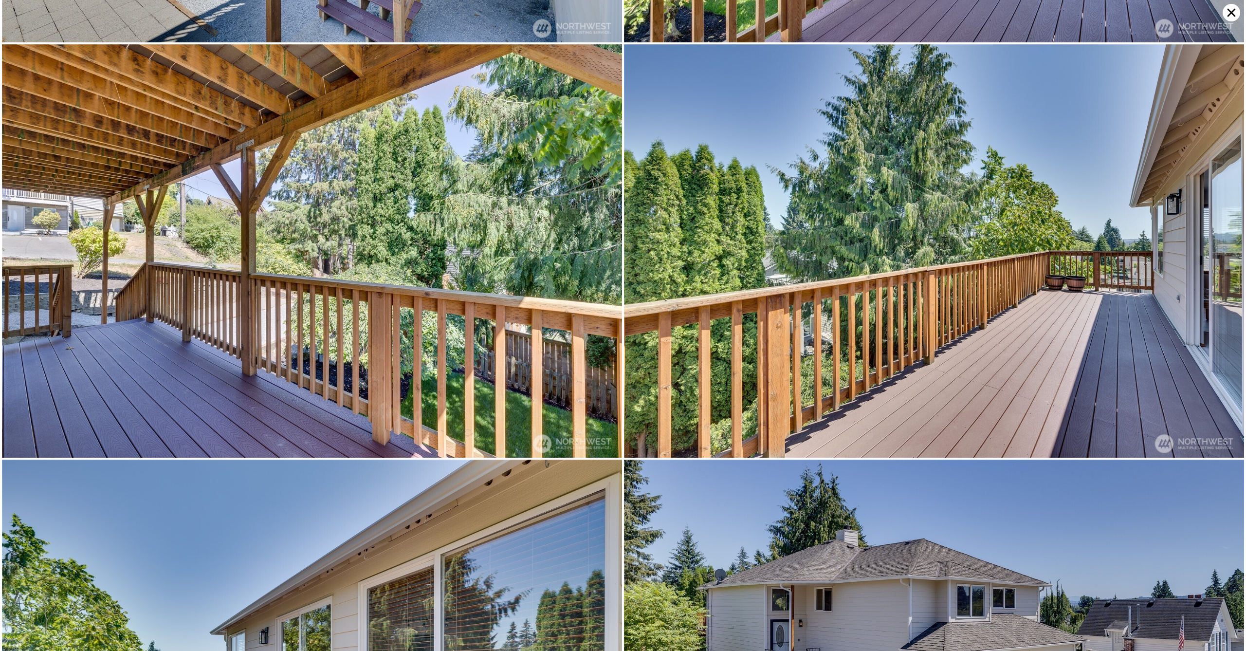
scroll to position [7019, 0]
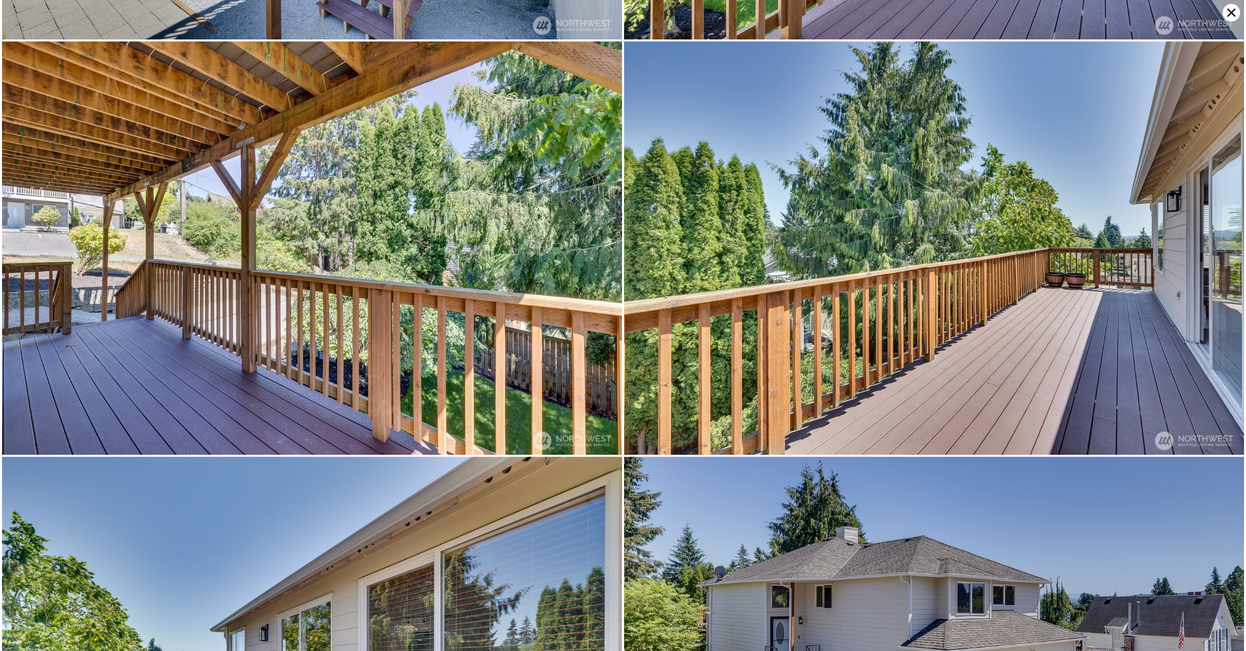
click at [1228, 7] on icon at bounding box center [1232, 13] width 18 height 18
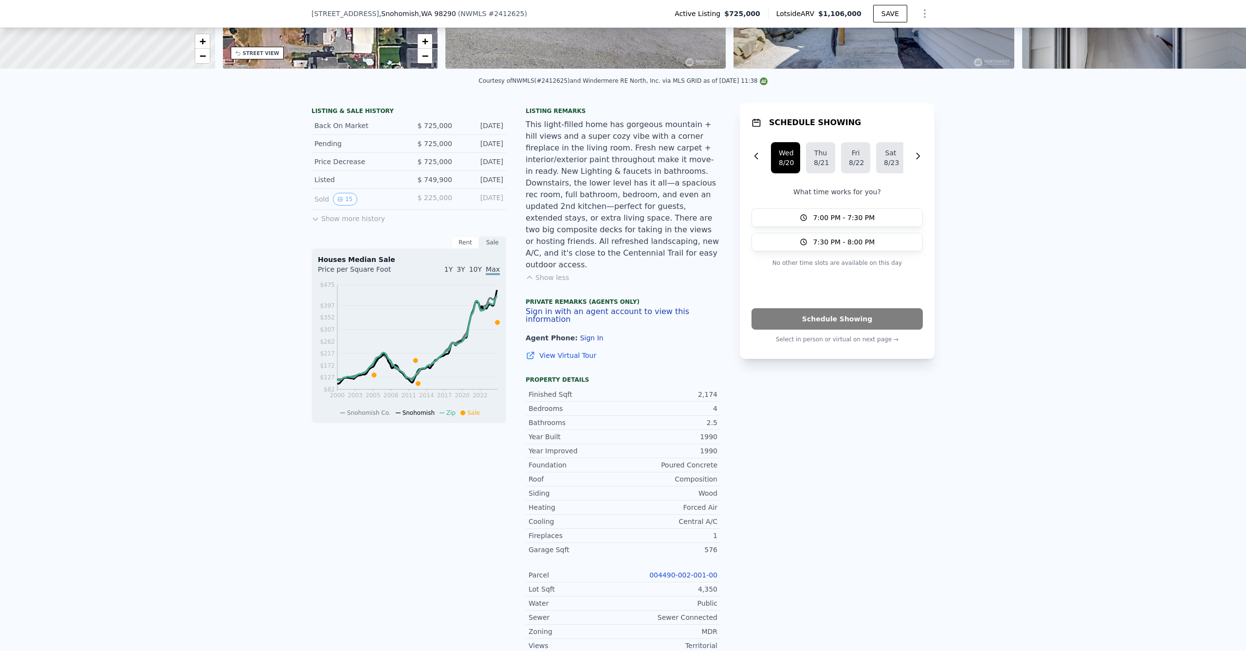
scroll to position [0, 0]
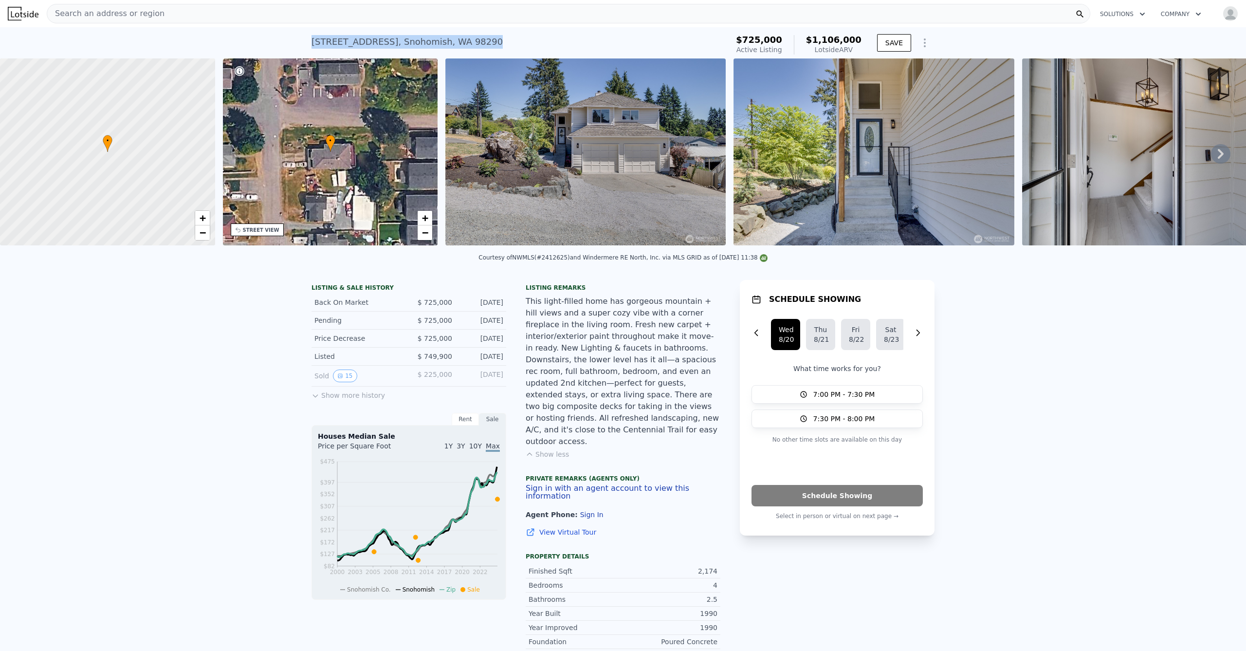
drag, startPoint x: 321, startPoint y: 39, endPoint x: 298, endPoint y: 40, distance: 22.9
click at [298, 40] on div "817 Ford Ave , Snohomish , WA 98290 Active at $725k (~ARV $1.106m ) $725,000 Ac…" at bounding box center [623, 42] width 1246 height 31
copy div "817 Ford Ave , Snohomish , WA 98290 Active at $725k (~ARV $1.106m )"
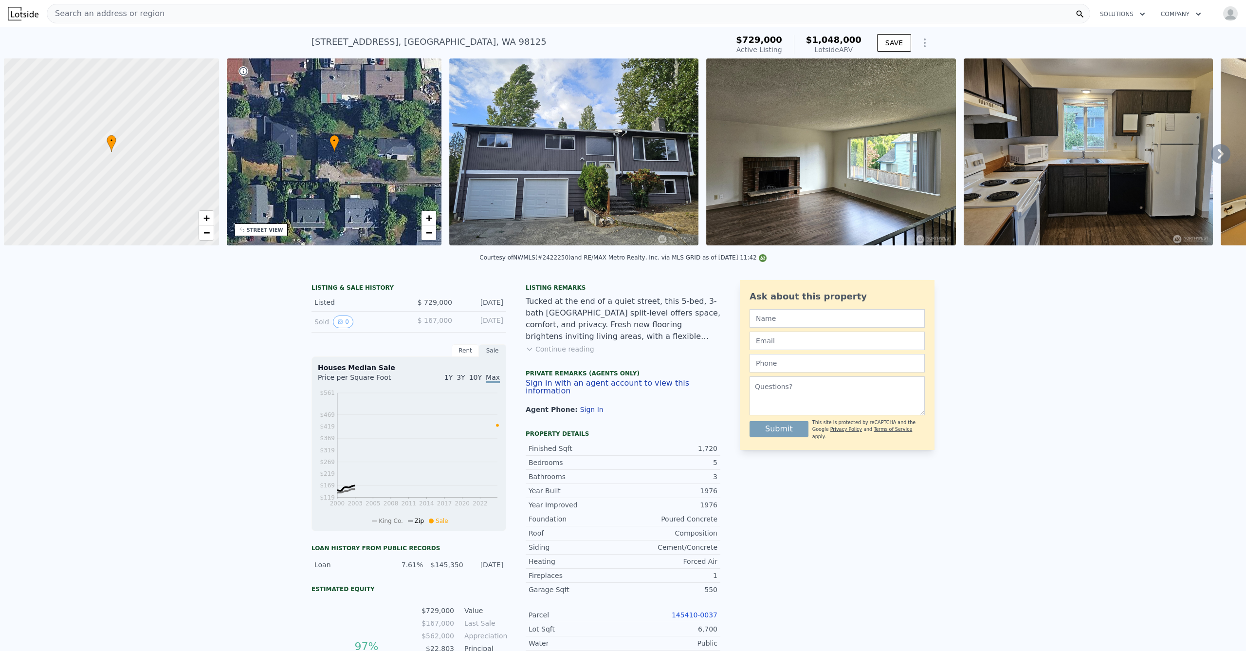
scroll to position [0, 4]
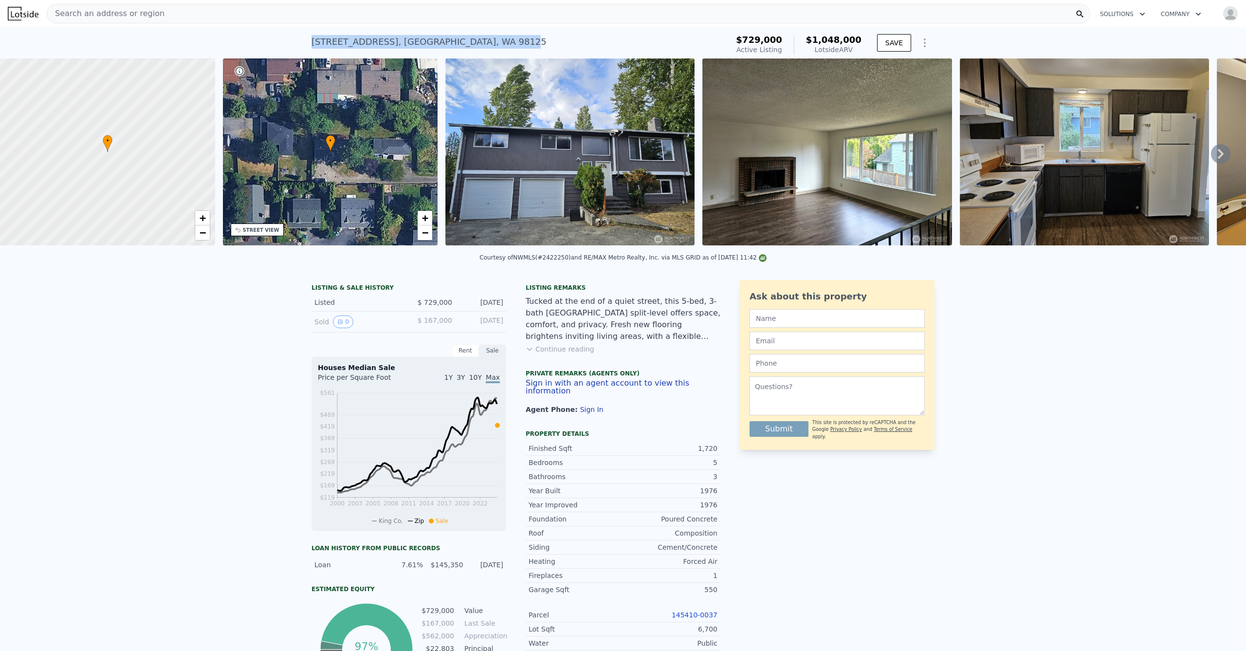
drag, startPoint x: 411, startPoint y: 43, endPoint x: 292, endPoint y: 43, distance: 119.8
click at [292, 43] on div "13051 37th Ave NE , King County , WA 98125 Active at $729k (~ARV $1.048m ) $729…" at bounding box center [623, 42] width 1246 height 31
drag, startPoint x: 488, startPoint y: 43, endPoint x: 288, endPoint y: 43, distance: 200.1
click at [288, 44] on div "13051 37th Ave NE , King County , WA 98125 Active at $729k (~ARV $1.048m ) $729…" at bounding box center [623, 42] width 1246 height 31
copy div "13051 37th Ave NE , King County , WA 98125 Active at $729k (~ARV $1.048m )"
